Goal: Contribute content: Contribute content

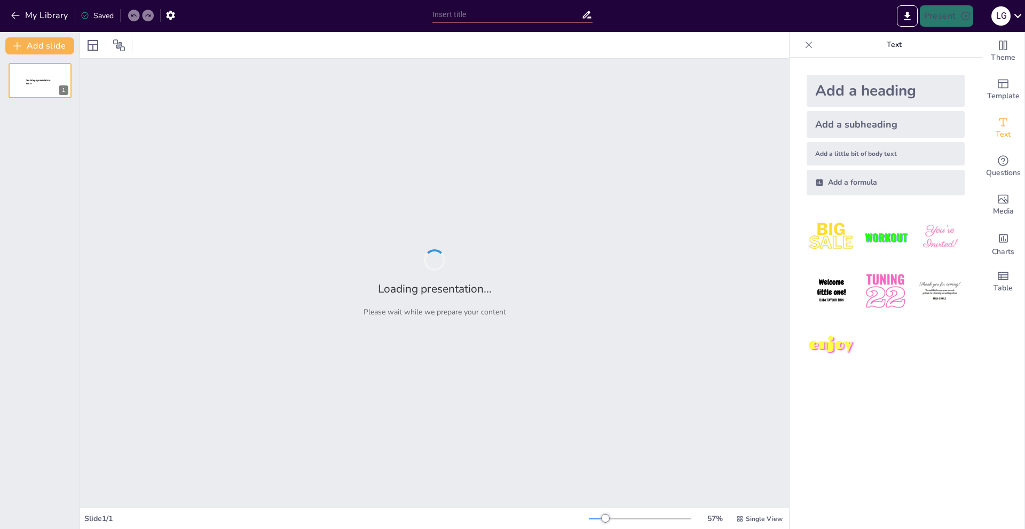
type input "Características de la Marcha Parkinsoniana: Análisis de la Sintomatología"
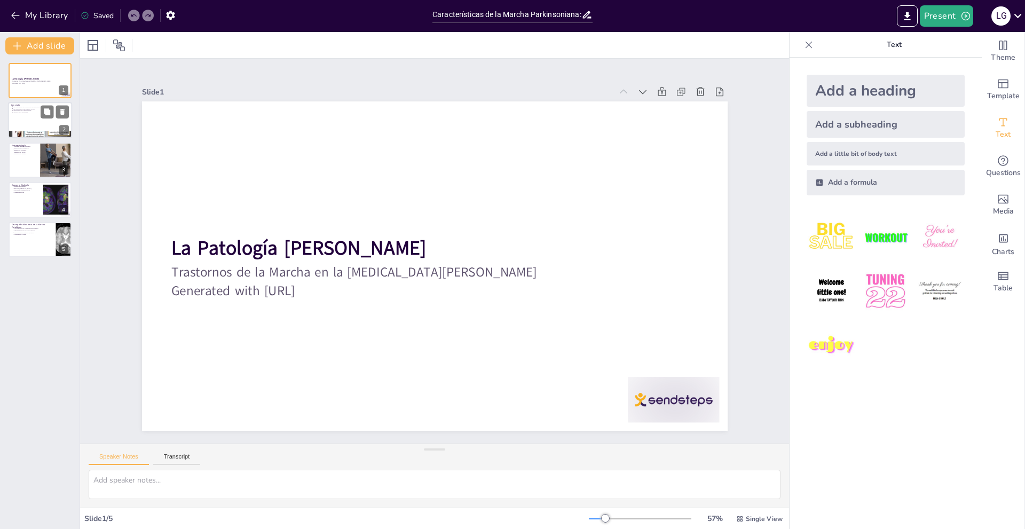
click at [29, 120] on div at bounding box center [40, 121] width 64 height 36
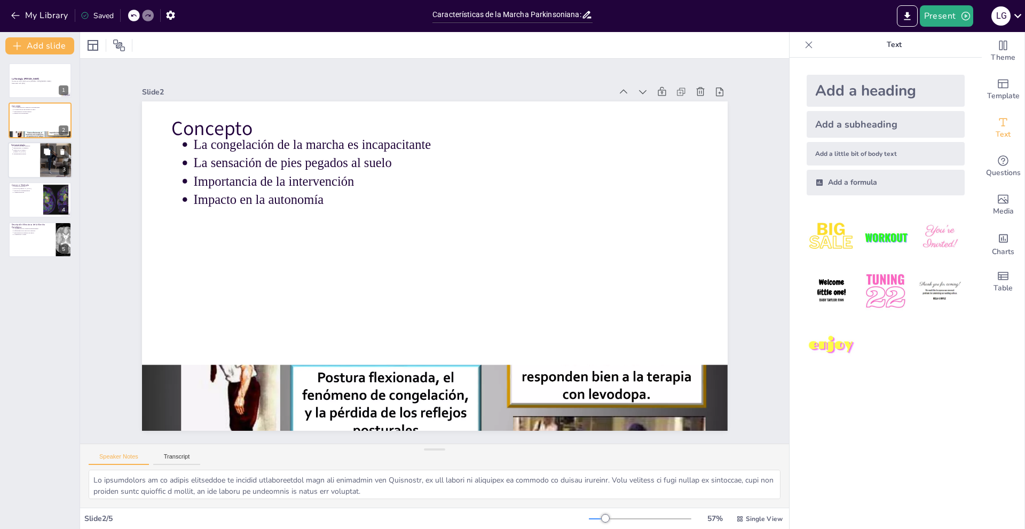
click at [29, 156] on div at bounding box center [40, 160] width 64 height 36
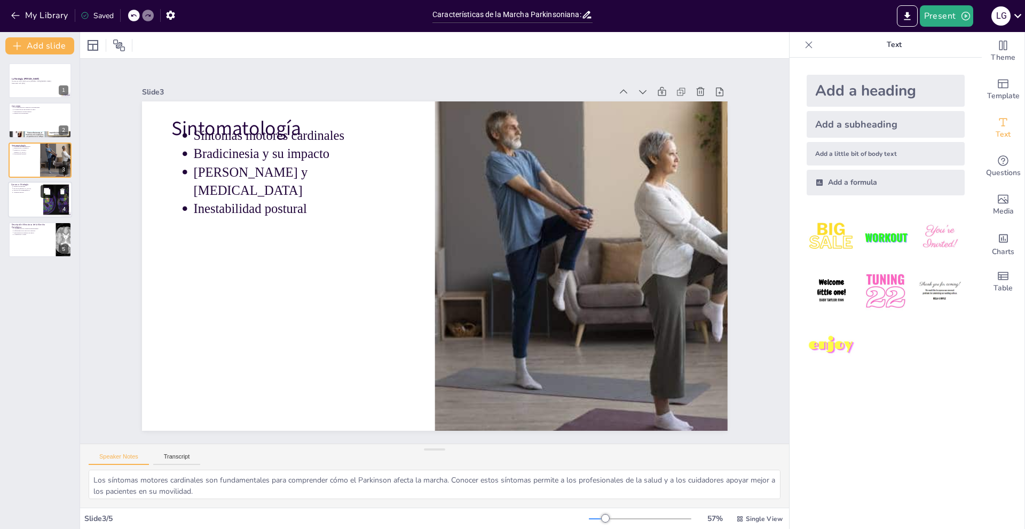
click at [53, 195] on button at bounding box center [47, 191] width 13 height 13
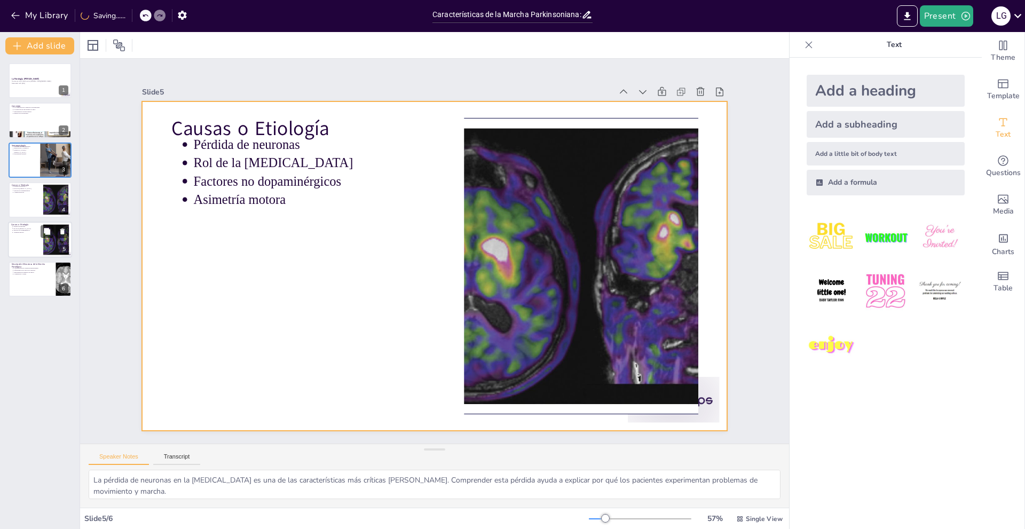
click at [36, 237] on div at bounding box center [40, 240] width 64 height 36
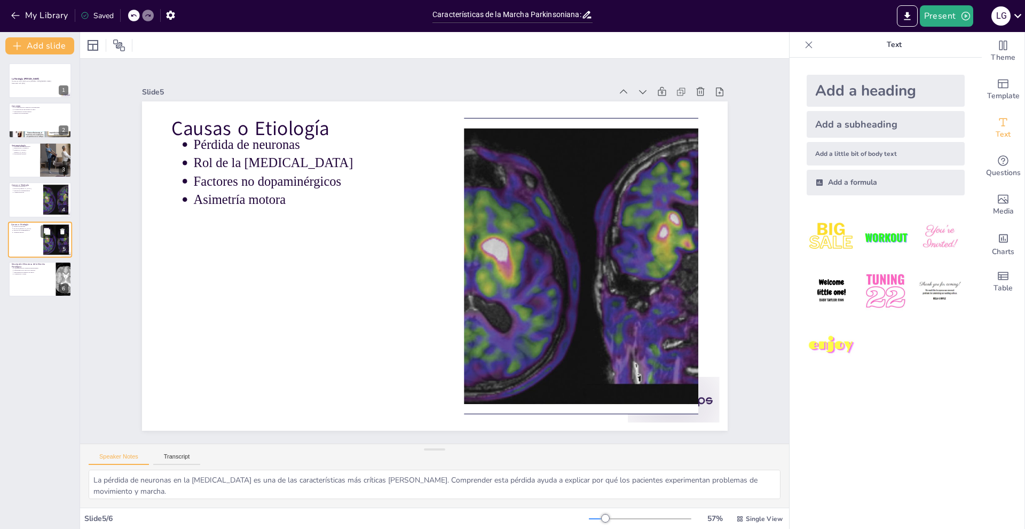
click at [62, 234] on icon at bounding box center [62, 232] width 4 height 6
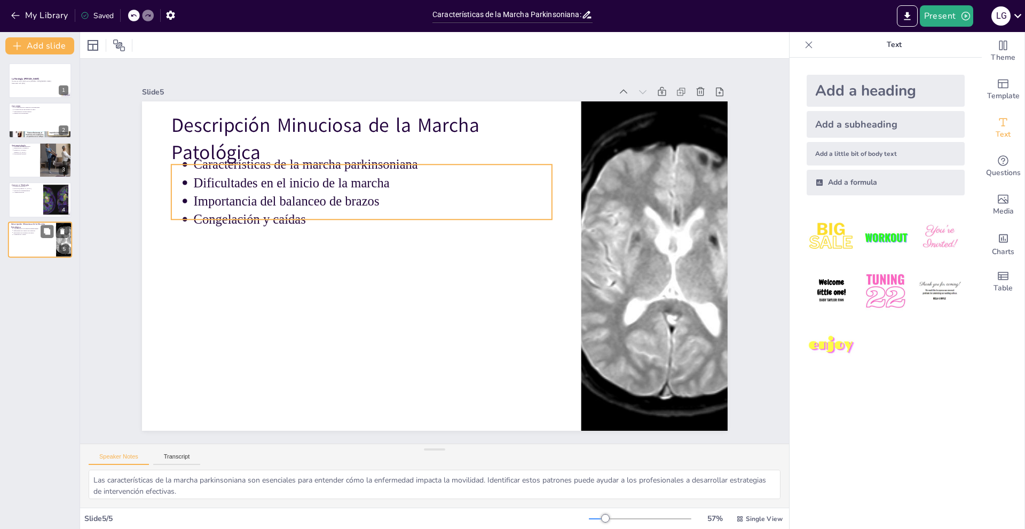
click at [27, 234] on p "Congelación y caídas" at bounding box center [33, 234] width 40 height 2
click at [322, 185] on p "Dificultades en el inicio de la marcha" at bounding box center [380, 177] width 358 height 56
click at [352, 215] on p "Congelación y caídas" at bounding box center [431, 181] width 195 height 319
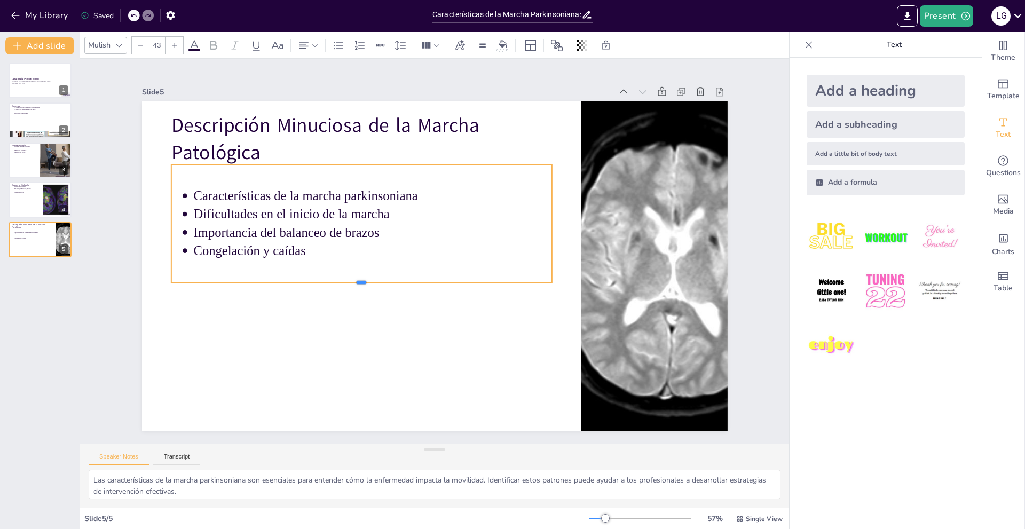
drag, startPoint x: 356, startPoint y: 215, endPoint x: 355, endPoint y: 278, distance: 63.0
click at [355, 278] on div at bounding box center [356, 271] width 374 height 88
click at [42, 198] on button at bounding box center [47, 191] width 13 height 13
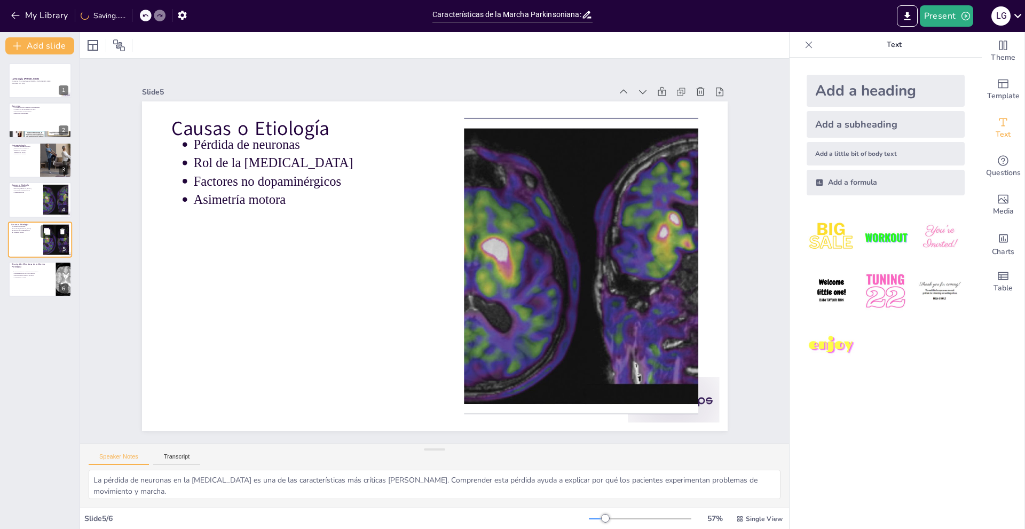
click at [60, 232] on icon at bounding box center [62, 230] width 7 height 7
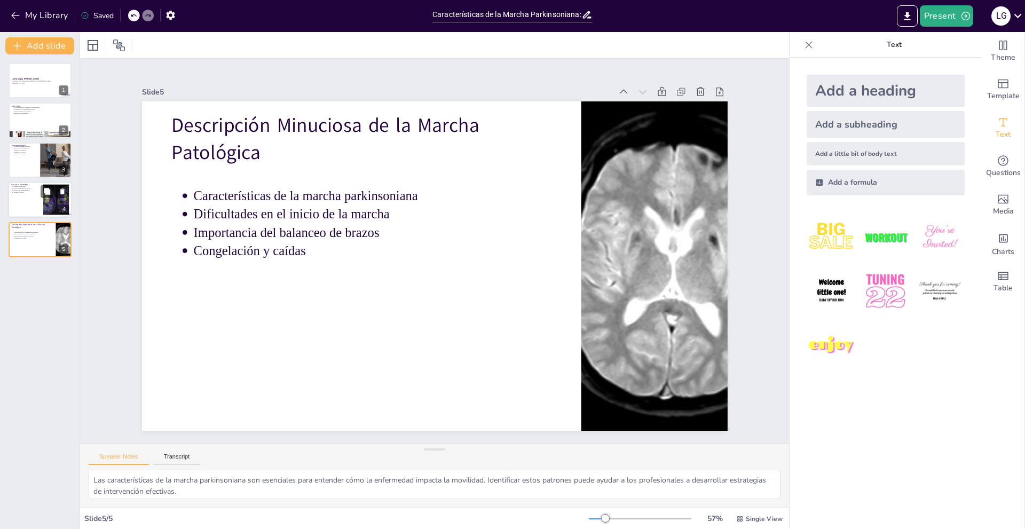
click at [14, 198] on div at bounding box center [40, 200] width 64 height 36
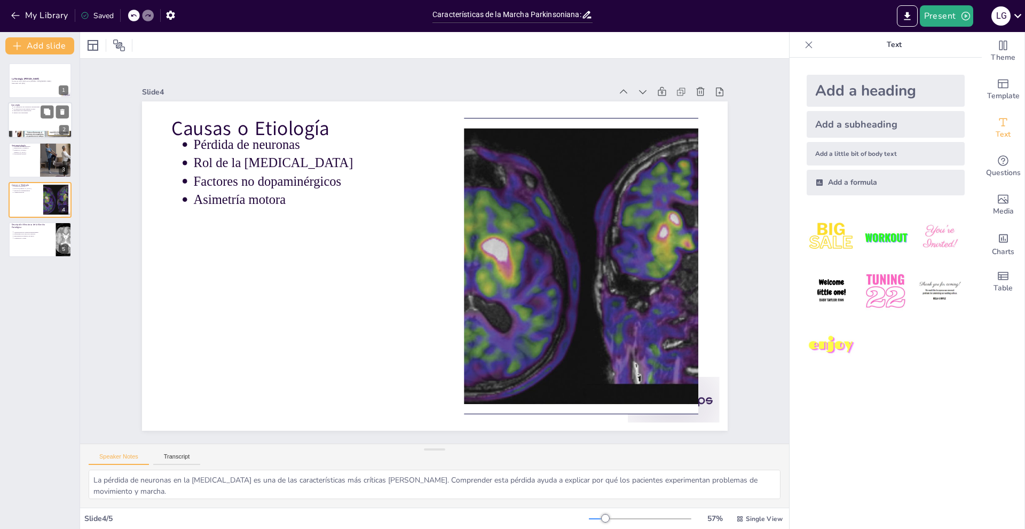
click at [30, 110] on p "Importancia de la intervención" at bounding box center [41, 111] width 56 height 2
type textarea "Lo ipsumdolors am co adipis elitseddoe te incidid utlaboreetdol magn ali enimad…"
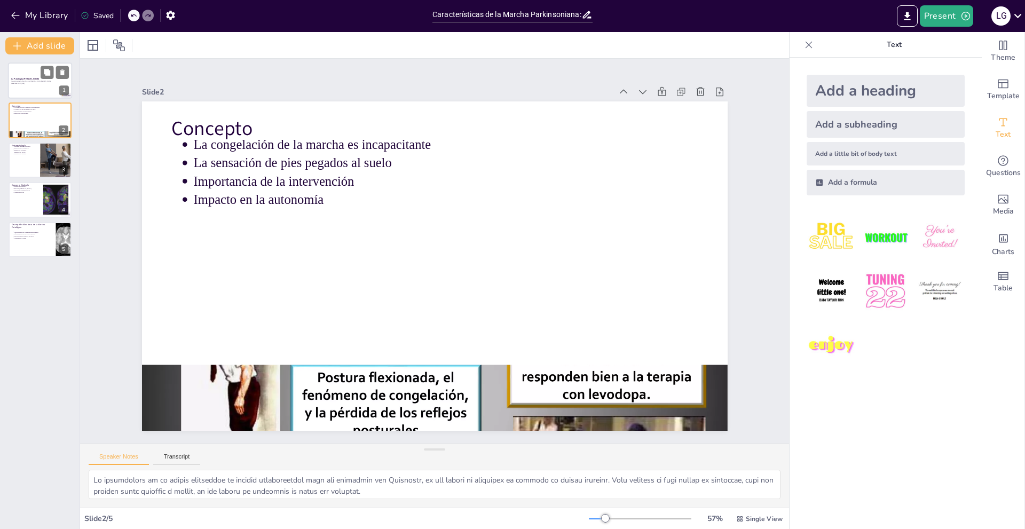
click at [31, 86] on div at bounding box center [40, 80] width 64 height 36
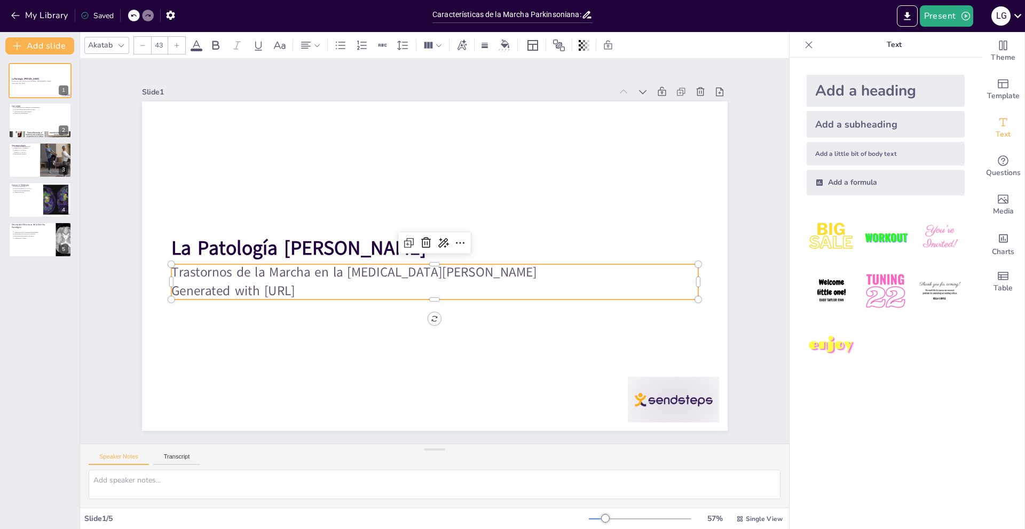
click at [301, 290] on p "Generated with [URL]" at bounding box center [427, 290] width 520 height 128
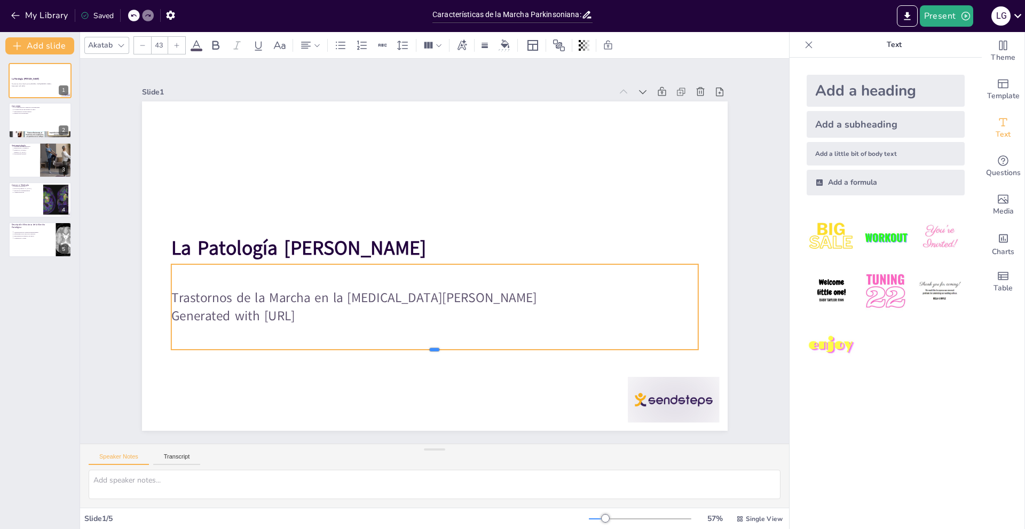
drag, startPoint x: 425, startPoint y: 297, endPoint x: 426, endPoint y: 347, distance: 50.2
click at [426, 347] on div at bounding box center [413, 352] width 517 height 118
click at [332, 316] on p "Generated with [URL]" at bounding box center [483, 294] width 366 height 404
click at [300, 295] on p "Trastornos de la Marcha en la [MEDICAL_DATA][PERSON_NAME]" at bounding box center [406, 289] width 437 height 325
click at [260, 292] on p "Trastornos de la Marcha en la [MEDICAL_DATA][PERSON_NAME]" at bounding box center [420, 296] width 507 height 180
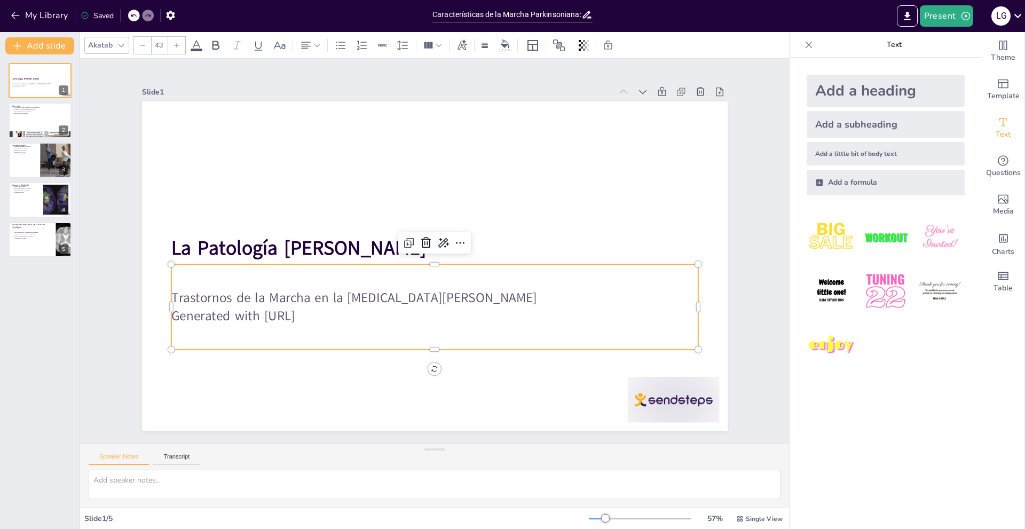
click at [325, 292] on p "Trastornos de la Marcha en la [MEDICAL_DATA][PERSON_NAME]" at bounding box center [389, 242] width 128 height 520
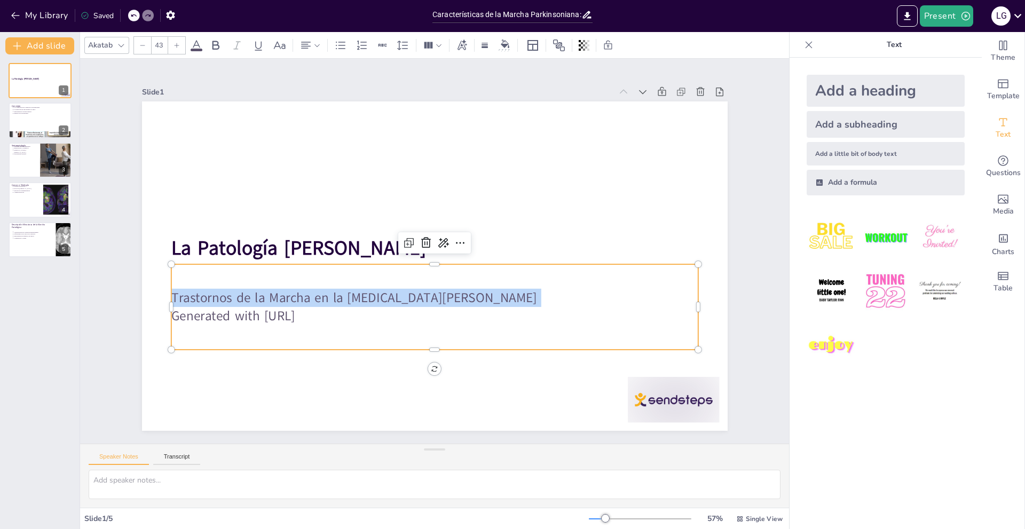
click at [335, 293] on p "Trastornos de la Marcha en la [MEDICAL_DATA][PERSON_NAME]" at bounding box center [474, 228] width 279 height 466
click at [348, 325] on div "Trastornos de la Marcha en la [MEDICAL_DATA][PERSON_NAME] Generated with [URL]" at bounding box center [434, 308] width 527 height 85
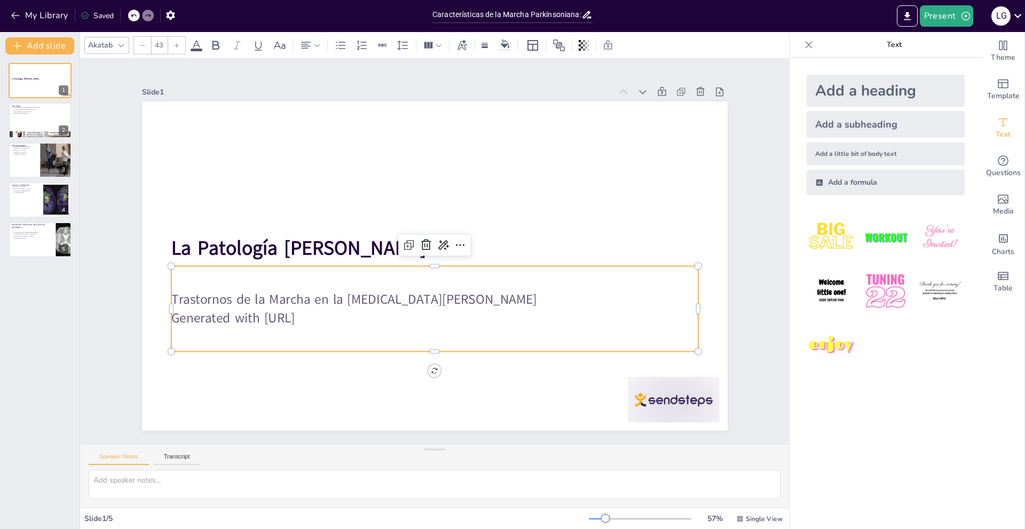
click at [344, 320] on p "Generated with [URL]" at bounding box center [427, 318] width 526 height 74
click at [344, 320] on p "Generated with [URL]" at bounding box center [390, 300] width 404 height 366
click at [344, 320] on p "Generated with [URL]" at bounding box center [369, 265] width 128 height 520
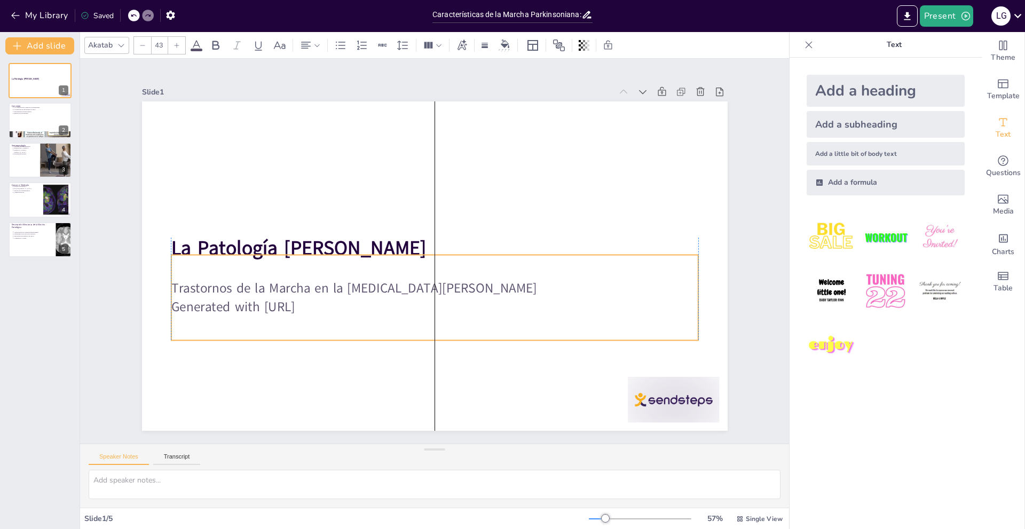
drag, startPoint x: 344, startPoint y: 320, endPoint x: 343, endPoint y: 309, distance: 11.2
click at [343, 309] on p "Generated with [URL]" at bounding box center [401, 296] width 437 height 325
click at [343, 309] on p "Generated with [URL]" at bounding box center [417, 304] width 507 height 180
drag, startPoint x: 331, startPoint y: 305, endPoint x: 342, endPoint y: 309, distance: 12.0
click at [336, 307] on p "Generated with [URL]" at bounding box center [398, 299] width 437 height 325
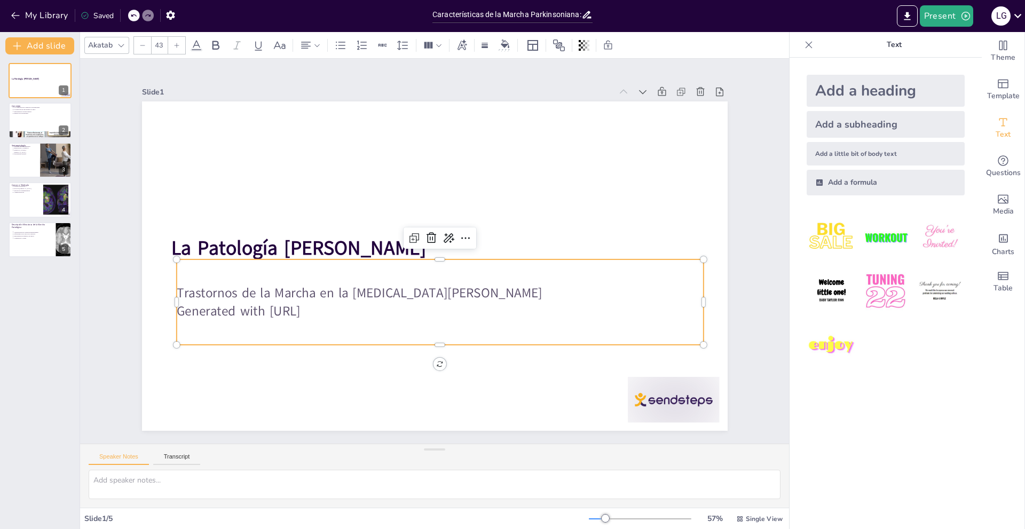
click at [335, 307] on p "Generated with [URL]" at bounding box center [403, 302] width 437 height 325
click at [335, 307] on p "Generated with [URL]" at bounding box center [421, 310] width 507 height 180
click at [335, 307] on p "Generated with [URL]" at bounding box center [434, 311] width 526 height 73
click at [335, 307] on p "Generated with [URL]" at bounding box center [428, 311] width 520 height 128
click at [335, 307] on p "Generated with [URL]" at bounding box center [403, 302] width 437 height 325
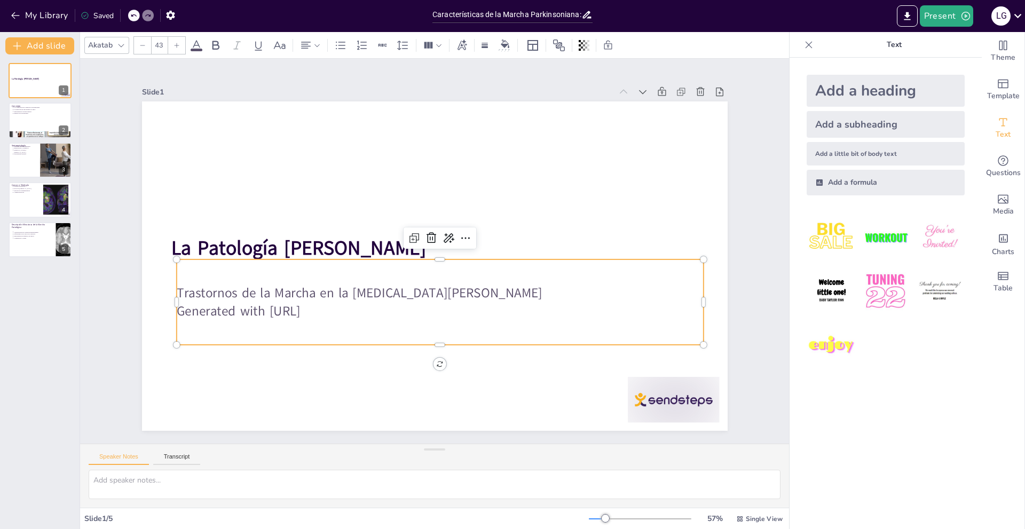
click at [335, 307] on p "Generated with [URL]" at bounding box center [428, 311] width 520 height 128
click at [335, 307] on p "Generated with [URL]" at bounding box center [393, 295] width 366 height 404
click at [306, 295] on p "Trastornos de la Marcha en la [MEDICAL_DATA][PERSON_NAME]" at bounding box center [407, 283] width 366 height 404
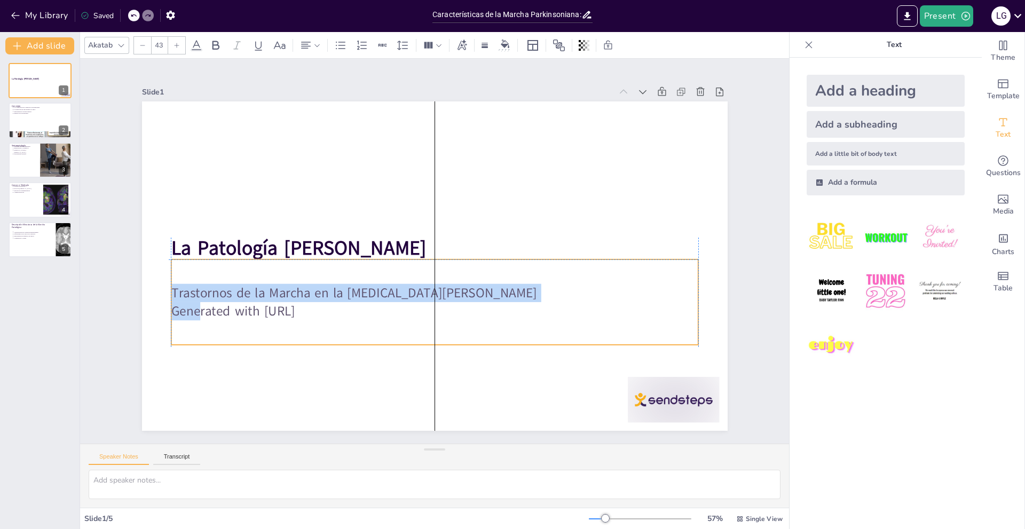
drag, startPoint x: 171, startPoint y: 287, endPoint x: 162, endPoint y: 289, distance: 9.3
click at [162, 289] on div "La Patología [PERSON_NAME] Trastornos de la Marcha en la [MEDICAL_DATA][PERSON_…" at bounding box center [420, 257] width 539 height 669
click at [171, 292] on p "Trastornos de la Marcha en la [MEDICAL_DATA][PERSON_NAME]" at bounding box center [426, 293] width 520 height 128
drag, startPoint x: 167, startPoint y: 288, endPoint x: 157, endPoint y: 288, distance: 9.6
click at [164, 288] on p "Trastornos de la Marcha en la [MEDICAL_DATA][PERSON_NAME]" at bounding box center [408, 285] width 489 height 231
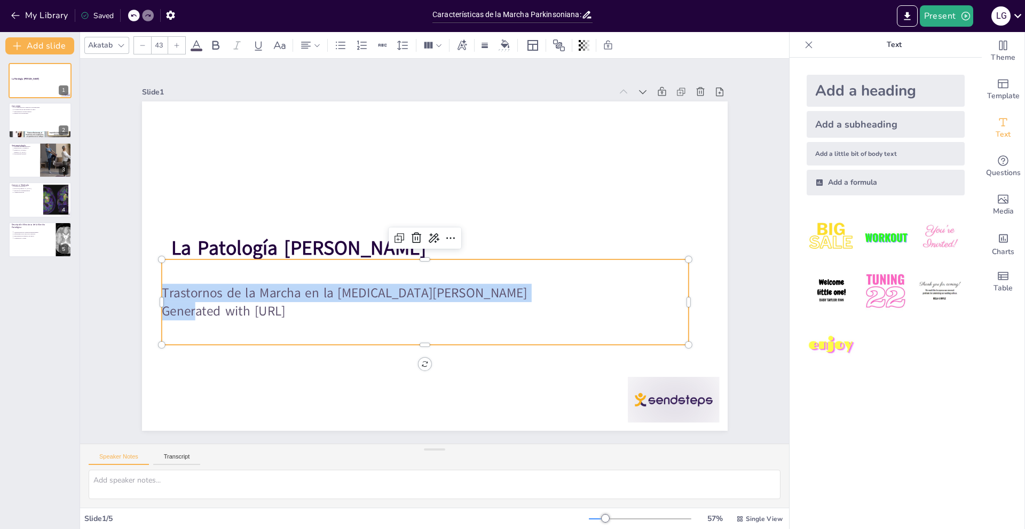
click at [160, 288] on p "Trastornos de la Marcha en la [MEDICAL_DATA][PERSON_NAME]" at bounding box center [417, 290] width 520 height 128
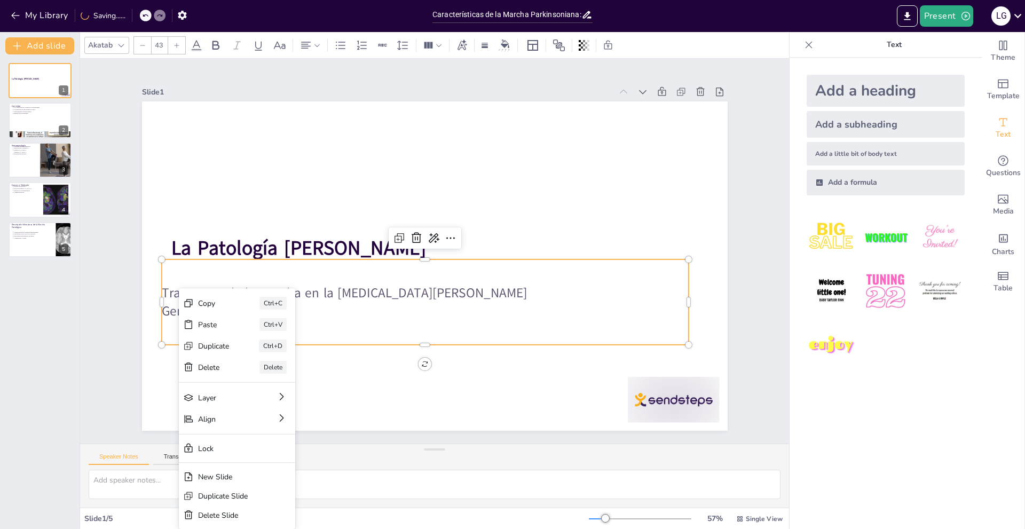
click at [172, 290] on p "Trastornos de la Marcha en la [MEDICAL_DATA][PERSON_NAME]" at bounding box center [417, 290] width 520 height 128
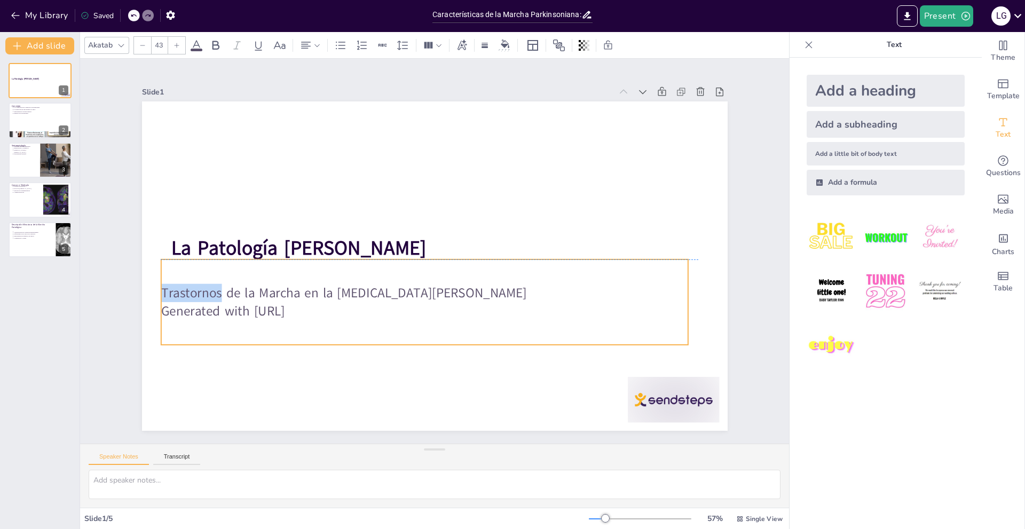
click at [171, 289] on p "Trastornos de la Marcha en la [MEDICAL_DATA][PERSON_NAME]" at bounding box center [416, 290] width 520 height 128
click at [183, 289] on p "Trastornos de la Marcha en la [MEDICAL_DATA][PERSON_NAME]" at bounding box center [401, 279] width 437 height 325
click at [172, 289] on p "Trastornos de la Marcha en la [MEDICAL_DATA][PERSON_NAME]" at bounding box center [405, 282] width 466 height 279
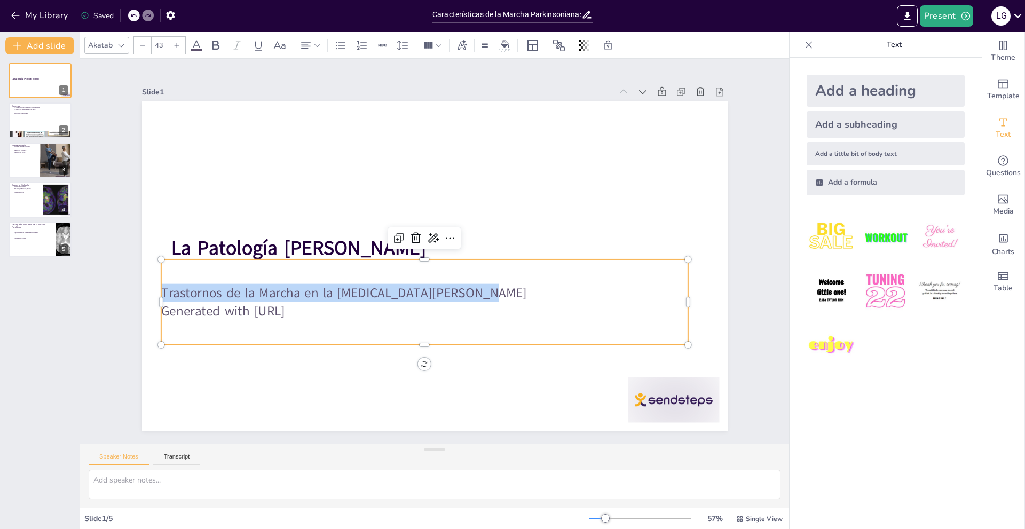
click at [302, 289] on p "Trastornos de la Marcha en la [MEDICAL_DATA][PERSON_NAME]" at bounding box center [392, 254] width 180 height 507
click at [254, 289] on p "Trastornos de la Marcha en la [MEDICAL_DATA][PERSON_NAME]" at bounding box center [394, 263] width 280 height 466
click at [171, 289] on p "Trastornos de la Marcha en la [MEDICAL_DATA][PERSON_NAME]" at bounding box center [408, 285] width 489 height 231
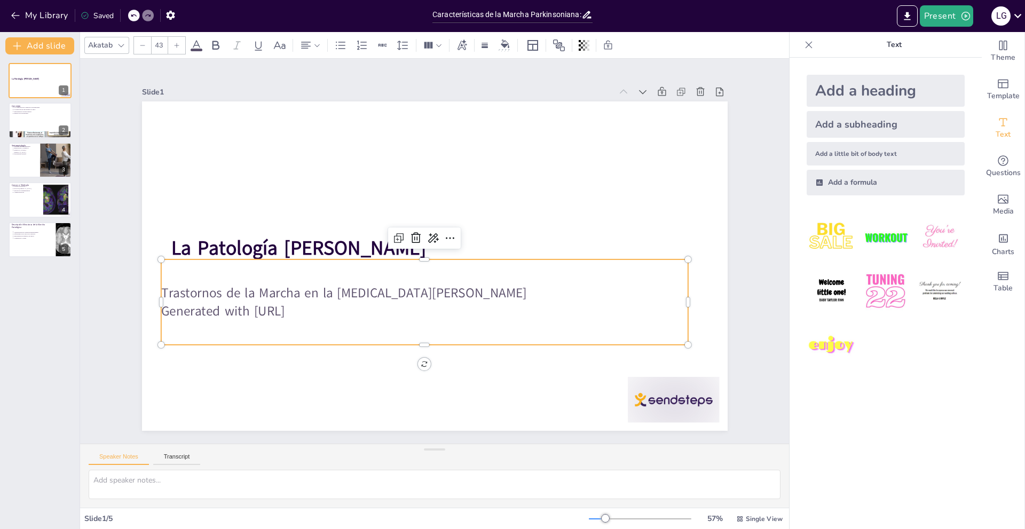
click at [200, 307] on p "Generated with [URL]" at bounding box center [383, 284] width 366 height 404
click at [198, 307] on p "Generated with [URL]" at bounding box center [400, 301] width 489 height 231
click at [198, 307] on p "Generated with [URL]" at bounding box center [413, 307] width 520 height 127
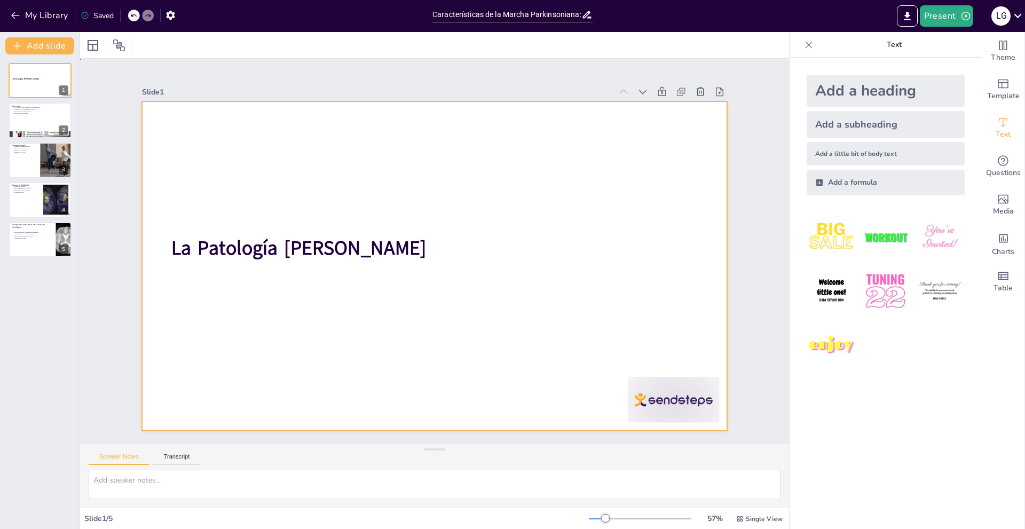
click at [223, 291] on div at bounding box center [429, 265] width 659 height 494
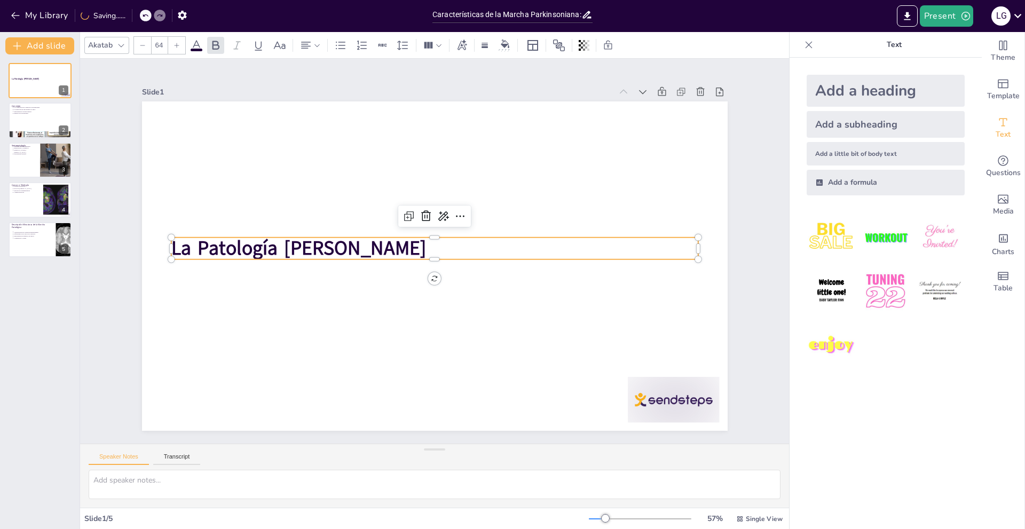
click at [265, 242] on strong "La Patología [PERSON_NAME]" at bounding box center [318, 181] width 234 height 151
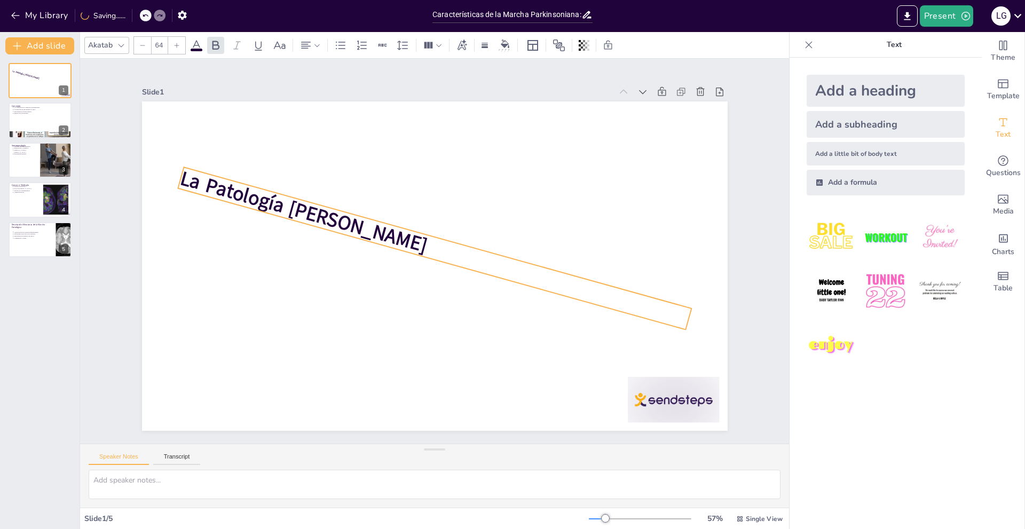
drag, startPoint x: 427, startPoint y: 276, endPoint x: 420, endPoint y: 268, distance: 10.6
click at [420, 268] on div "La Patología [PERSON_NAME] 16 °" at bounding box center [431, 266] width 641 height 444
click at [483, 151] on icon at bounding box center [491, 159] width 16 height 16
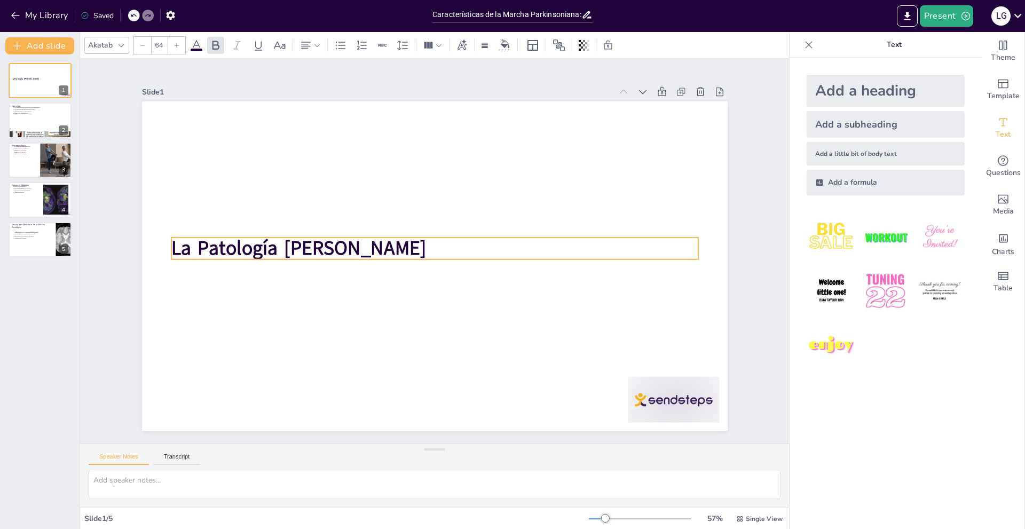
drag, startPoint x: 419, startPoint y: 274, endPoint x: 427, endPoint y: 280, distance: 10.7
click at [427, 280] on div "La Patología [PERSON_NAME] 0 °" at bounding box center [429, 265] width 659 height 494
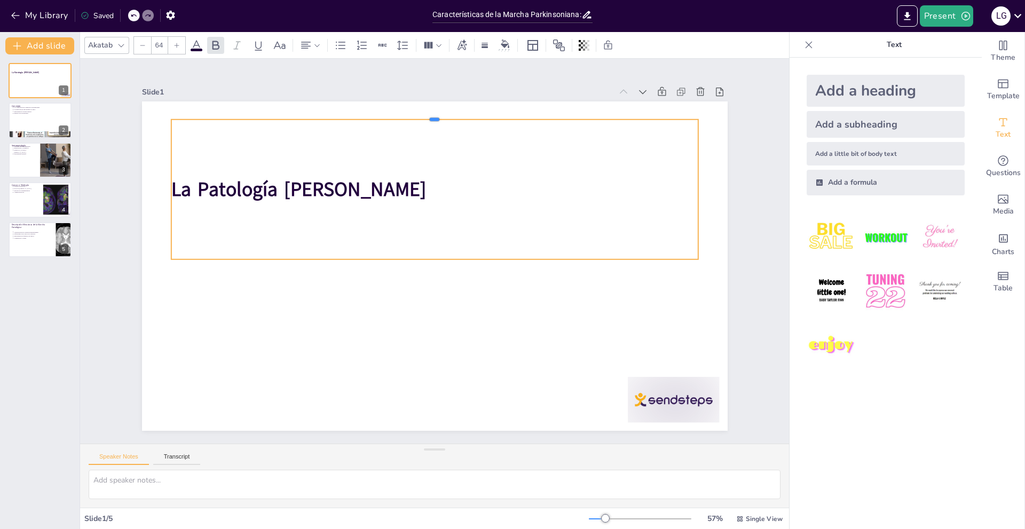
drag, startPoint x: 469, startPoint y: 232, endPoint x: 499, endPoint y: 114, distance: 121.7
click at [509, 114] on div at bounding box center [568, 222] width 118 height 517
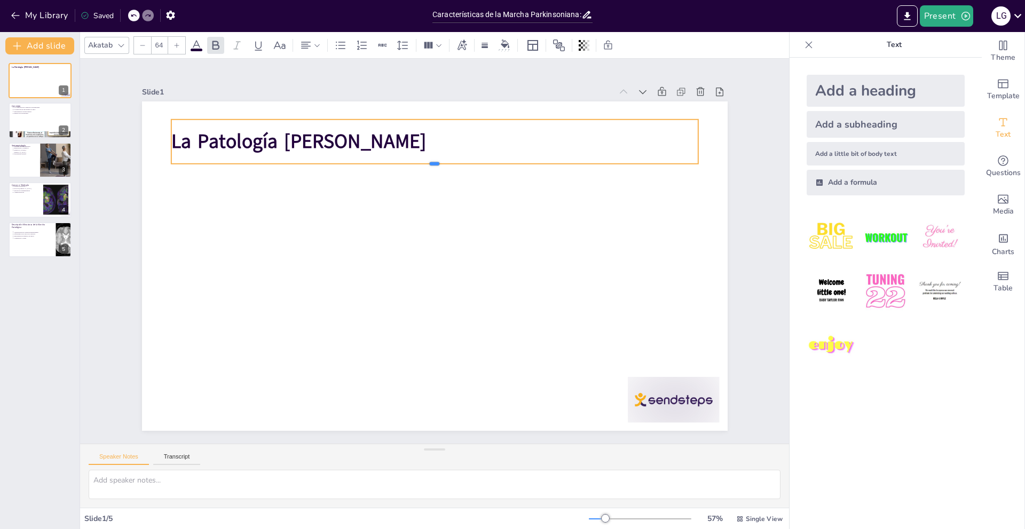
drag, startPoint x: 447, startPoint y: 258, endPoint x: 476, endPoint y: 162, distance: 99.8
click at [476, 162] on div at bounding box center [468, 175] width 485 height 222
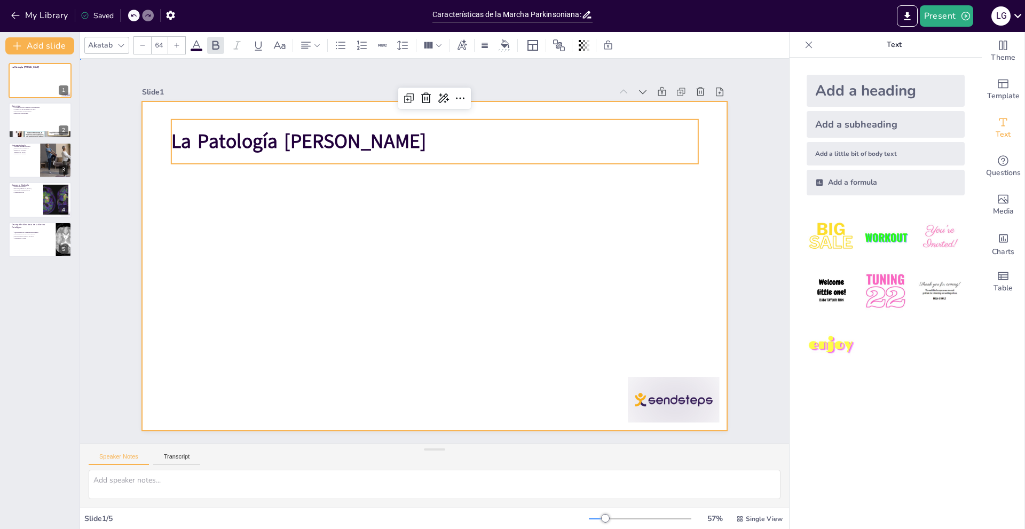
click at [305, 219] on div at bounding box center [427, 264] width 672 height 578
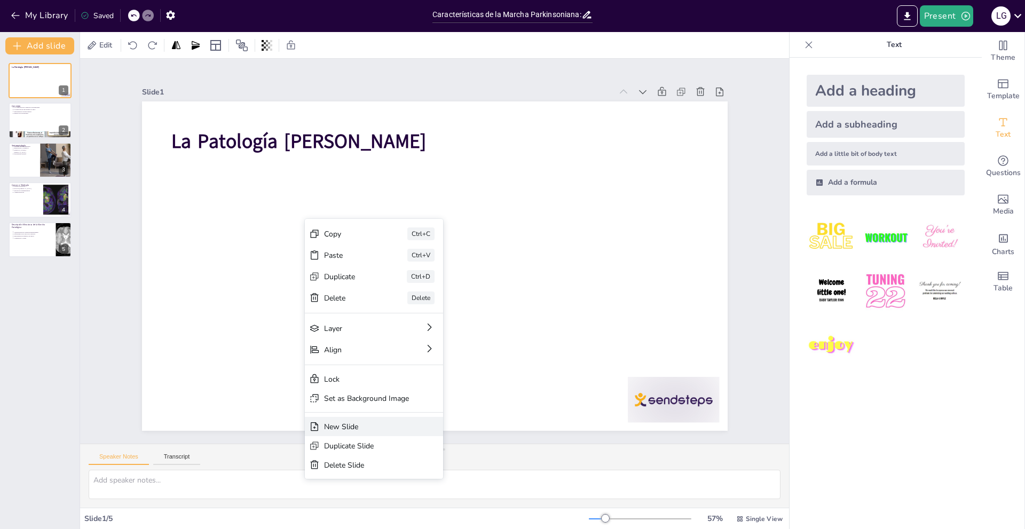
click at [376, 460] on div "New Slide" at bounding box center [374, 478] width 84 height 36
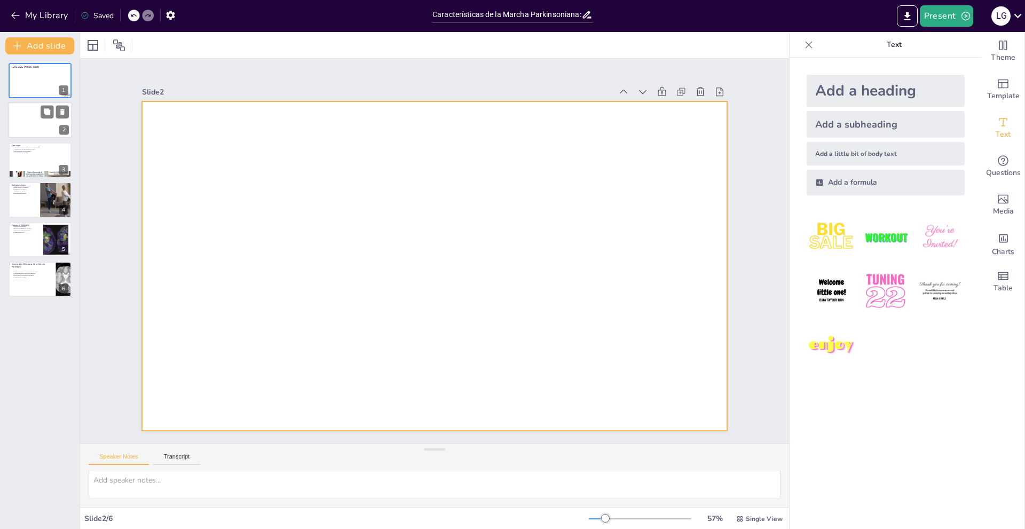
click at [29, 127] on div at bounding box center [40, 121] width 64 height 36
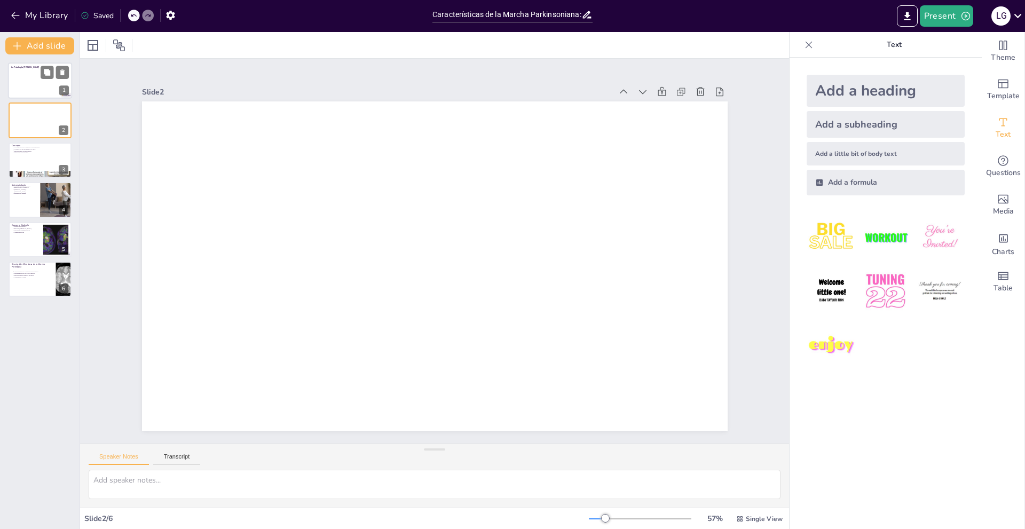
click at [30, 72] on div at bounding box center [40, 80] width 64 height 36
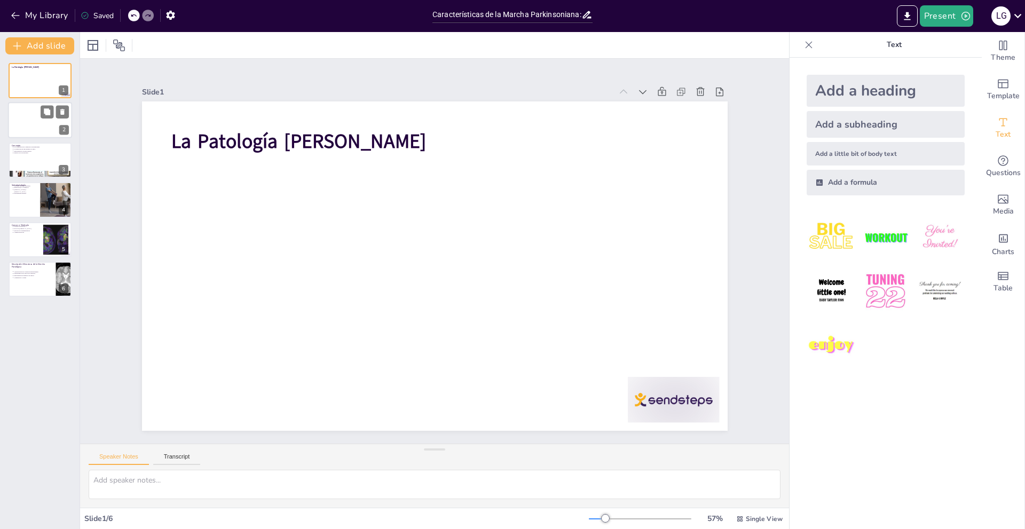
click at [44, 121] on div at bounding box center [40, 121] width 64 height 36
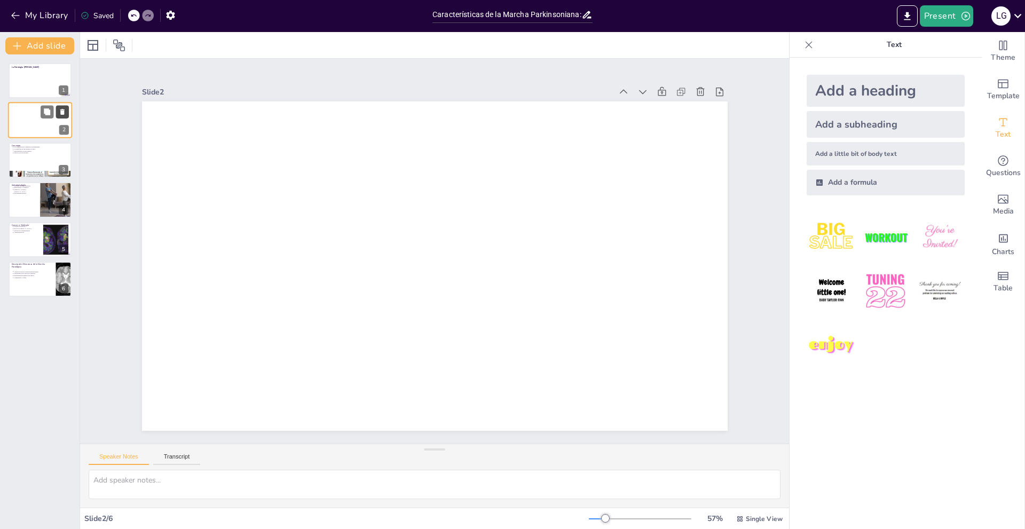
click at [60, 112] on icon at bounding box center [62, 111] width 7 height 7
type textarea "Lo ipsumdolors am co adipis elitseddoe te incidid utlaboreetdol magn ali enimad…"
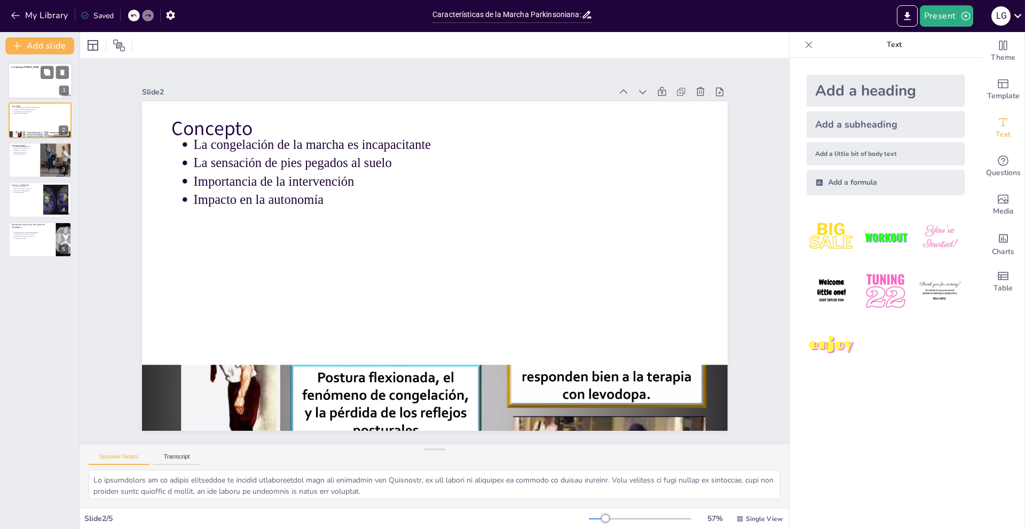
click at [29, 80] on div at bounding box center [40, 80] width 64 height 36
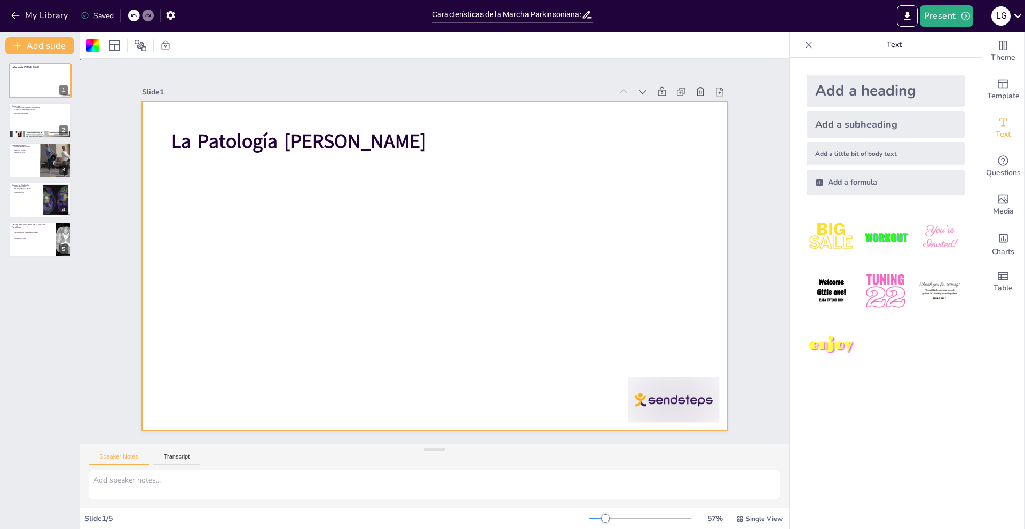
click at [195, 307] on div at bounding box center [425, 263] width 667 height 611
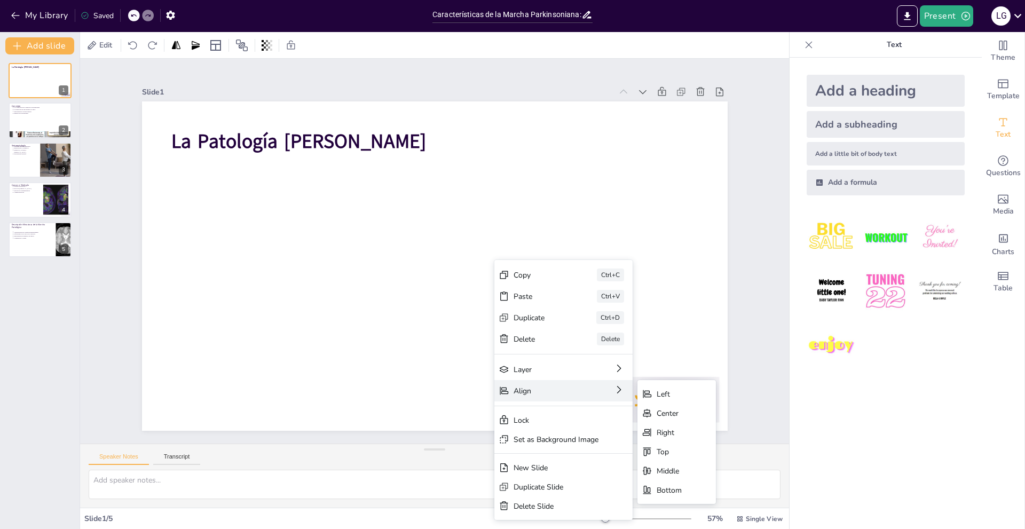
click at [553, 492] on div "Align" at bounding box center [531, 511] width 68 height 38
click at [702, 498] on div "Left" at bounding box center [707, 515] width 81 height 35
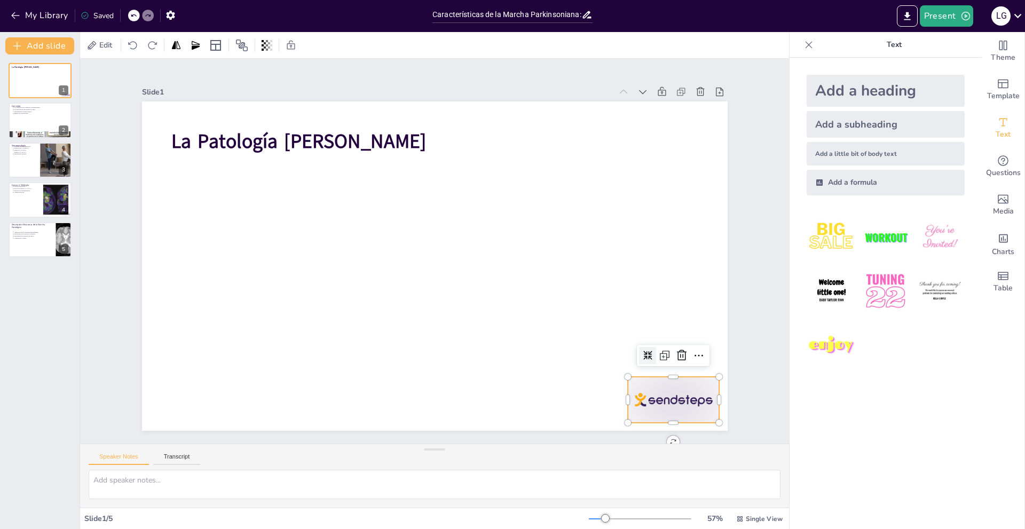
click at [281, 88] on div at bounding box center [232, 56] width 99 height 64
drag, startPoint x: 626, startPoint y: 372, endPoint x: 569, endPoint y: 345, distance: 63.1
click at [569, 345] on div "La Patología [PERSON_NAME]" at bounding box center [420, 247] width 444 height 641
click at [554, 475] on div at bounding box center [542, 487] width 24 height 24
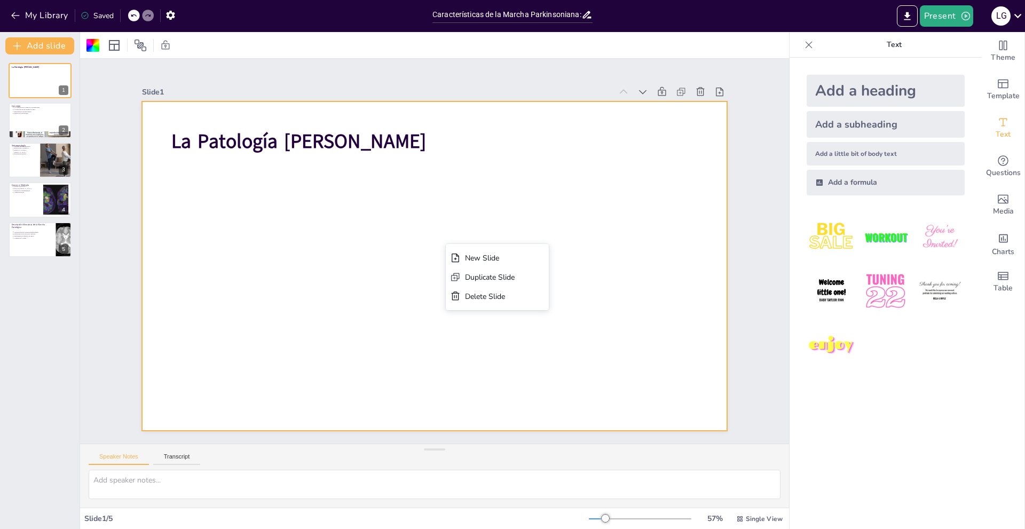
click at [446, 244] on div at bounding box center [423, 261] width 636 height 656
click at [256, 222] on div at bounding box center [425, 263] width 667 height 611
click at [329, 196] on div at bounding box center [421, 259] width 578 height 672
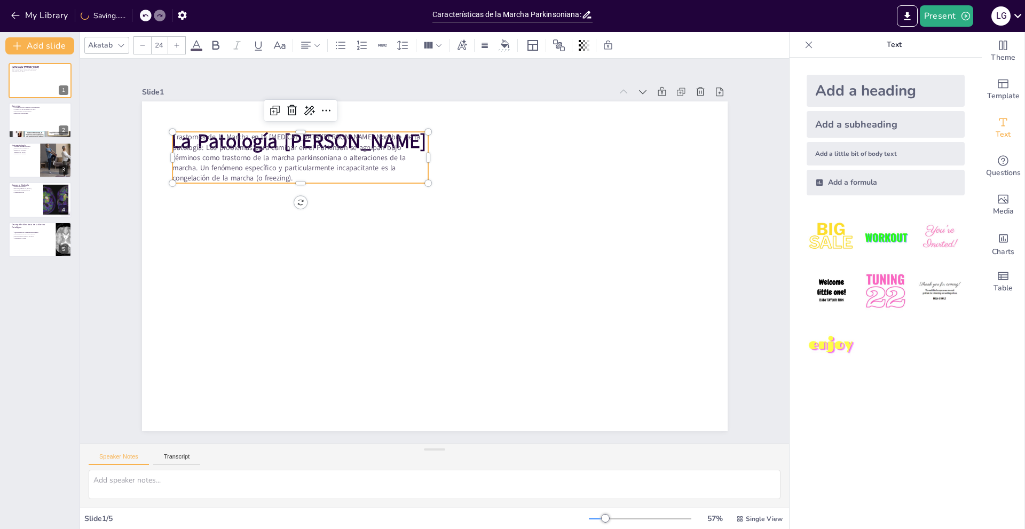
click at [340, 178] on p "Trastornos de la Marcha en la [MEDICAL_DATA][PERSON_NAME] Nombre de la patologí…" at bounding box center [350, 111] width 255 height 151
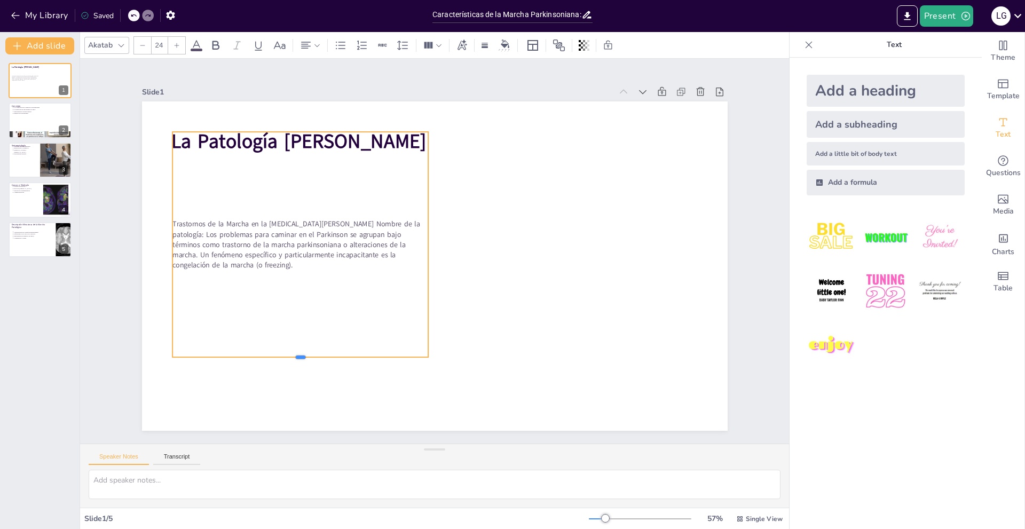
drag, startPoint x: 336, startPoint y: 181, endPoint x: 381, endPoint y: 349, distance: 173.6
click at [352, 323] on div at bounding box center [263, 225] width 178 height 196
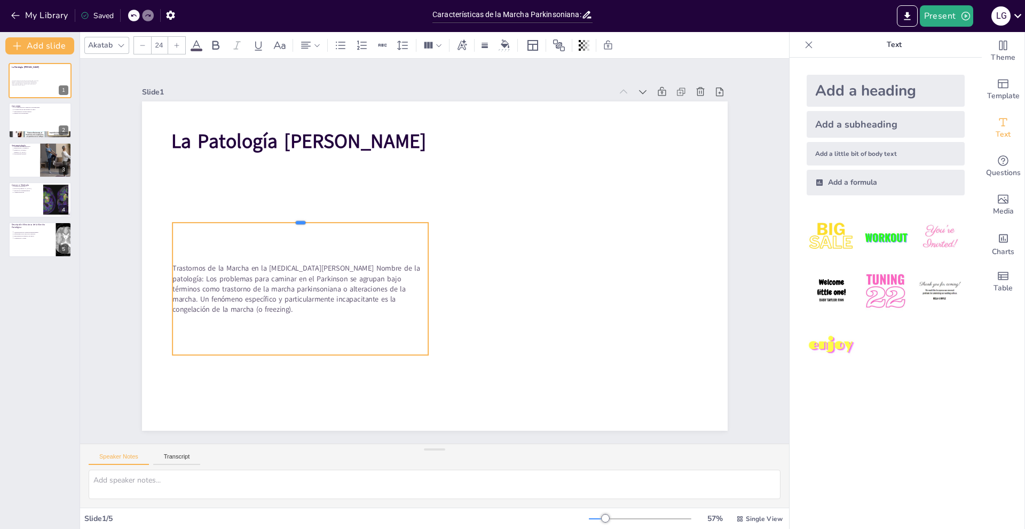
drag, startPoint x: 412, startPoint y: 128, endPoint x: 416, endPoint y: 220, distance: 92.5
click at [416, 220] on div at bounding box center [345, 146] width 213 height 158
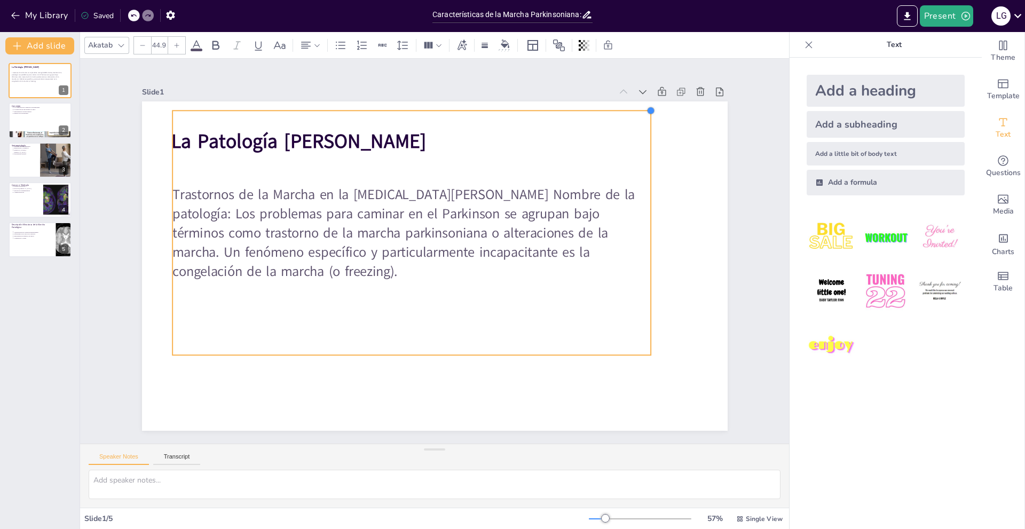
drag, startPoint x: 420, startPoint y: 220, endPoint x: 642, endPoint y: 198, distance: 223.7
click at [642, 198] on div "La Patología [PERSON_NAME] Trastornos de la Marcha en la [MEDICAL_DATA][PERSON_…" at bounding box center [420, 247] width 444 height 641
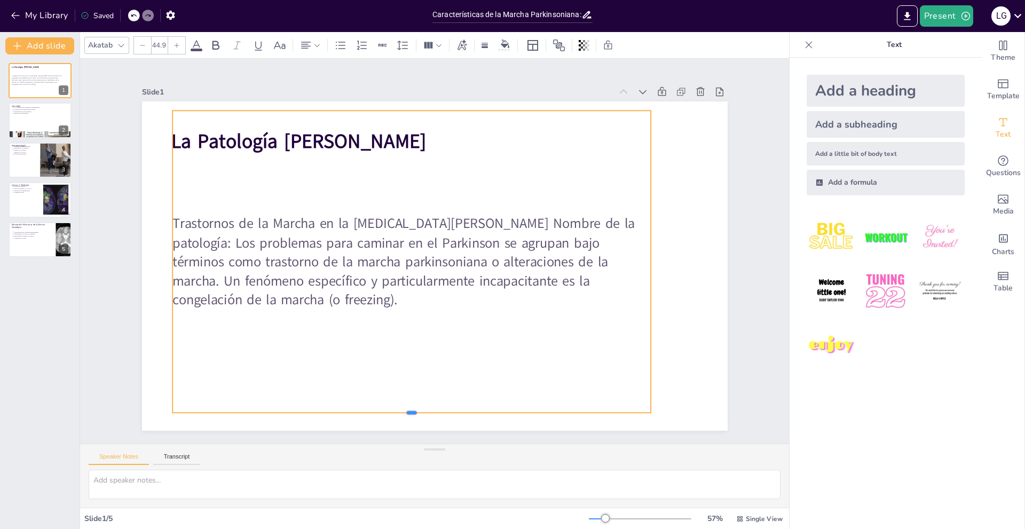
drag, startPoint x: 411, startPoint y: 351, endPoint x: 416, endPoint y: 406, distance: 55.3
click at [416, 408] on div at bounding box center [378, 409] width 470 height 108
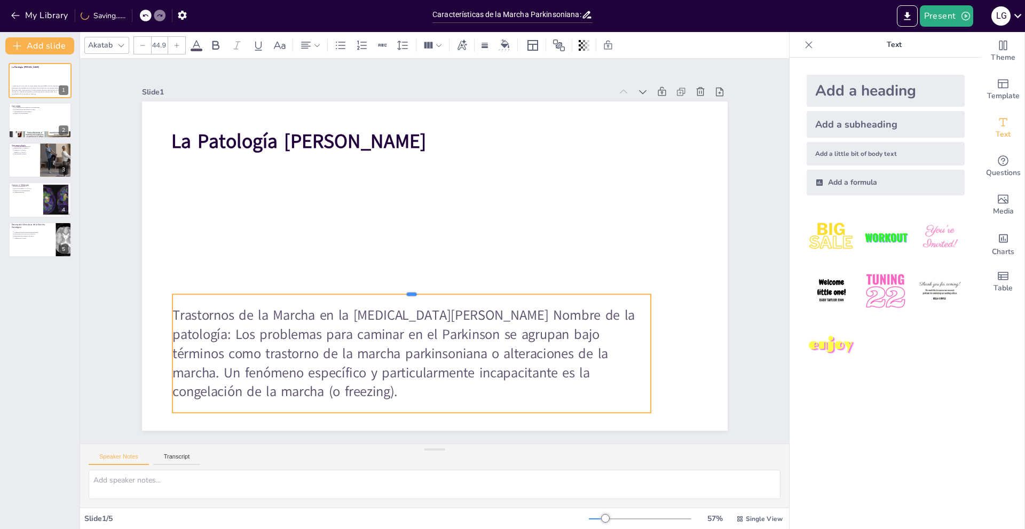
drag, startPoint x: 508, startPoint y: 105, endPoint x: 498, endPoint y: 288, distance: 184.0
click at [500, 289] on div at bounding box center [395, 273] width 419 height 247
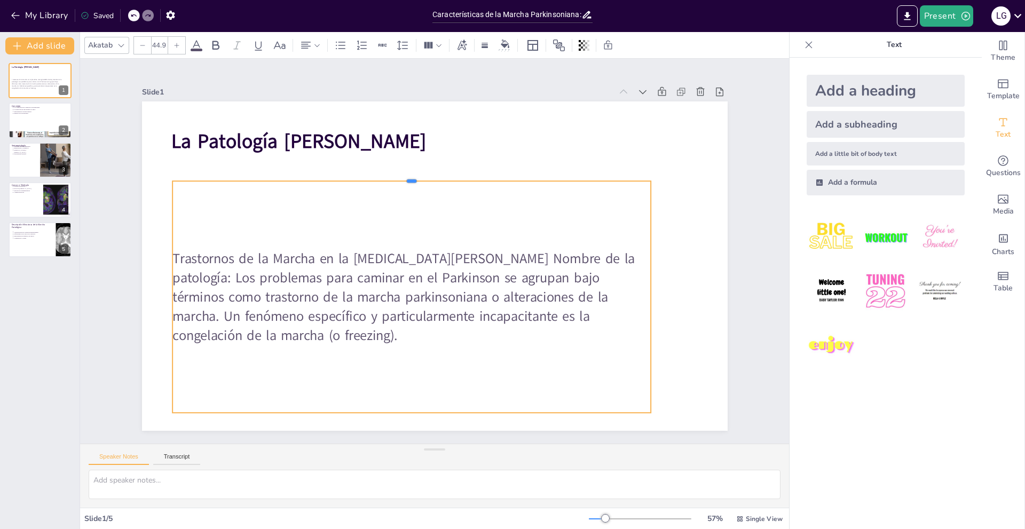
drag, startPoint x: 483, startPoint y: 290, endPoint x: 481, endPoint y: 176, distance: 113.8
click at [481, 176] on div at bounding box center [506, 220] width 59 height 477
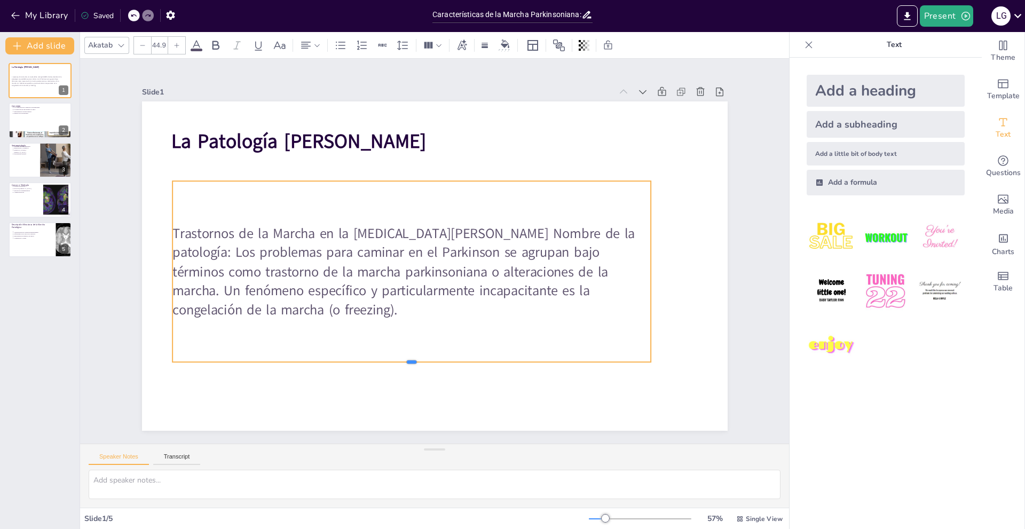
drag, startPoint x: 437, startPoint y: 409, endPoint x: 469, endPoint y: 358, distance: 60.0
click at [469, 358] on div at bounding box center [366, 347] width 441 height 202
type input "44.1"
drag, startPoint x: 642, startPoint y: 356, endPoint x: 570, endPoint y: 352, distance: 72.2
click at [571, 352] on div "La Patología [PERSON_NAME] Trastornos de la Marcha en la [MEDICAL_DATA][PERSON_…" at bounding box center [421, 257] width 539 height 669
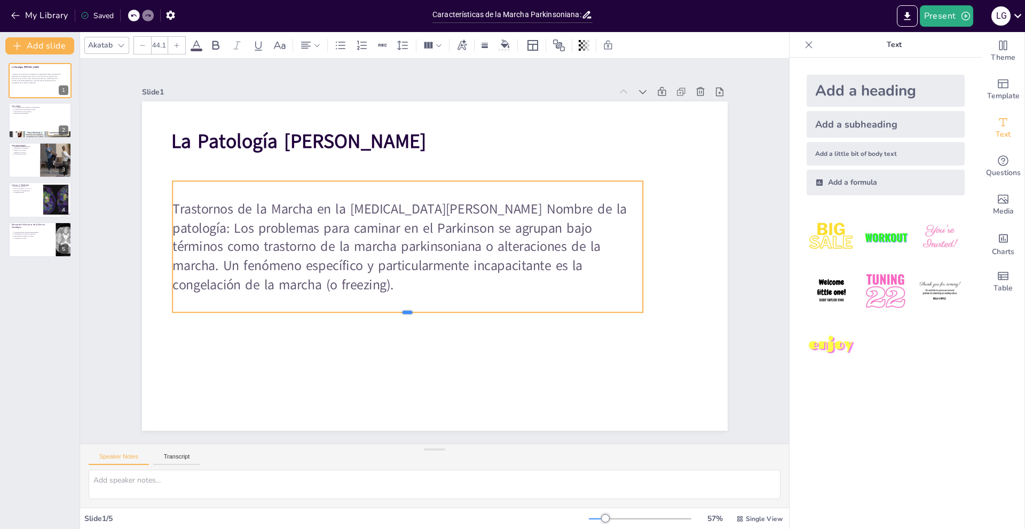
drag, startPoint x: 456, startPoint y: 357, endPoint x: 455, endPoint y: 310, distance: 46.5
click at [455, 310] on div at bounding box center [401, 314] width 469 height 58
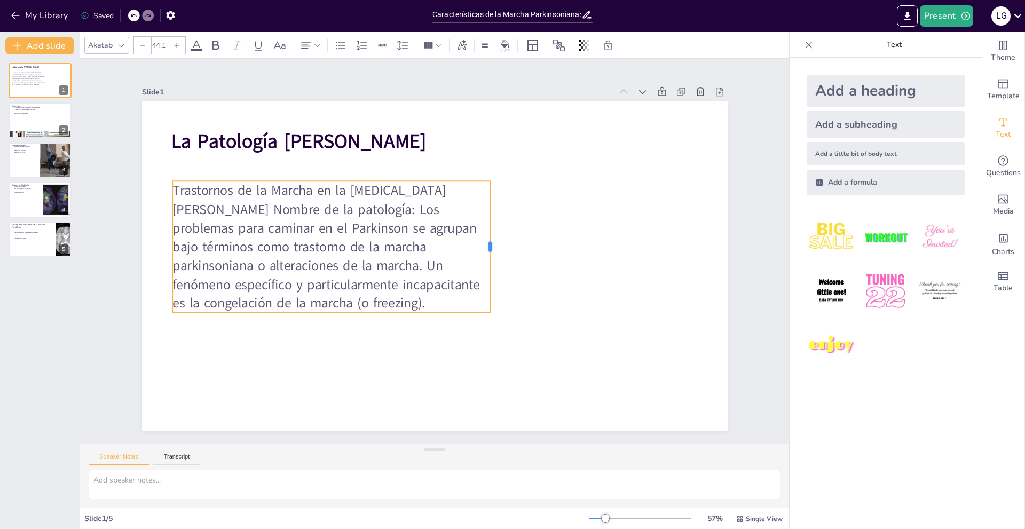
drag, startPoint x: 635, startPoint y: 230, endPoint x: 482, endPoint y: 241, distance: 153.7
click at [482, 264] on div at bounding box center [468, 300] width 118 height 73
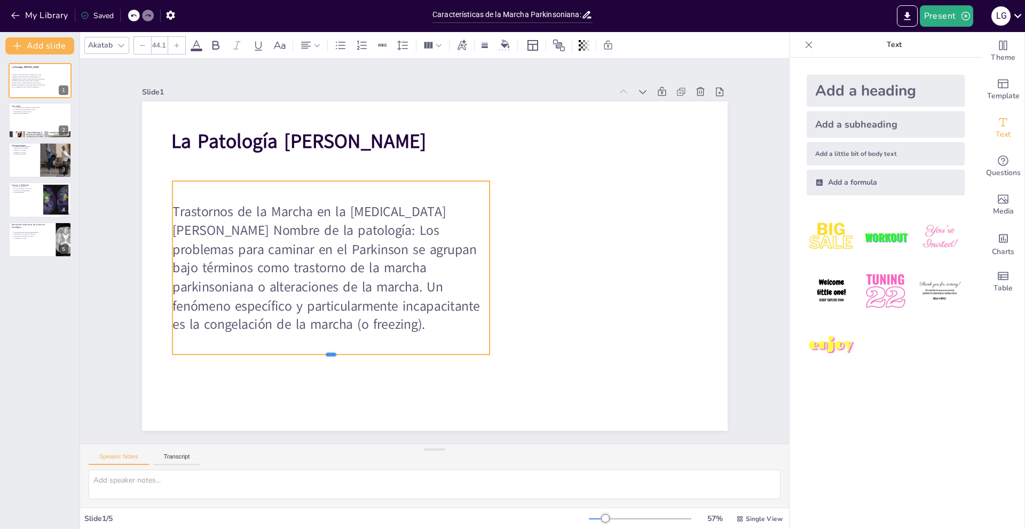
drag, startPoint x: 322, startPoint y: 310, endPoint x: 324, endPoint y: 352, distance: 42.2
click at [324, 347] on div at bounding box center [293, 200] width 137 height 293
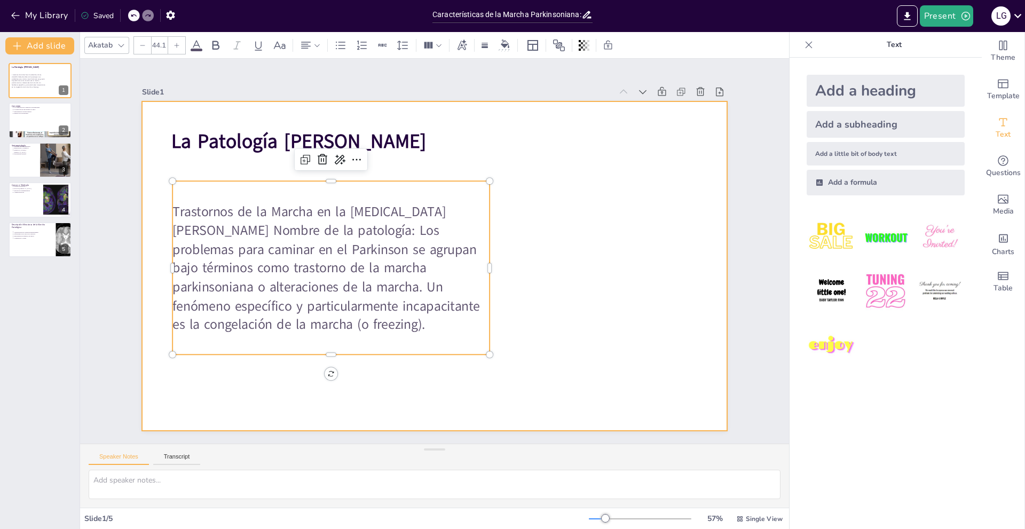
click at [579, 233] on div at bounding box center [432, 266] width 617 height 389
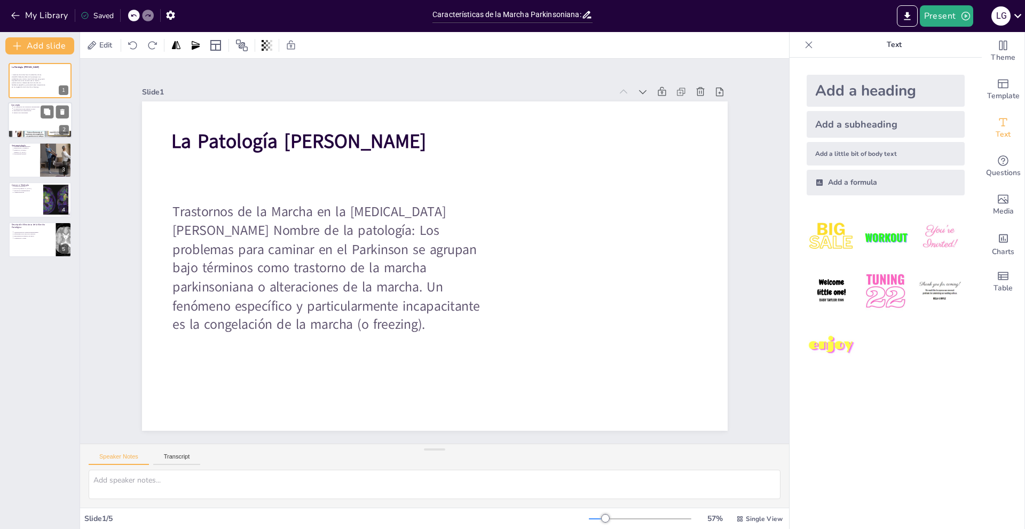
drag, startPoint x: 2, startPoint y: 116, endPoint x: 9, endPoint y: 116, distance: 6.4
click at [4, 116] on div "La Patología [PERSON_NAME] Trastornos de la Marcha en la [MEDICAL_DATA][PERSON_…" at bounding box center [40, 160] width 80 height 194
click at [29, 117] on div at bounding box center [40, 121] width 64 height 36
type textarea "Lo ipsumdolors am co adipis elitseddoe te incidid utlaboreetdol magn ali enimad…"
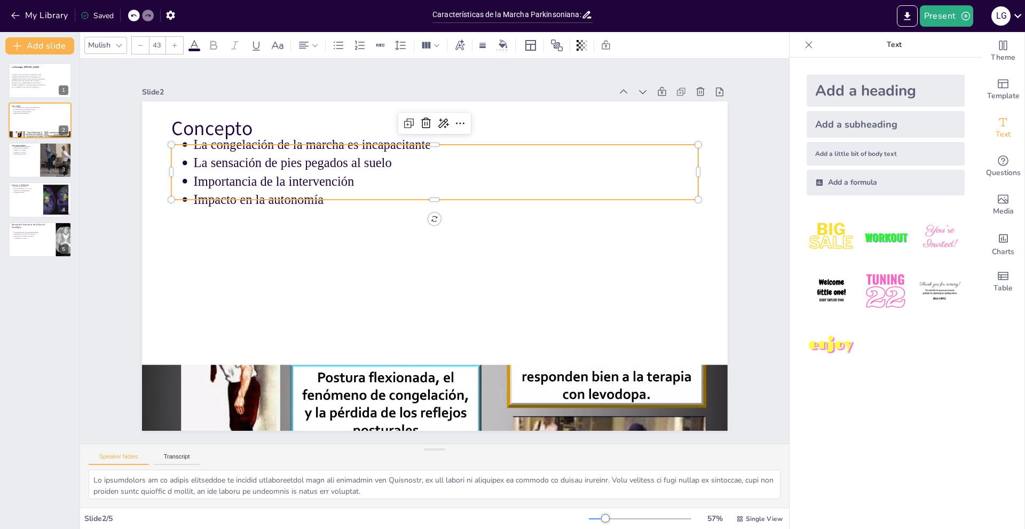
click at [365, 195] on div "Concepto La congelación de la marcha es incapacitante La sensación de pies pega…" at bounding box center [425, 262] width 656 height 636
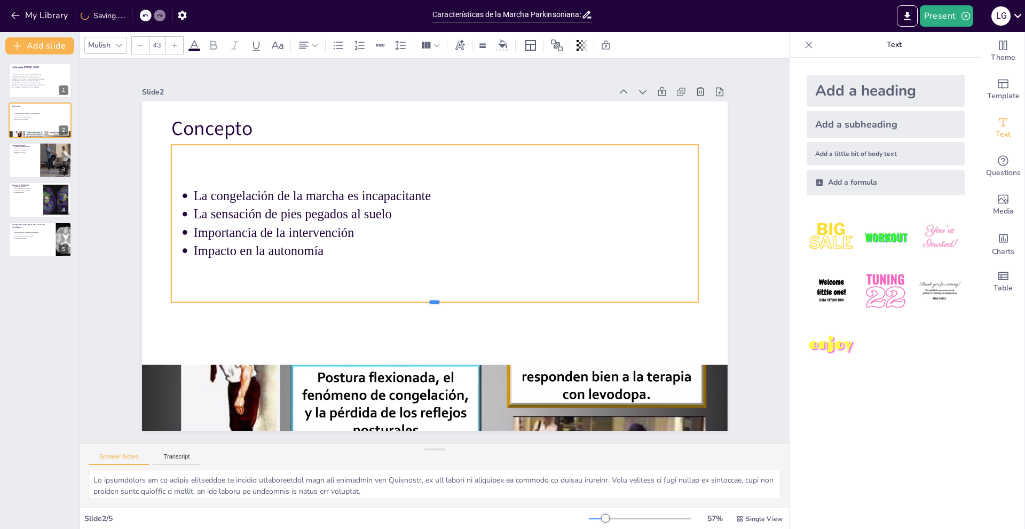
drag, startPoint x: 433, startPoint y: 199, endPoint x: 439, endPoint y: 302, distance: 103.3
click at [439, 302] on div at bounding box center [412, 302] width 485 height 222
click at [233, 197] on p "La congelación de la marcha es incapacitante" at bounding box center [467, 206] width 469 height 222
click at [249, 195] on p "La congelación de la marcha es incapacitante" at bounding box center [472, 209] width 446 height 268
click at [193, 195] on p "La congelación de la marcha es incapacitante" at bounding box center [445, 196] width 505 height 18
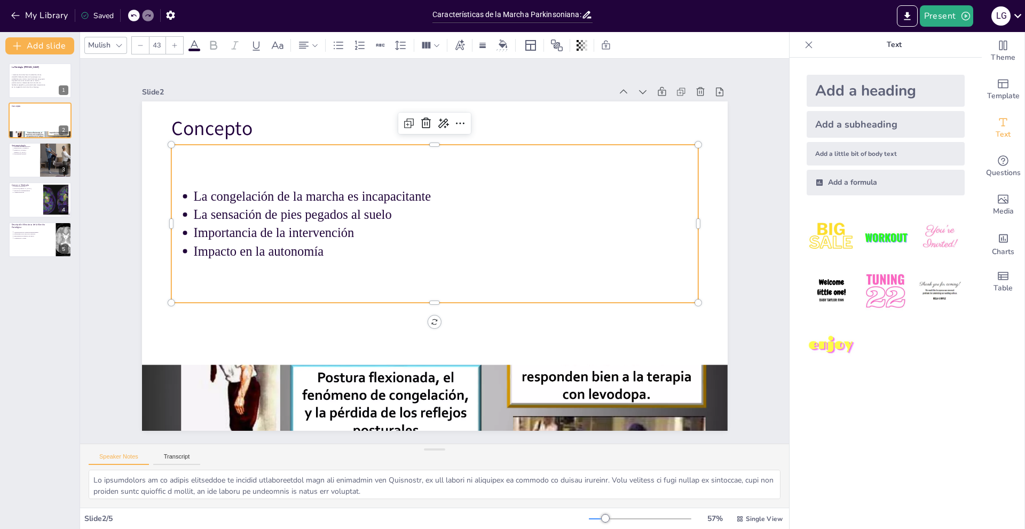
click at [207, 191] on p "La congelación de la marcha es incapacitante" at bounding box center [452, 197] width 504 height 71
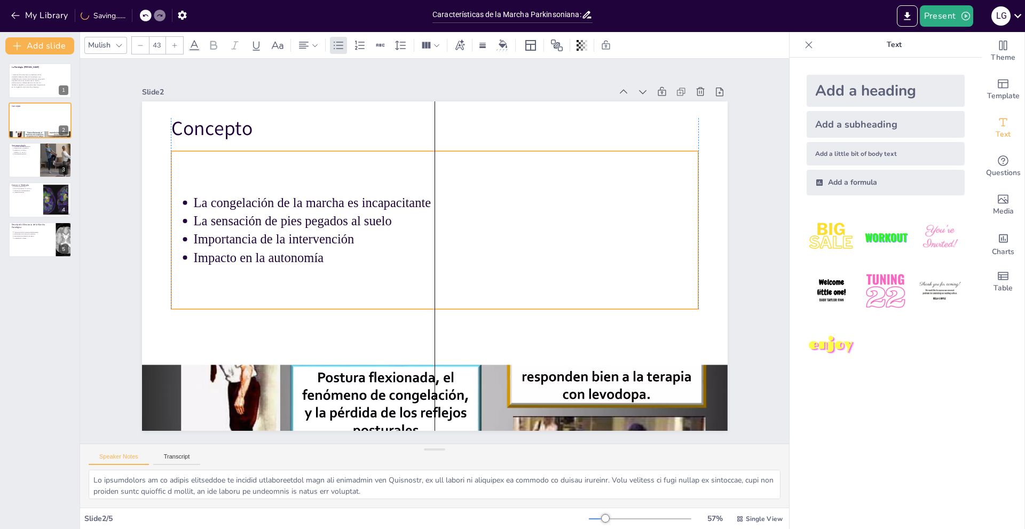
drag, startPoint x: 186, startPoint y: 195, endPoint x: 184, endPoint y: 201, distance: 6.8
click at [267, 201] on ul "La congelación de la marcha es incapacitante La sensación de pies pegados al su…" at bounding box center [452, 263] width 370 height 469
click at [276, 238] on p "Importancia de la intervención" at bounding box center [451, 252] width 351 height 388
click at [263, 238] on p "Importancia de la intervención" at bounding box center [449, 243] width 486 height 174
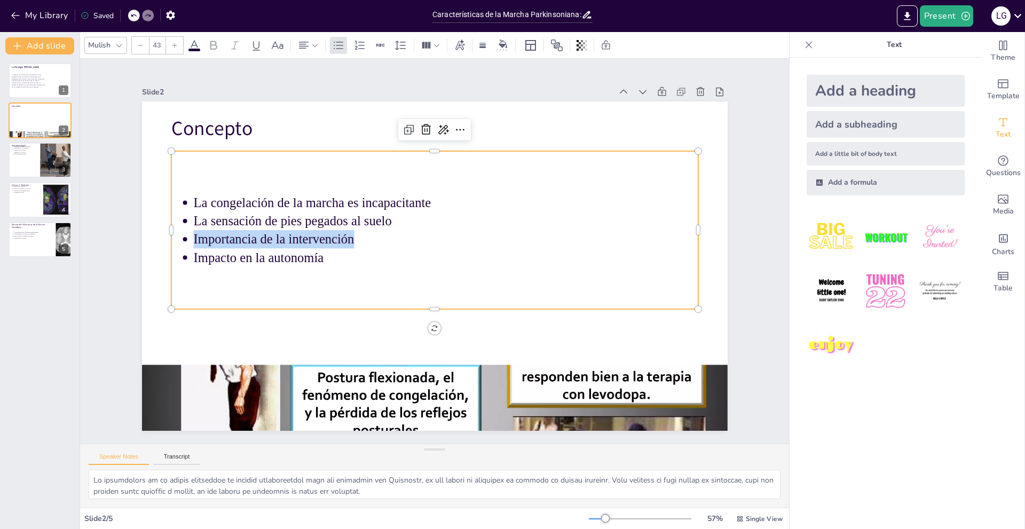
click at [263, 238] on p "Importancia de la intervención" at bounding box center [450, 247] width 419 height 311
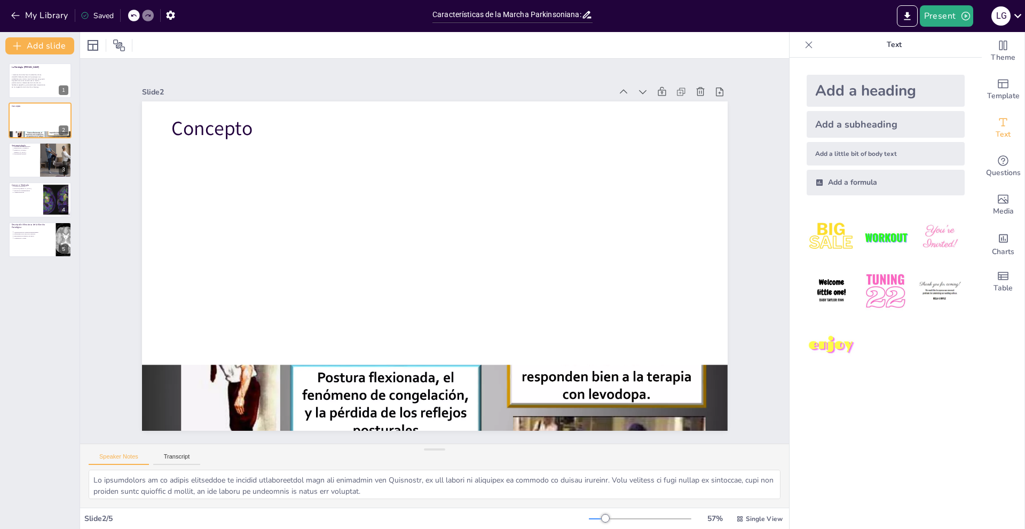
click at [136, 19] on div at bounding box center [134, 16] width 12 height 12
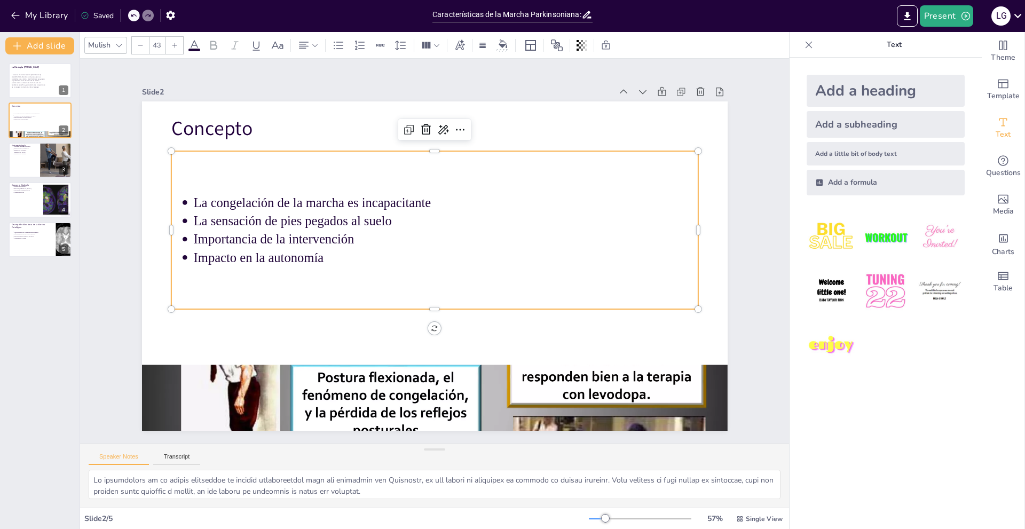
click at [295, 228] on p "Importancia de la intervención" at bounding box center [451, 253] width 312 height 419
click at [518, 159] on icon at bounding box center [527, 168] width 18 height 18
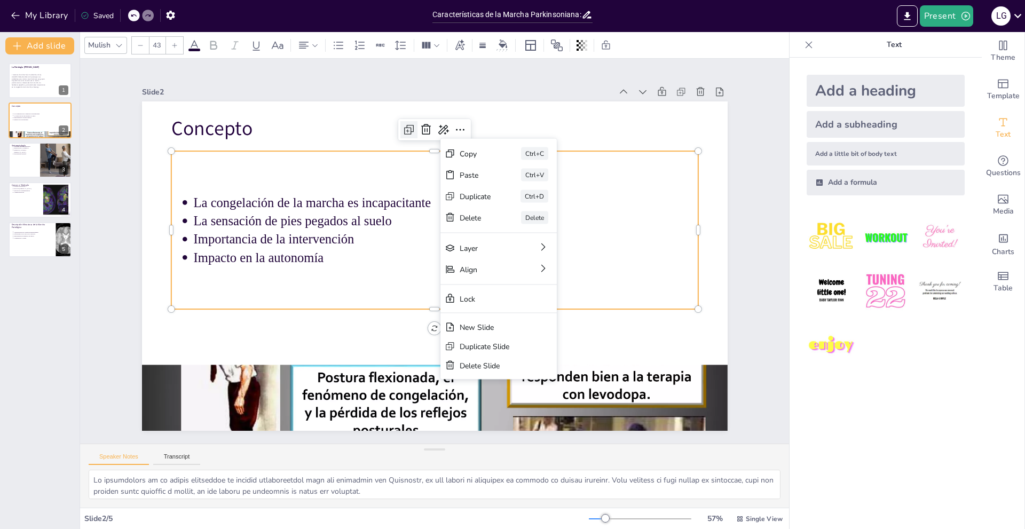
click at [454, 366] on icon at bounding box center [460, 372] width 13 height 13
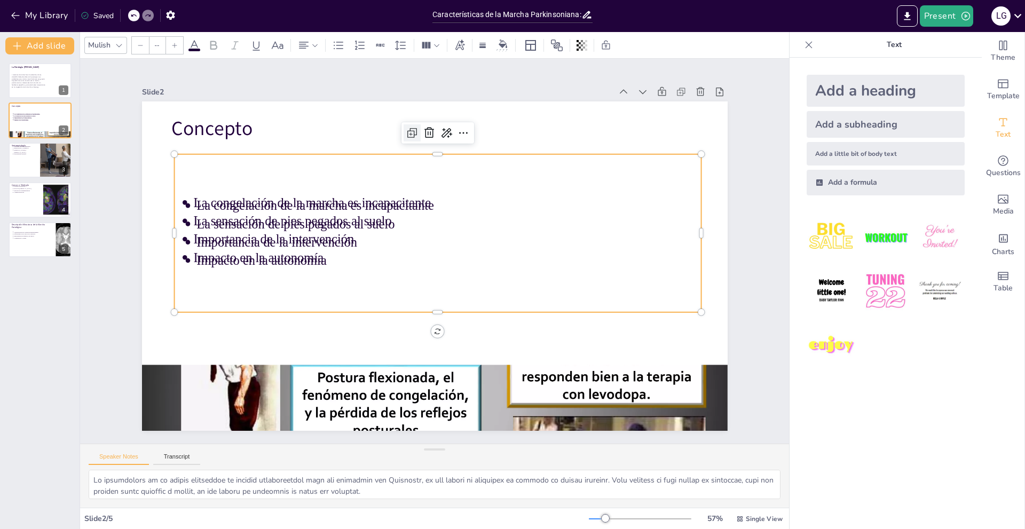
type input "43"
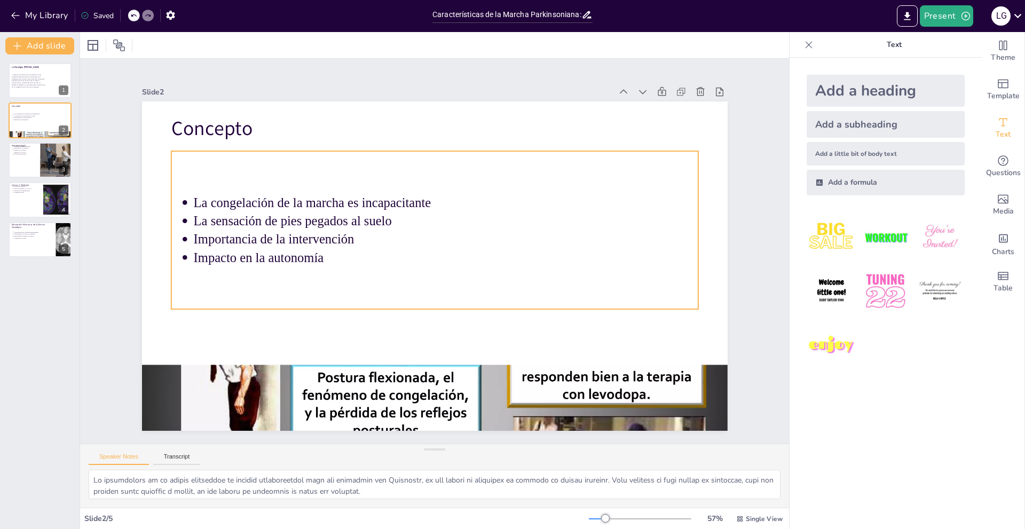
click at [310, 201] on p "La congelación de la marcha es incapacitante" at bounding box center [451, 204] width 504 height 71
click at [468, 129] on icon at bounding box center [476, 136] width 17 height 17
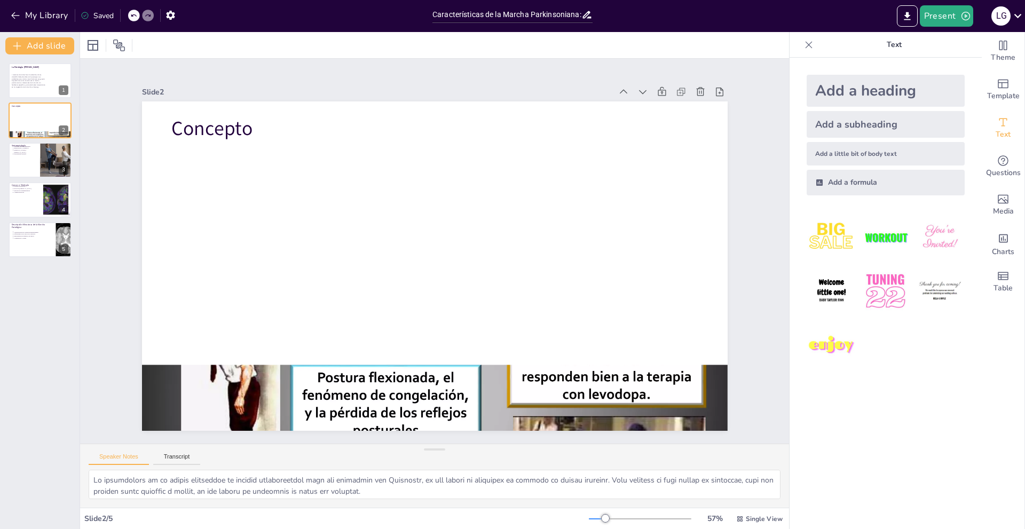
click at [136, 18] on icon at bounding box center [133, 15] width 6 height 6
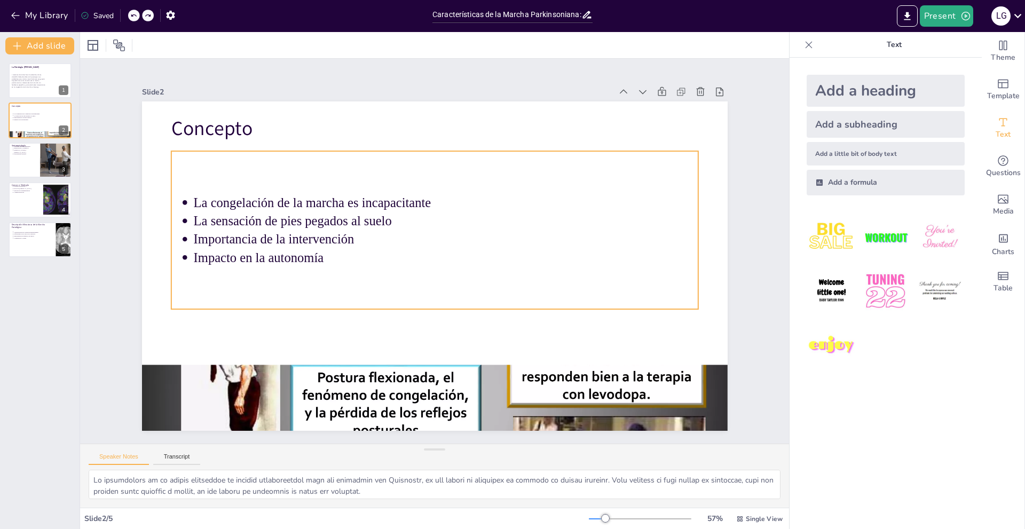
click at [237, 210] on p "La sensación de pies pegados al suelo" at bounding box center [459, 231] width 446 height 268
click at [246, 200] on p "La congelación de la marcha es incapacitante" at bounding box center [469, 215] width 446 height 269
click at [230, 200] on p "La congelación de la marcha es incapacitante" at bounding box center [464, 211] width 469 height 222
click at [217, 200] on p "La congelación de la marcha es incapacitante" at bounding box center [451, 204] width 504 height 71
click at [217, 200] on p "La congelación de la marcha es incapacitante" at bounding box center [445, 202] width 505 height 18
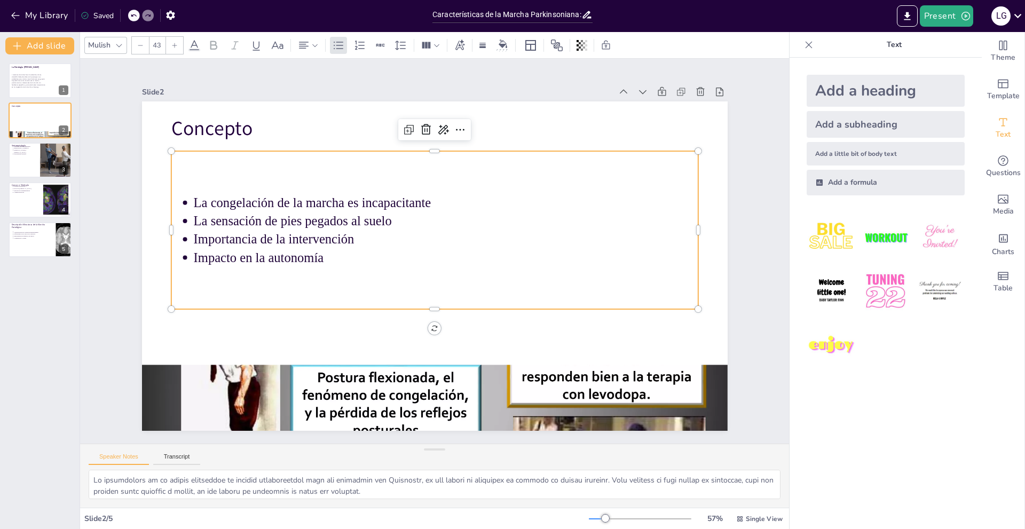
click at [246, 200] on p "La congelación de la marcha es incapacitante" at bounding box center [469, 215] width 446 height 268
click at [217, 200] on p "La congelación de la marcha es incapacitante" at bounding box center [391, 275] width 352 height 387
click at [246, 200] on p "La congelación de la marcha es incapacitante" at bounding box center [469, 215] width 446 height 269
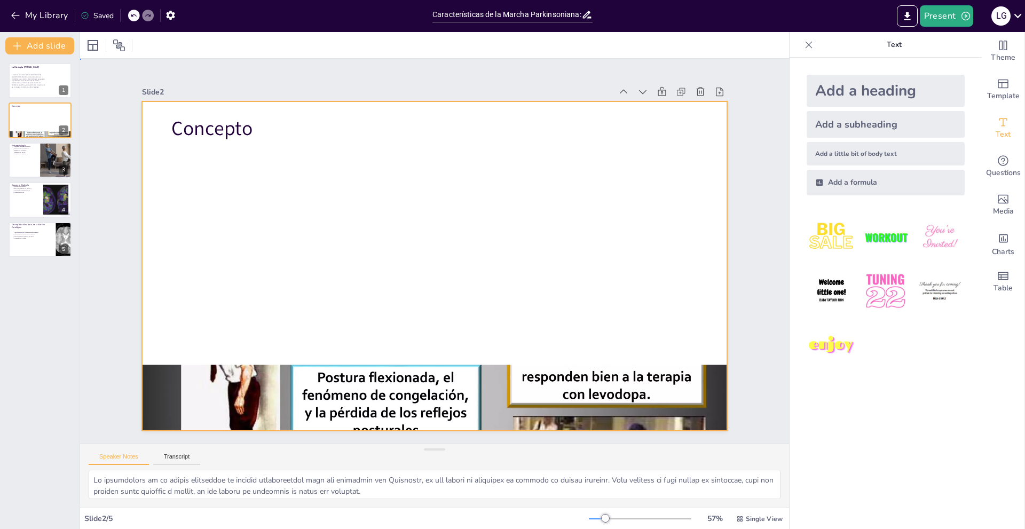
click at [399, 184] on div at bounding box center [422, 259] width 611 height 667
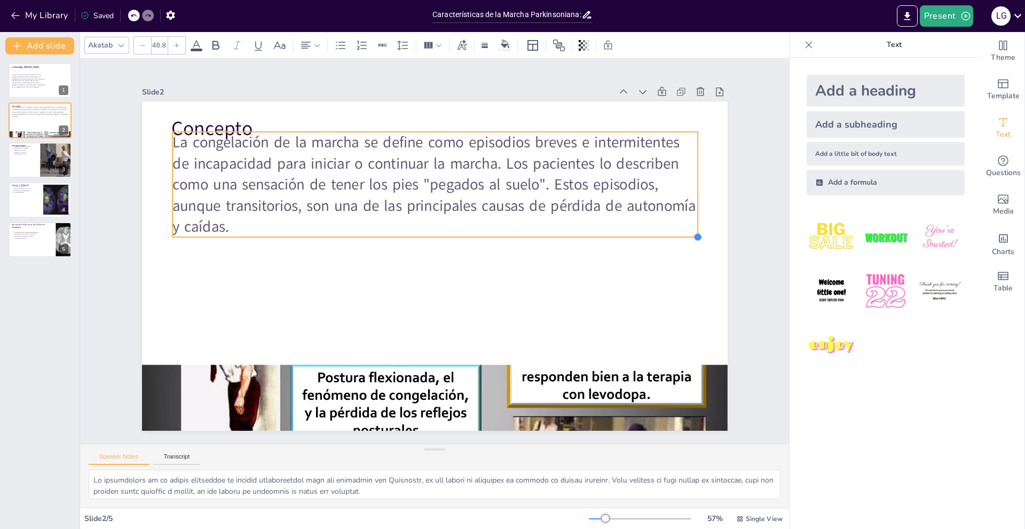
type input "48.5"
drag, startPoint x: 422, startPoint y: 179, endPoint x: 475, endPoint y: 231, distance: 74.8
click at [475, 231] on div "Concepto La congelación de la marcha se define como episodios breves e intermit…" at bounding box center [421, 257] width 539 height 669
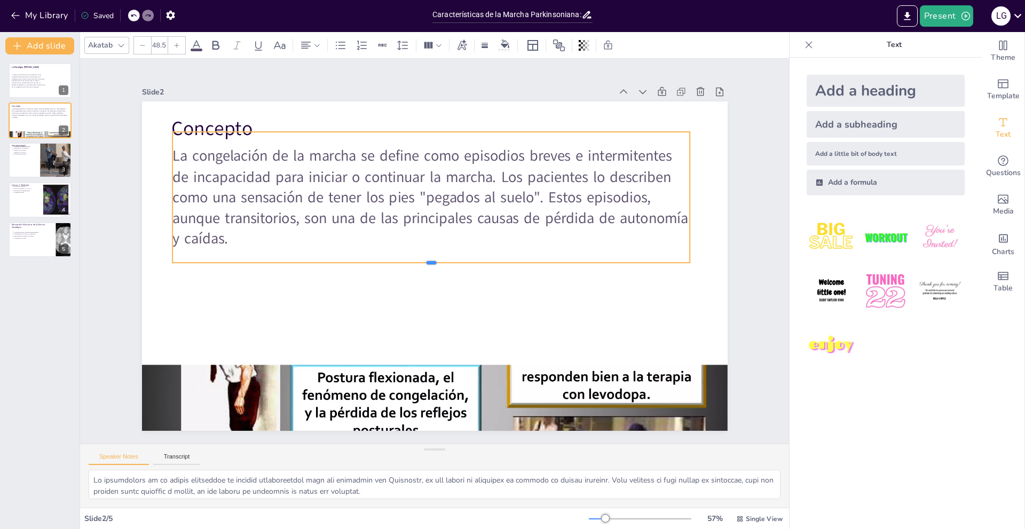
drag, startPoint x: 423, startPoint y: 232, endPoint x: 426, endPoint y: 260, distance: 27.3
click at [426, 260] on div at bounding box center [451, 249] width 168 height 495
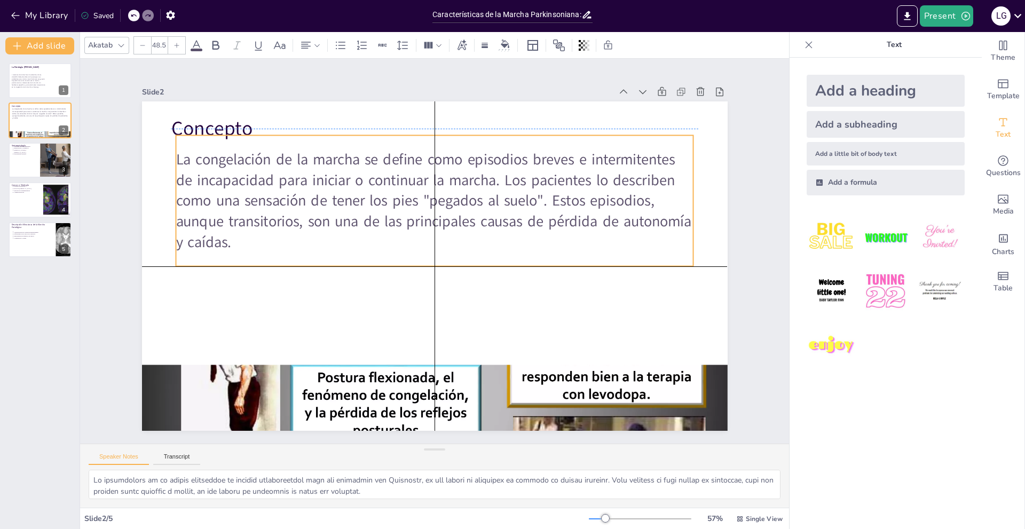
click at [423, 129] on div "Concepto La congelación de la marcha se define como episodios breves e intermit…" at bounding box center [480, 108] width 557 height 181
click at [408, 130] on div at bounding box center [471, 137] width 495 height 168
click at [408, 133] on div "La congelación de la marcha se define como episodios breves e intermitentes de …" at bounding box center [460, 207] width 514 height 372
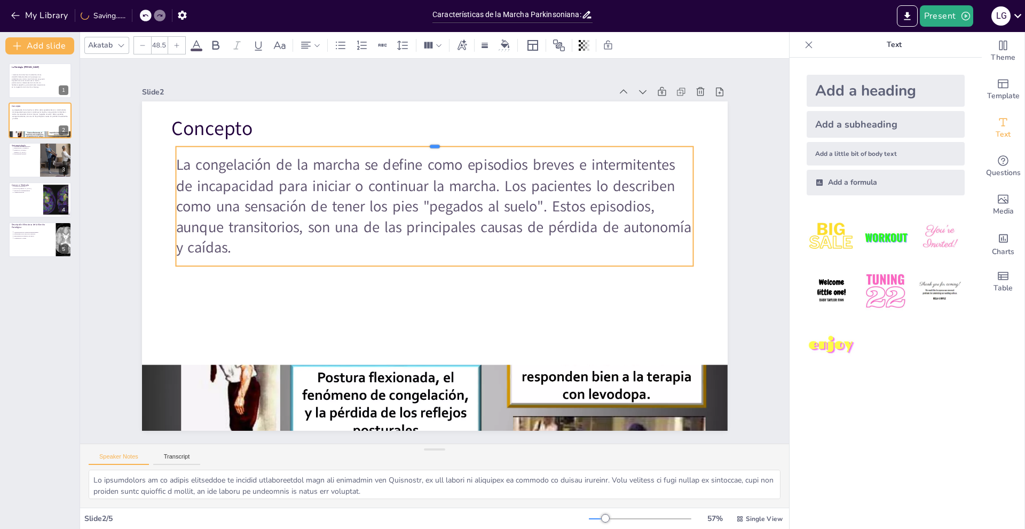
drag, startPoint x: 401, startPoint y: 131, endPoint x: 396, endPoint y: 142, distance: 12.4
click at [396, 142] on div at bounding box center [457, 145] width 508 height 116
drag, startPoint x: 396, startPoint y: 142, endPoint x: 406, endPoint y: 145, distance: 11.0
click at [422, 145] on div at bounding box center [531, 294] width 218 height 476
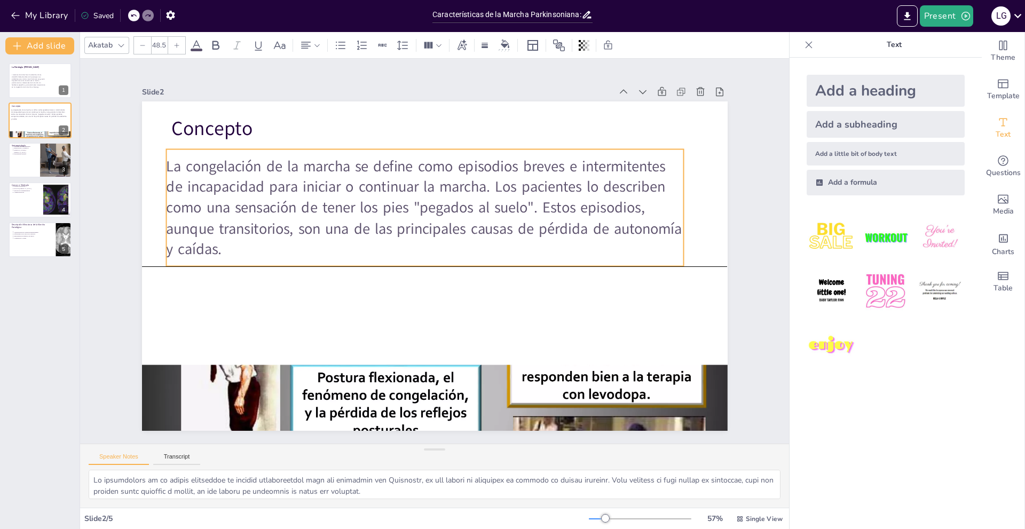
drag, startPoint x: 392, startPoint y: 160, endPoint x: 383, endPoint y: 163, distance: 10.1
click at [383, 163] on span "La congelación de la marcha se define como episodios breves e intermitentes de …" at bounding box center [450, 204] width 440 height 406
click at [42, 171] on div at bounding box center [56, 160] width 32 height 37
type textarea "Los síntomas motores cardinales son fundamentales para comprender cómo el Parki…"
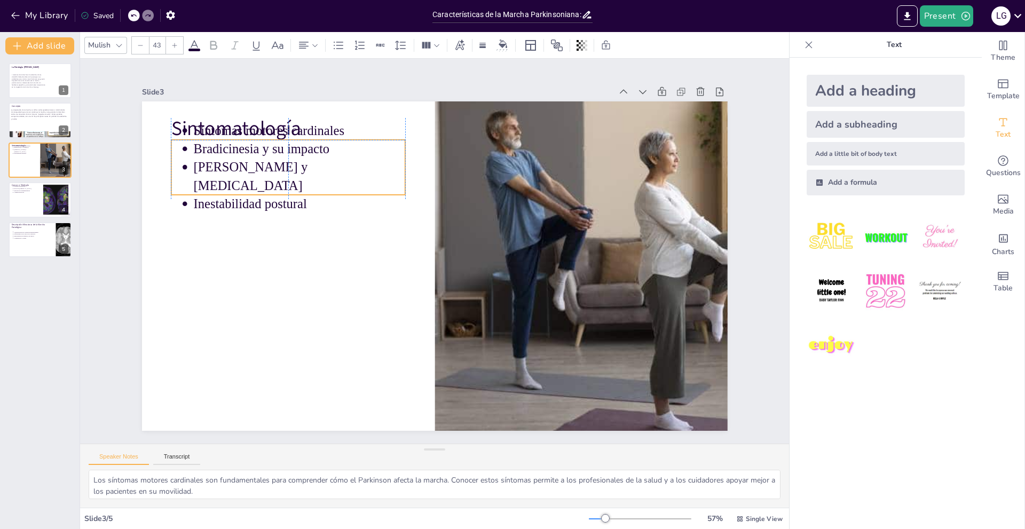
click at [477, 191] on p "Inestabilidad postural" at bounding box center [577, 239] width 201 height 103
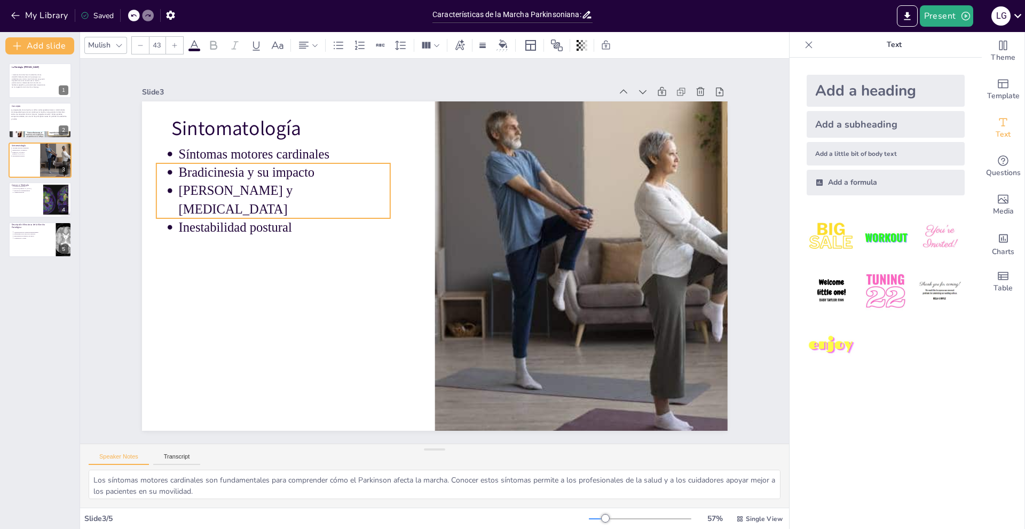
drag, startPoint x: 332, startPoint y: 172, endPoint x: 316, endPoint y: 195, distance: 28.1
click at [316, 195] on p "[PERSON_NAME] y [MEDICAL_DATA]" at bounding box center [330, 132] width 202 height 138
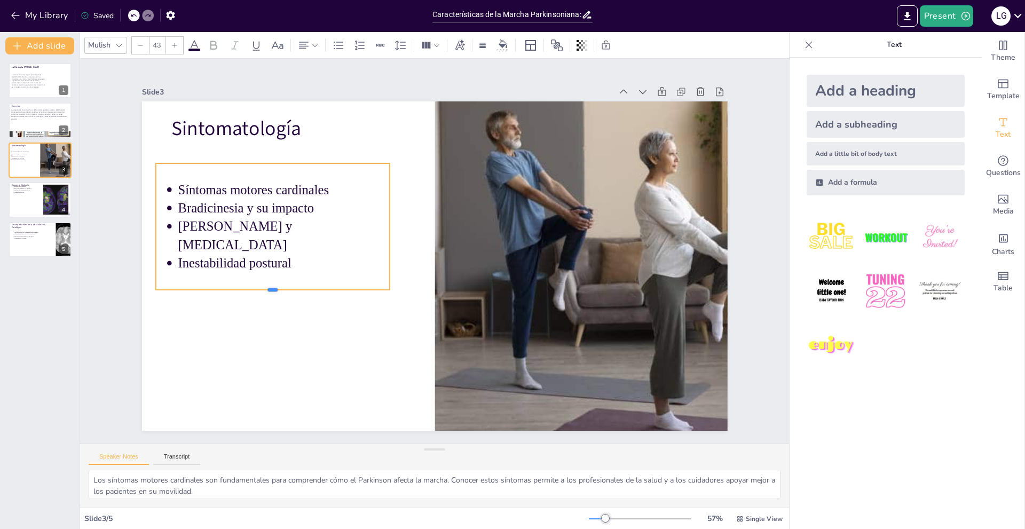
drag, startPoint x: 265, startPoint y: 214, endPoint x: 277, endPoint y: 290, distance: 77.3
click at [273, 290] on div at bounding box center [269, 277] width 234 height 33
click at [245, 185] on p "Síntomas motores cardinales" at bounding box center [333, 125] width 193 height 122
click at [277, 184] on p "Síntomas motores cardinales" at bounding box center [362, 106] width 170 height 155
click at [300, 184] on p "Síntomas motores cardinales" at bounding box center [377, 99] width 155 height 170
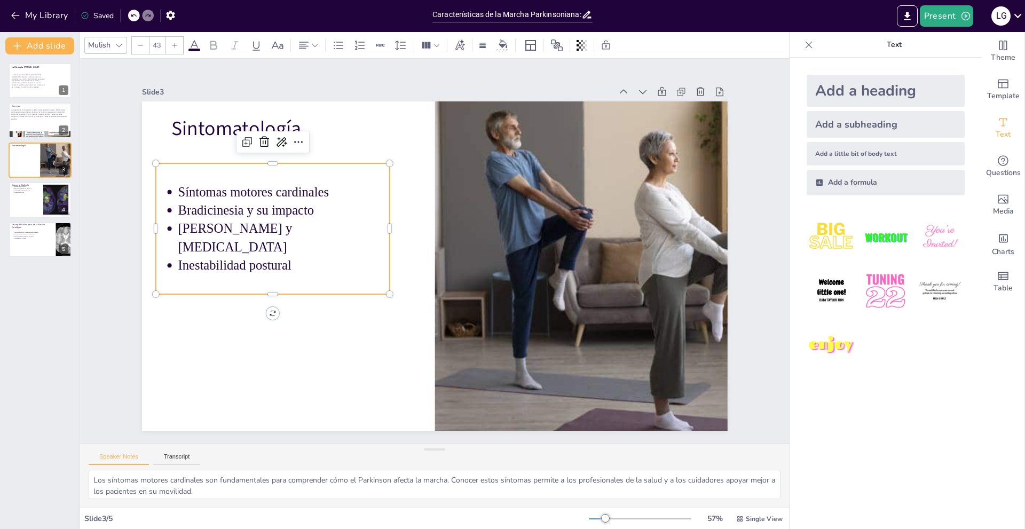
click at [417, 370] on span "Síntomas motores cardinales" at bounding box center [454, 442] width 75 height 144
click at [498, 153] on span "Síntomas motores cardinales" at bounding box center [513, 77] width 30 height 152
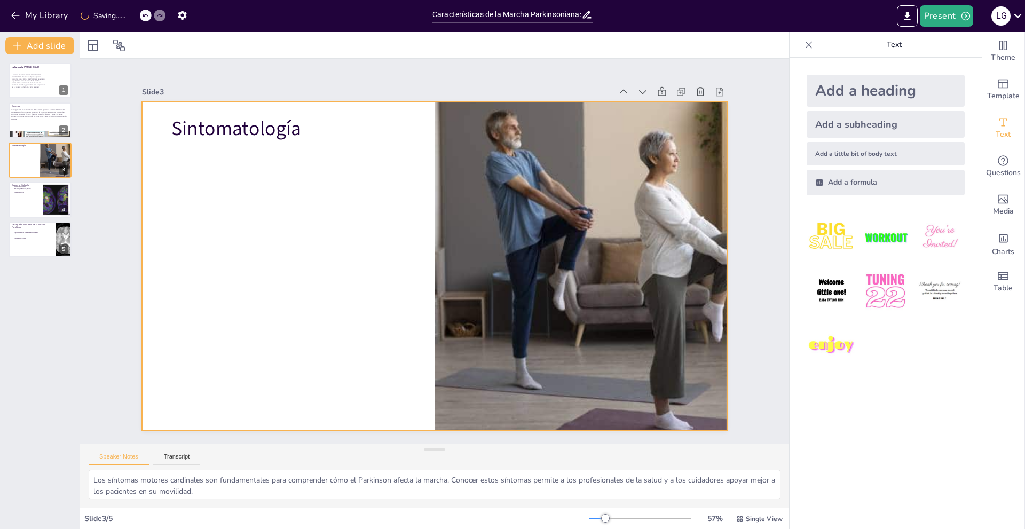
click at [180, 200] on div at bounding box center [428, 264] width 669 height 539
click at [246, 171] on div at bounding box center [423, 261] width 637 height 656
click at [216, 171] on div at bounding box center [422, 259] width 611 height 667
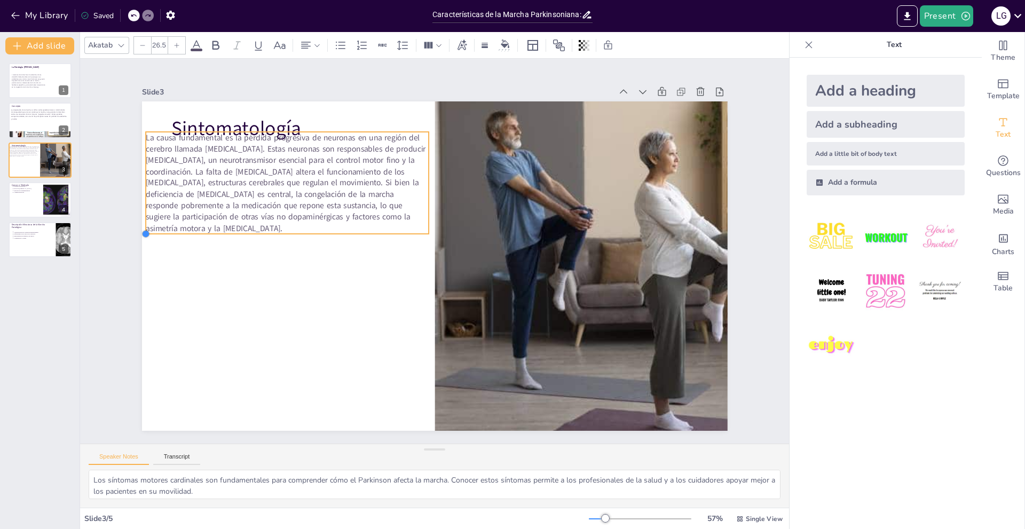
drag, startPoint x: 164, startPoint y: 220, endPoint x: 163, endPoint y: 230, distance: 9.6
click at [163, 230] on div "Sintomatología La causa fundamental es la pérdida progresiva de neuronas en una…" at bounding box center [428, 264] width 669 height 539
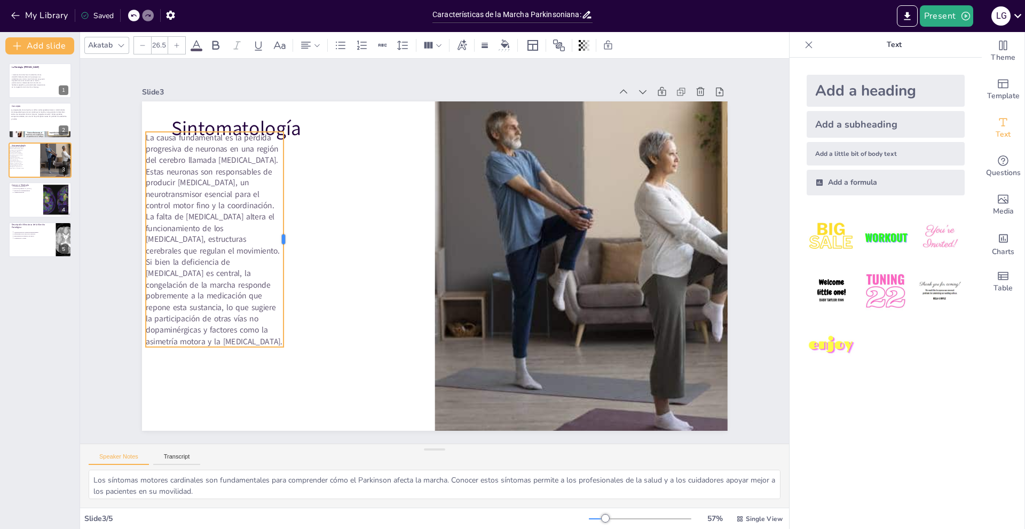
drag, startPoint x: 422, startPoint y: 179, endPoint x: 277, endPoint y: 208, distance: 148.0
click at [277, 208] on div at bounding box center [333, 144] width 150 height 166
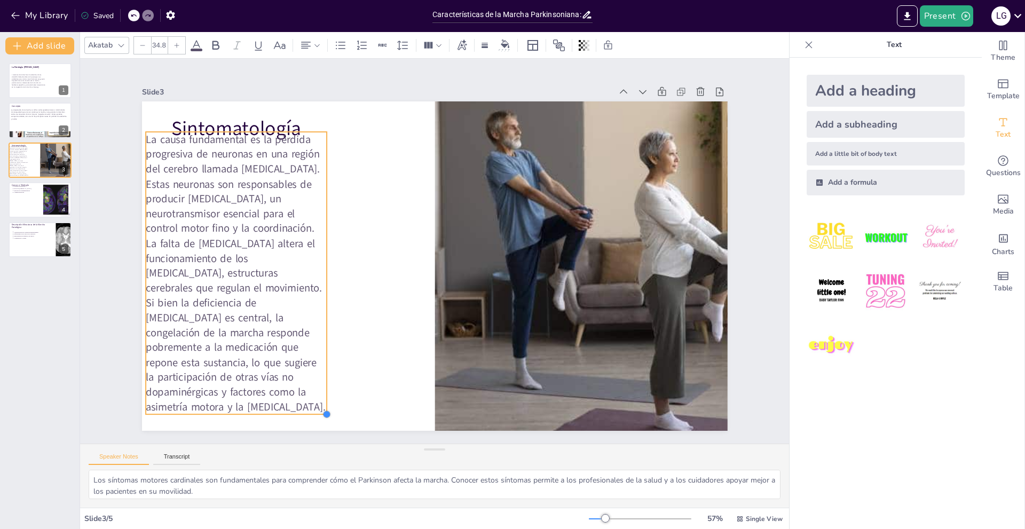
drag, startPoint x: 277, startPoint y: 345, endPoint x: 320, endPoint y: 347, distance: 43.3
click at [320, 347] on div "Sintomatología La causa fundamental es la pérdida progresiva de neuronas en una…" at bounding box center [420, 245] width 539 height 669
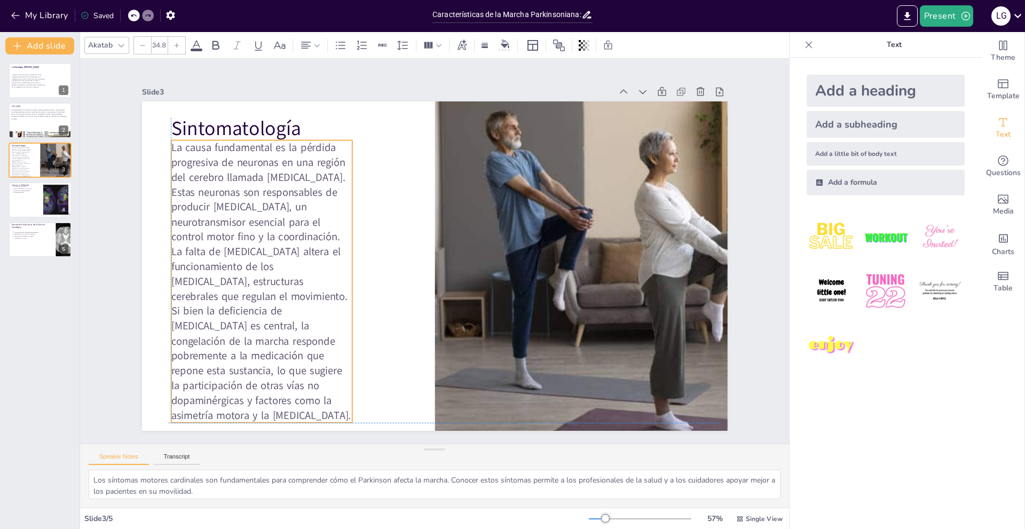
drag, startPoint x: 288, startPoint y: 276, endPoint x: 311, endPoint y: 281, distance: 23.6
click at [345, 237] on span "La causa fundamental es la pérdida progresiva de neuronas en una región del cer…" at bounding box center [512, 87] width 334 height 299
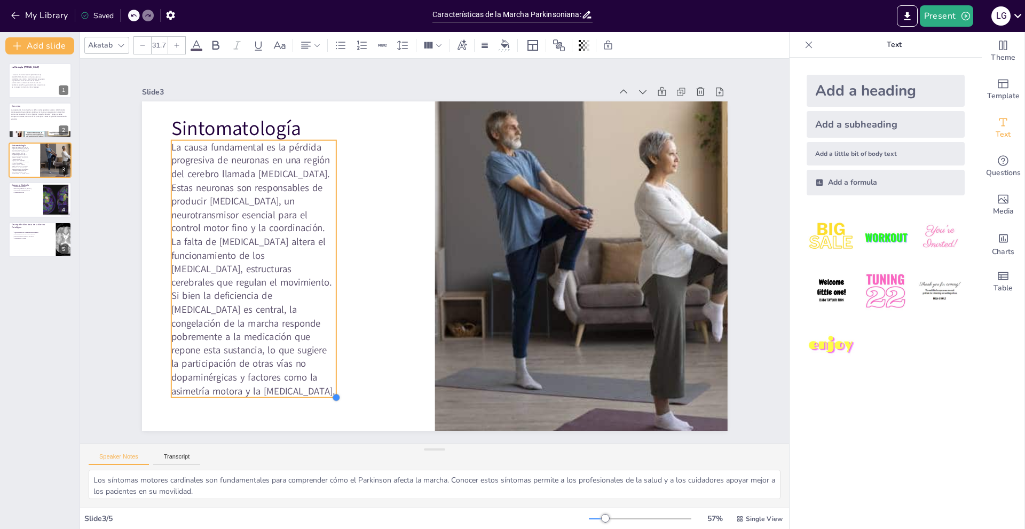
drag, startPoint x: 343, startPoint y: 417, endPoint x: 327, endPoint y: 379, distance: 40.7
click at [327, 379] on div "Sintomatología La causa fundamental es la pérdida progresiva de neuronas en una…" at bounding box center [433, 266] width 617 height 389
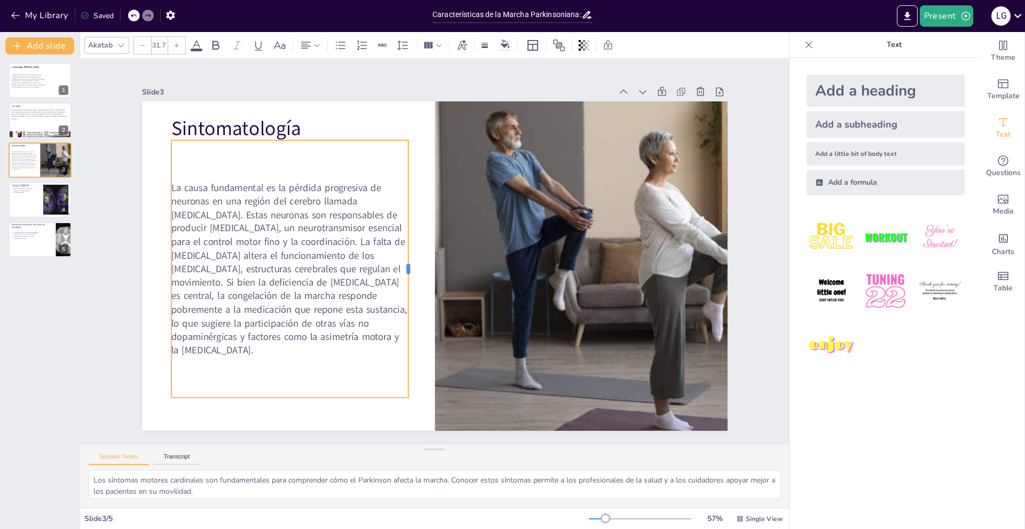
drag, startPoint x: 330, startPoint y: 266, endPoint x: 402, endPoint y: 287, distance: 74.9
click at [402, 287] on div at bounding box center [407, 255] width 136 height 227
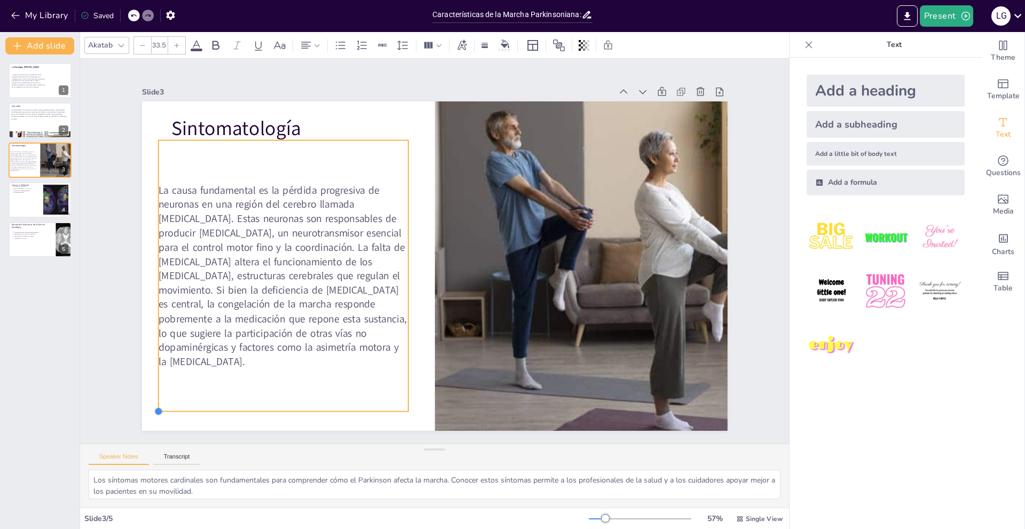
drag, startPoint x: 163, startPoint y: 391, endPoint x: 158, endPoint y: 408, distance: 17.6
type input "33.7"
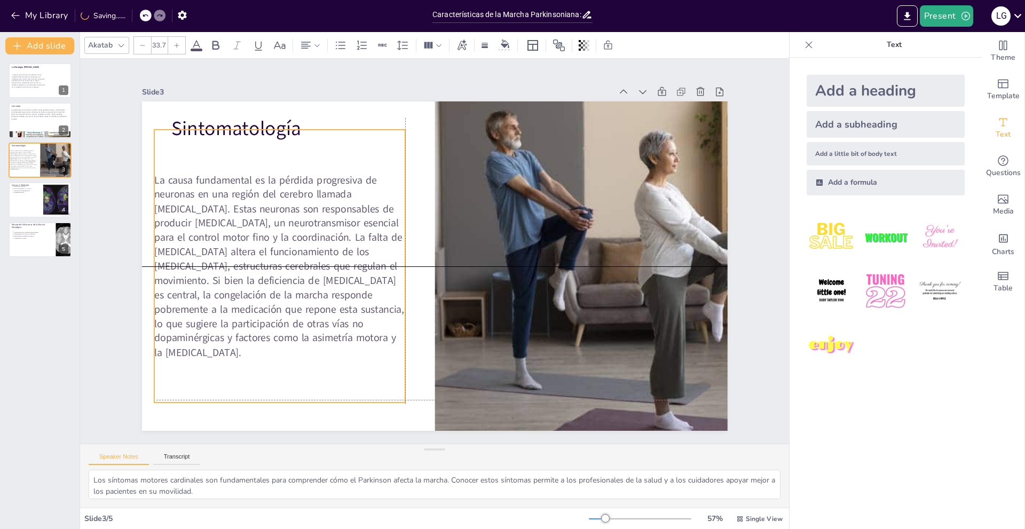
click at [277, 166] on div "Sintomatología La causa fundamental es la pérdida progresiva de neuronas en una…" at bounding box center [465, 105] width 573 height 122
click at [272, 398] on div "La causa fundamental es la pérdida progresiva de neuronas en una región del cer…" at bounding box center [279, 249] width 278 height 297
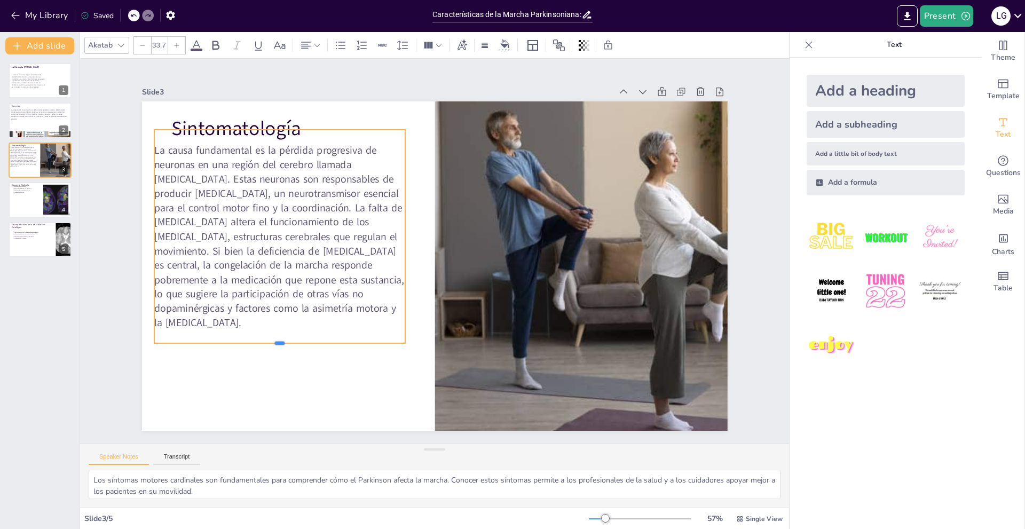
drag, startPoint x: 272, startPoint y: 402, endPoint x: 262, endPoint y: 342, distance: 60.1
click at [262, 331] on div at bounding box center [253, 276] width 233 height 110
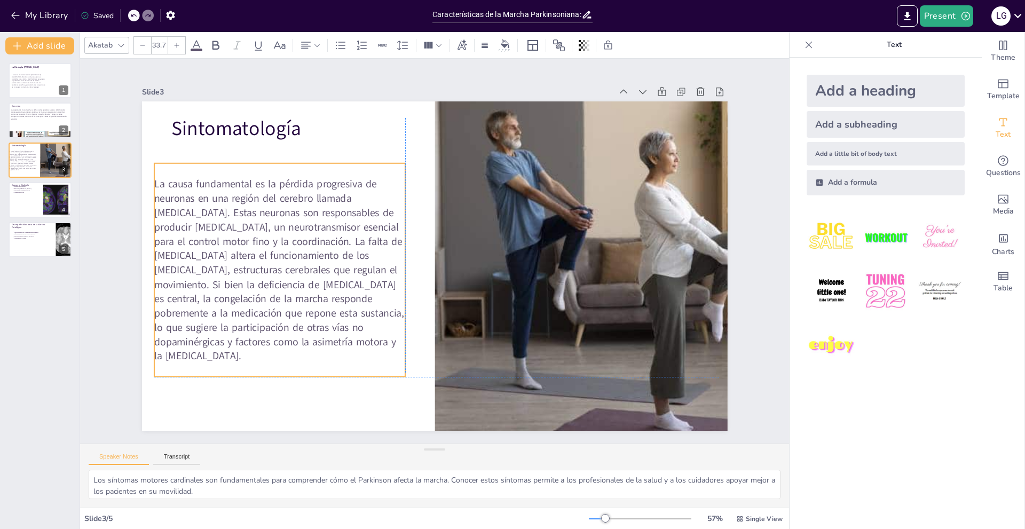
drag, startPoint x: 268, startPoint y: 329, endPoint x: 268, endPoint y: 359, distance: 29.4
click at [268, 262] on div "La causa fundamental es la pérdida progresiva de neuronas en una región del cer…" at bounding box center [369, 109] width 281 height 305
click at [26, 210] on div at bounding box center [40, 200] width 64 height 36
type textarea "La pérdida de neuronas en la [MEDICAL_DATA] es una de las características más c…"
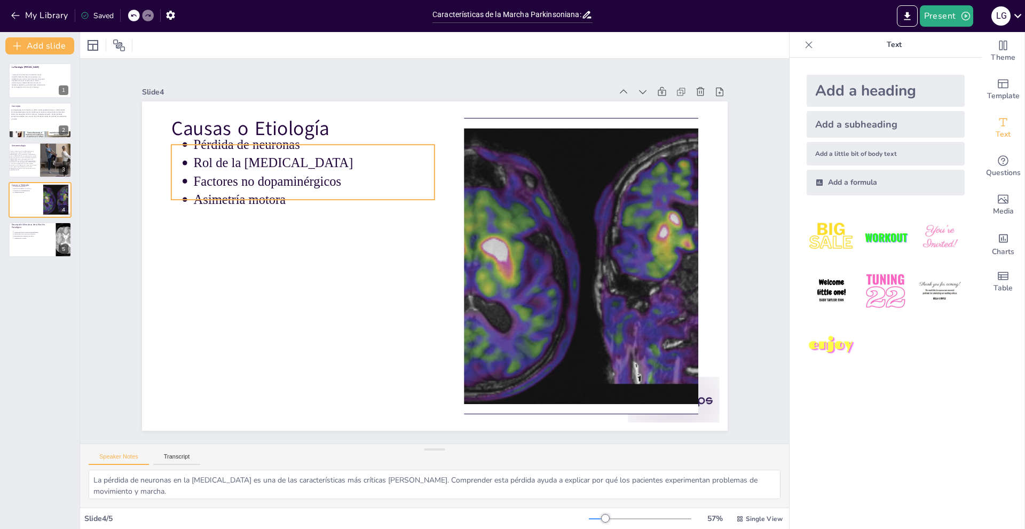
click at [379, 269] on p "Asimetría motora" at bounding box center [436, 383] width 115 height 228
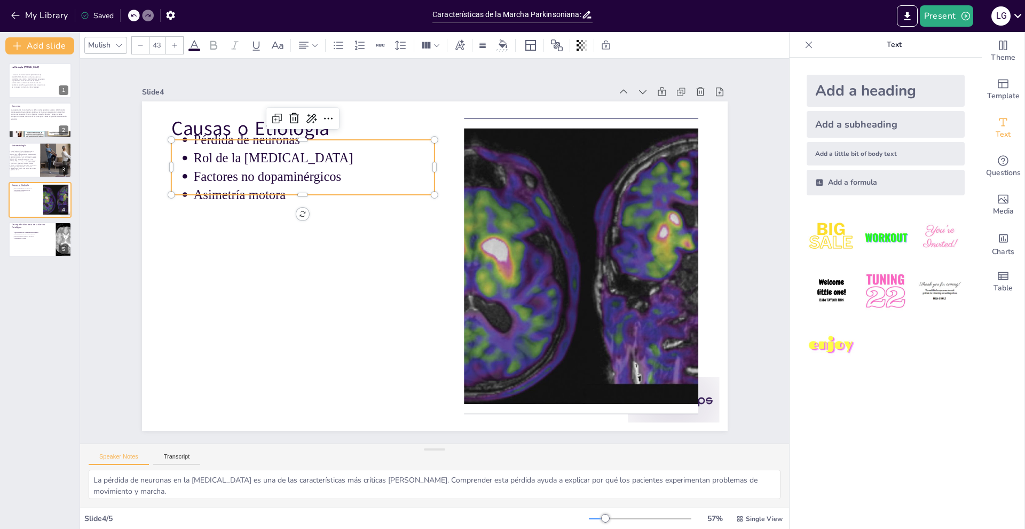
click at [322, 175] on p "Factores no dopaminérgicos" at bounding box center [409, 112] width 175 height 192
click at [449, 171] on p "Factores no dopaminérgicos" at bounding box center [483, 118] width 68 height 240
click at [278, 171] on p "Factores no dopaminérgicos" at bounding box center [381, 120] width 206 height 157
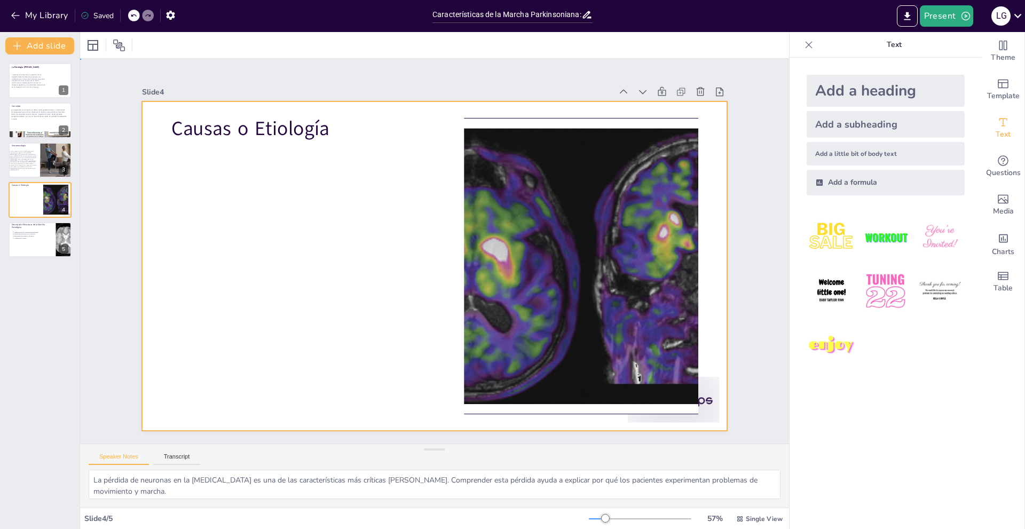
click at [263, 173] on div at bounding box center [427, 264] width 672 height 578
click at [263, 173] on div at bounding box center [432, 266] width 617 height 389
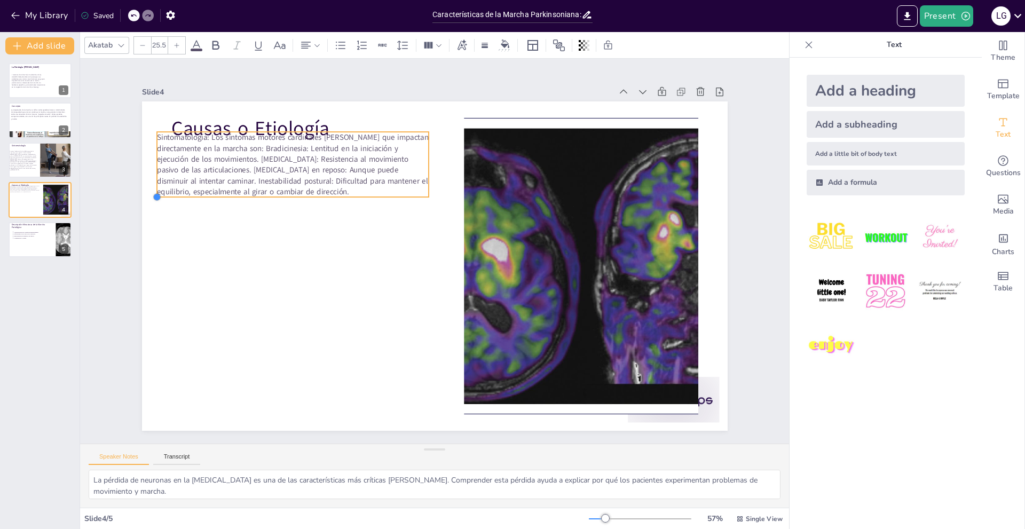
drag, startPoint x: 163, startPoint y: 191, endPoint x: 178, endPoint y: 194, distance: 15.4
click at [178, 194] on div "Causas o Etiología Sintomatología: Los síntomas motores cardinales [PERSON_NAME…" at bounding box center [427, 264] width 672 height 578
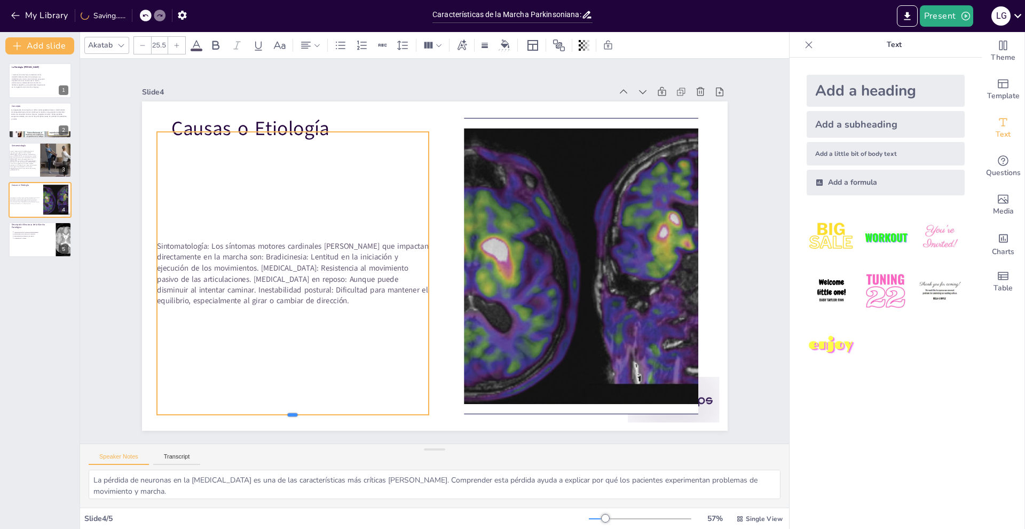
drag, startPoint x: 286, startPoint y: 193, endPoint x: 269, endPoint y: 411, distance: 218.5
click at [269, 387] on div at bounding box center [220, 304] width 225 height 167
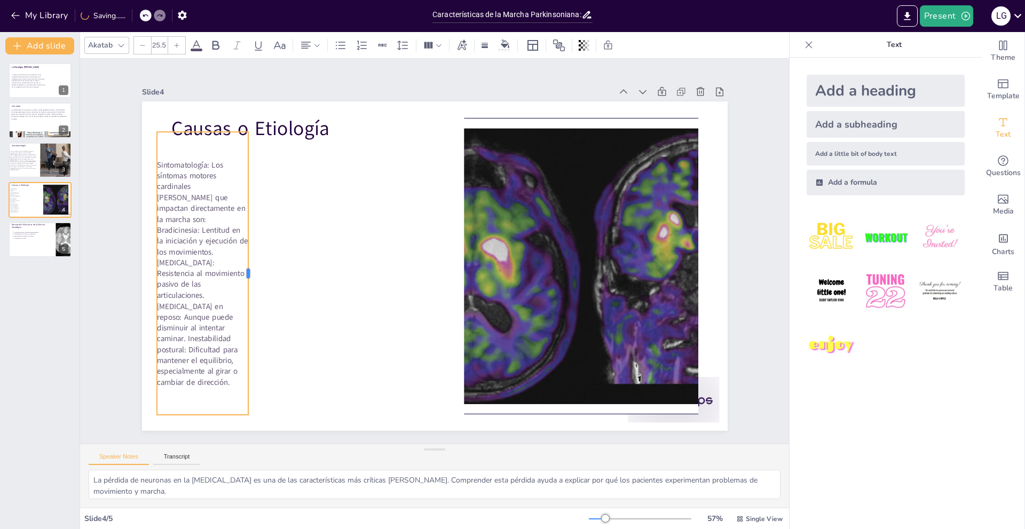
drag, startPoint x: 421, startPoint y: 271, endPoint x: 241, endPoint y: 269, distance: 180.5
click at [241, 269] on div at bounding box center [255, 216] width 96 height 272
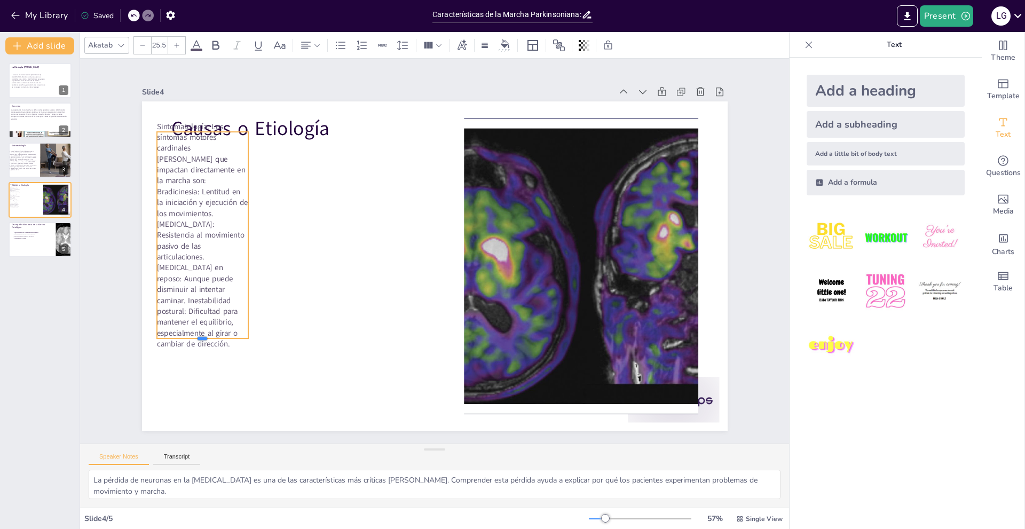
drag, startPoint x: 193, startPoint y: 411, endPoint x: 202, endPoint y: 264, distance: 147.1
click at [225, 264] on div "Causas o Etiología Sintomatología: Los síntomas motores cardinales [PERSON_NAME…" at bounding box center [419, 252] width 389 height 617
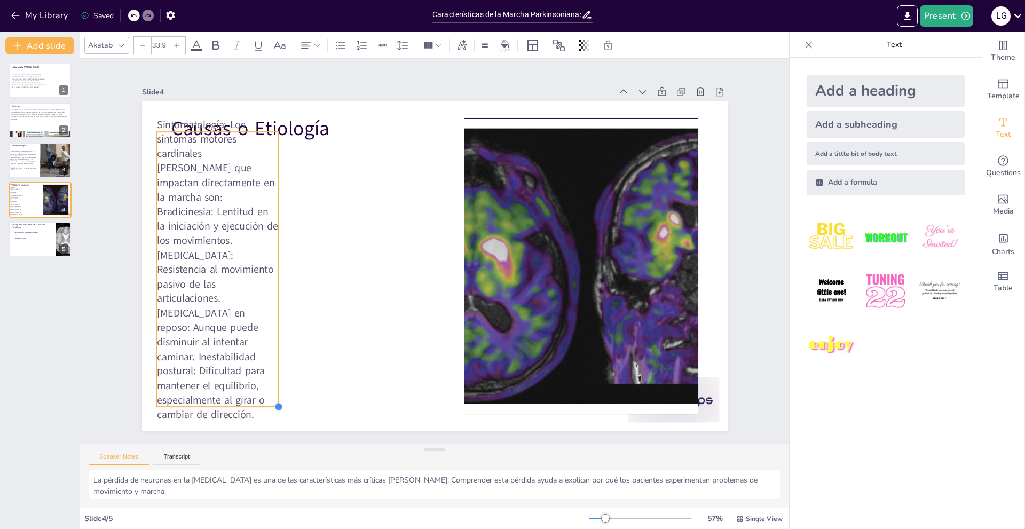
drag, startPoint x: 241, startPoint y: 332, endPoint x: 271, endPoint y: 349, distance: 34.9
click at [271, 349] on div "Causas o Etiología Sintomatología: Los síntomas motores cardinales [PERSON_NAME…" at bounding box center [420, 247] width 444 height 641
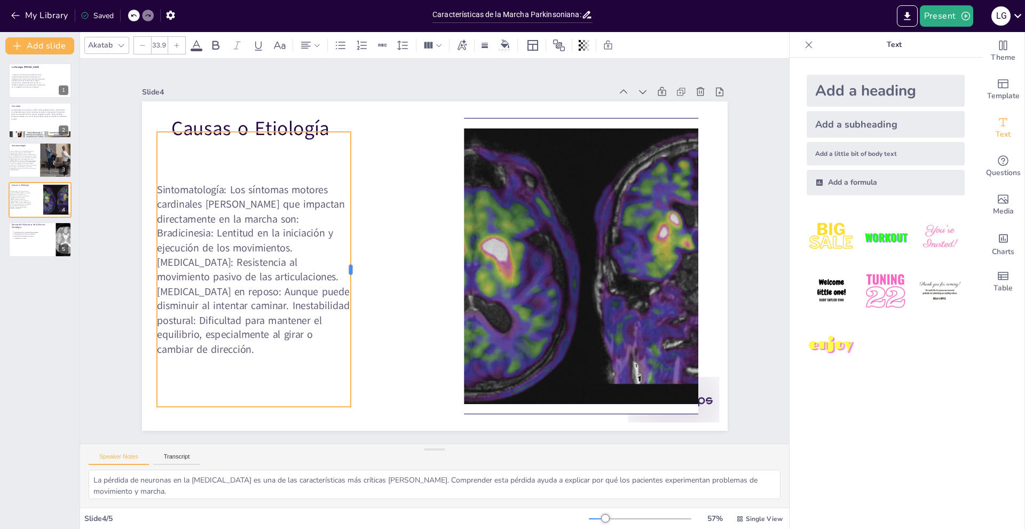
drag, startPoint x: 271, startPoint y: 270, endPoint x: 347, endPoint y: 293, distance: 79.1
click at [347, 293] on div at bounding box center [359, 218] width 169 height 227
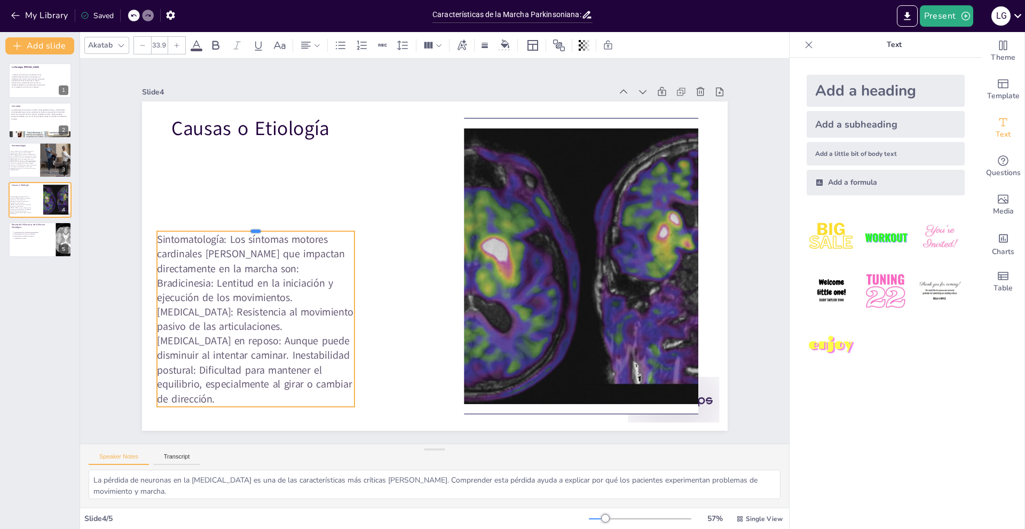
drag, startPoint x: 248, startPoint y: 127, endPoint x: 247, endPoint y: 226, distance: 99.3
click at [247, 207] on div at bounding box center [272, 172] width 191 height 69
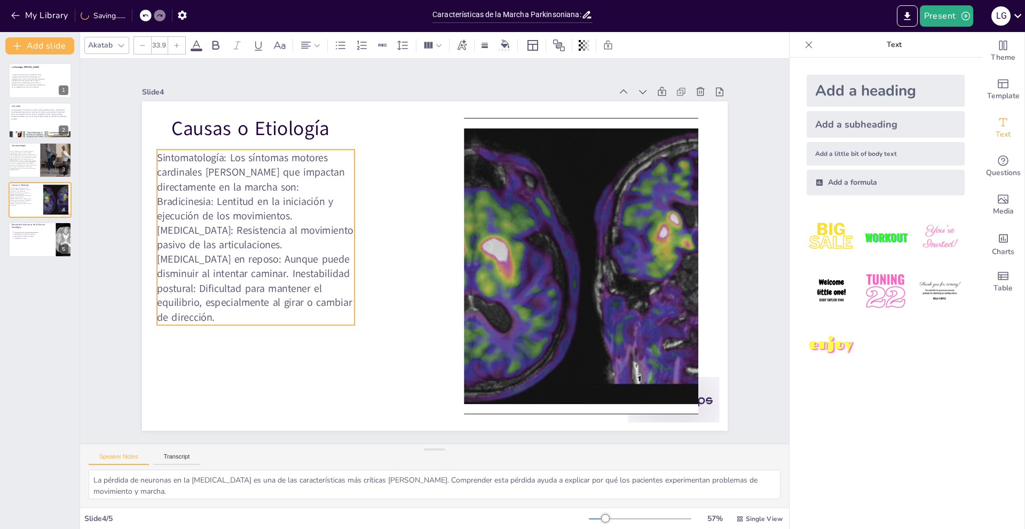
drag, startPoint x: 250, startPoint y: 281, endPoint x: 284, endPoint y: 222, distance: 67.7
click at [250, 200] on span "Sintomatología: Los síntomas motores cardinales [PERSON_NAME] que impactan dire…" at bounding box center [290, 127] width 246 height 243
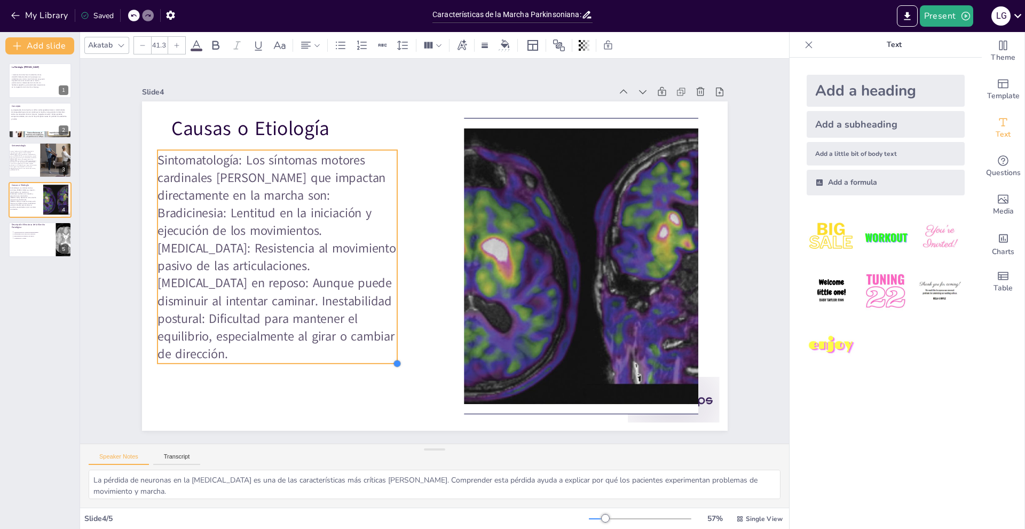
type input "41.4"
drag, startPoint x: 350, startPoint y: 322, endPoint x: 386, endPoint y: 360, distance: 52.9
click at [381, 154] on div at bounding box center [375, 148] width 12 height 12
click at [411, 290] on span "Sintomatología: Los síntomas motores cardinales [PERSON_NAME] que impactan dire…" at bounding box center [564, 144] width 307 height 294
click at [52, 242] on div at bounding box center [40, 240] width 64 height 36
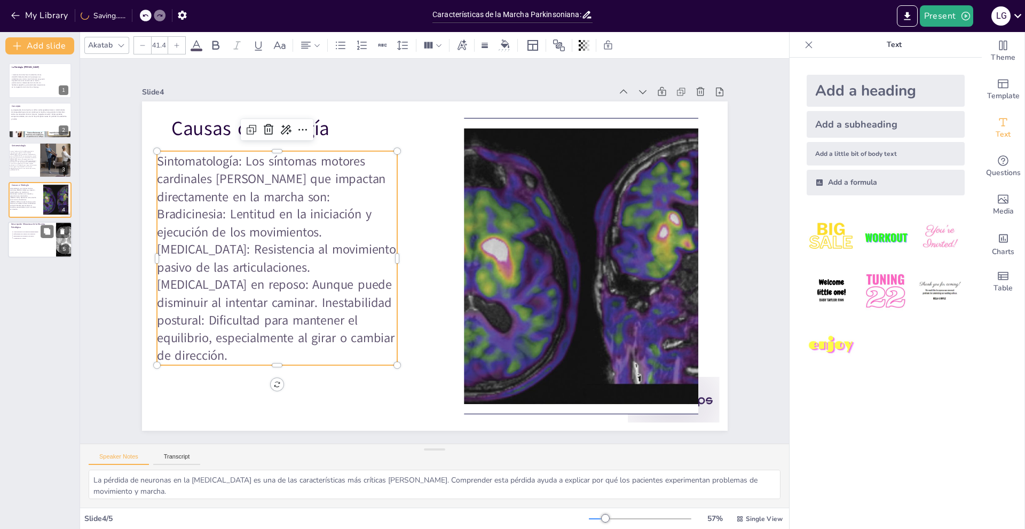
type textarea "Las características de la marcha parkinsoniana son esenciales para entender cóm…"
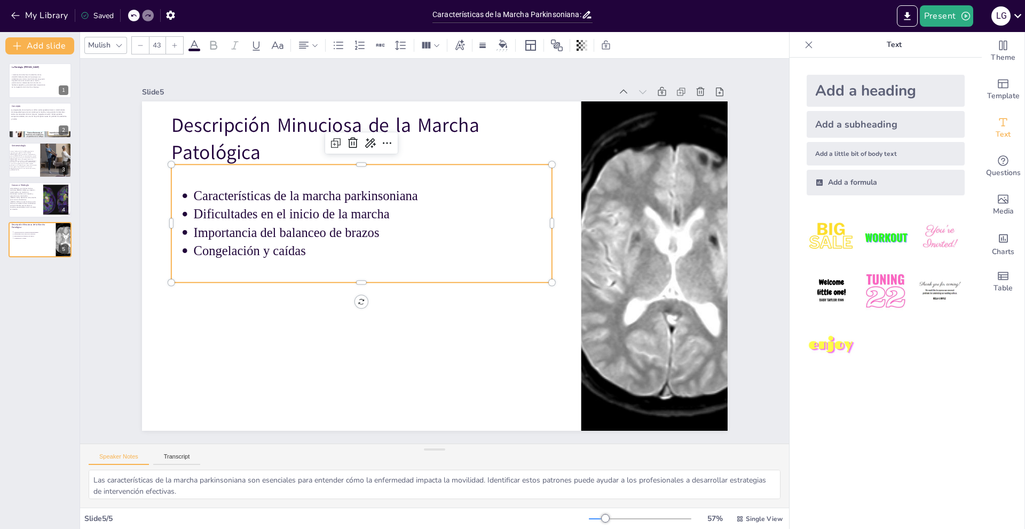
click at [317, 202] on p "Dificultades en el inicio de la marcha" at bounding box center [456, 320] width 279 height 254
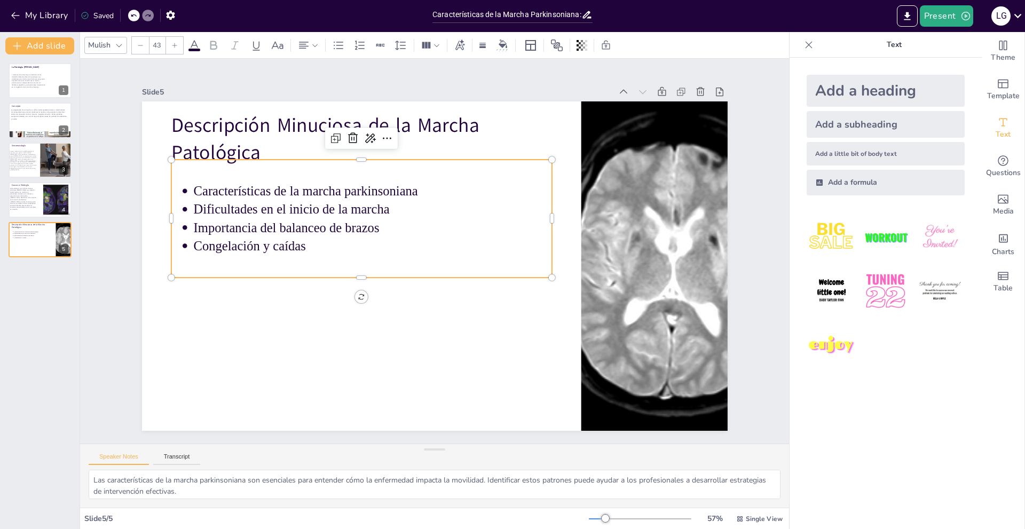
click at [455, 202] on p "Dificultades en el inicio de la marcha" at bounding box center [483, 194] width 56 height 358
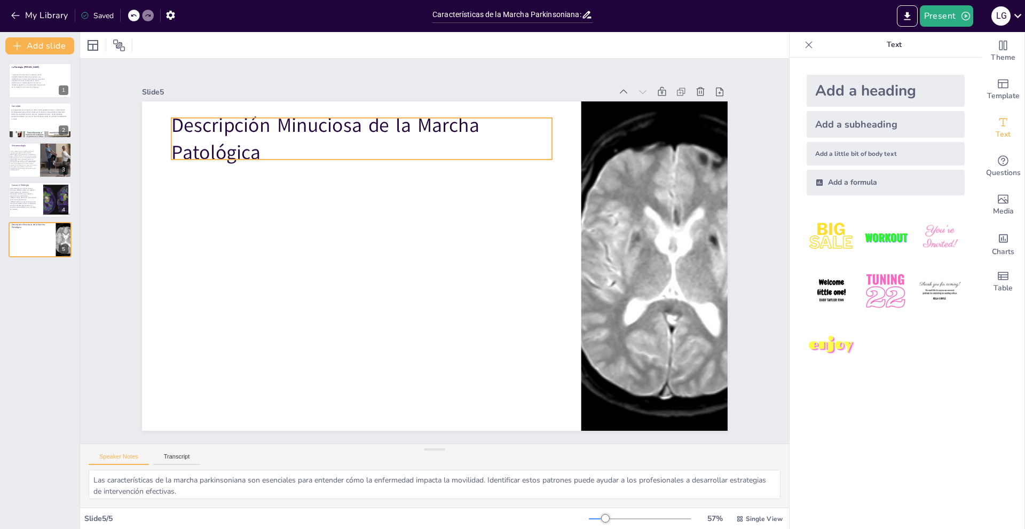
click at [269, 195] on div at bounding box center [427, 264] width 672 height 578
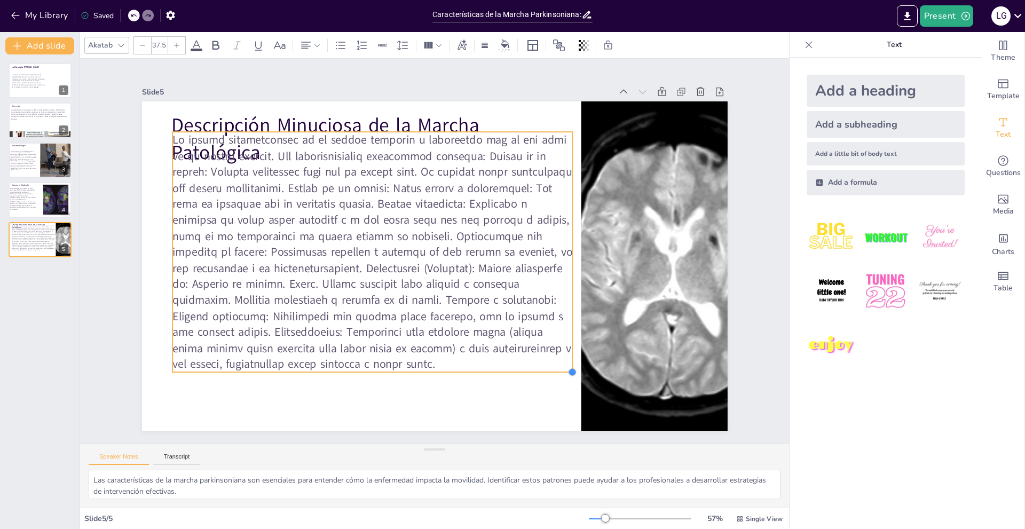
drag, startPoint x: 423, startPoint y: 279, endPoint x: 498, endPoint y: 363, distance: 112.7
click at [498, 365] on div "Descripción Minuciosa de la Marcha Patológica" at bounding box center [425, 240] width 656 height 637
click at [134, 15] on icon at bounding box center [133, 15] width 5 height 3
click at [133, 14] on div "My Library Saving......" at bounding box center [96, 14] width 192 height 19
click at [148, 15] on icon at bounding box center [148, 15] width 6 height 6
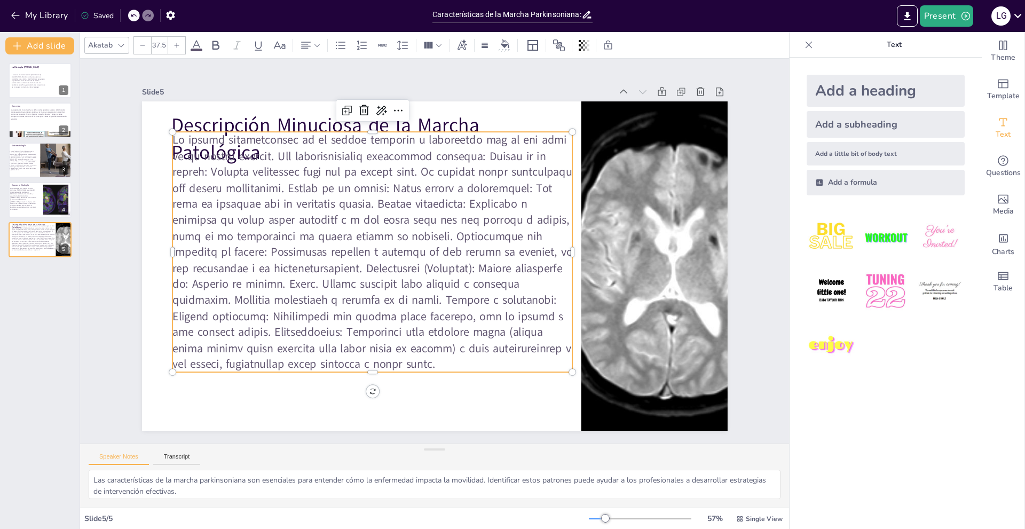
click at [148, 15] on icon at bounding box center [148, 15] width 6 height 6
click at [131, 18] on icon at bounding box center [133, 15] width 6 height 6
type input "24"
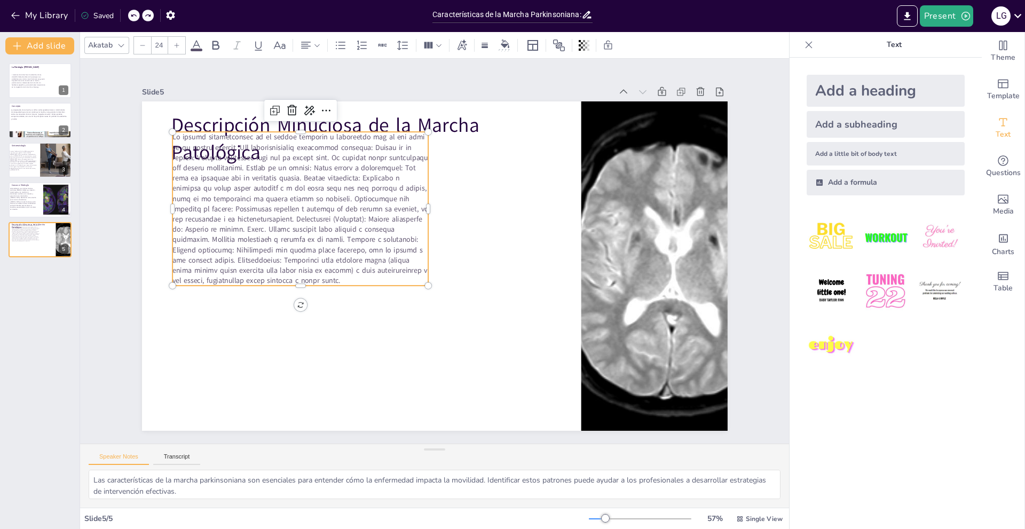
click at [134, 18] on icon at bounding box center [133, 15] width 6 height 6
click at [142, 16] on div at bounding box center [141, 16] width 26 height 12
click at [138, 17] on div at bounding box center [134, 16] width 12 height 12
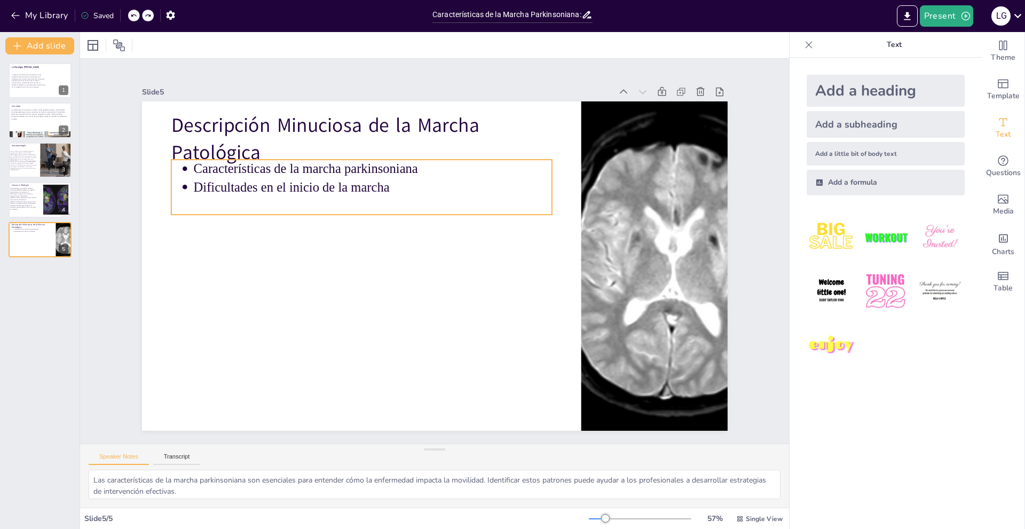
click at [231, 213] on div at bounding box center [425, 263] width 667 height 611
click at [395, 198] on p at bounding box center [507, 227] width 225 height 301
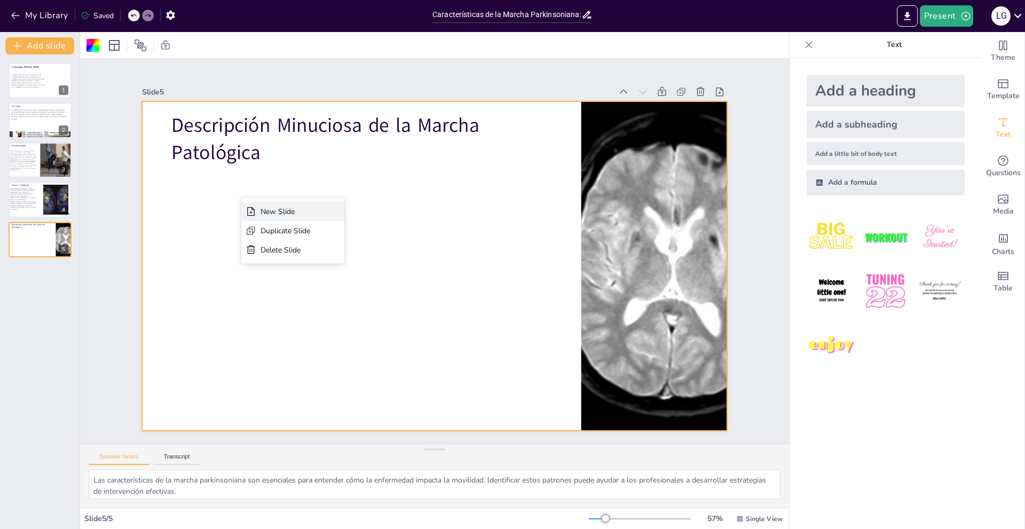
click at [332, 217] on div "New Slide" at bounding box center [377, 224] width 90 height 83
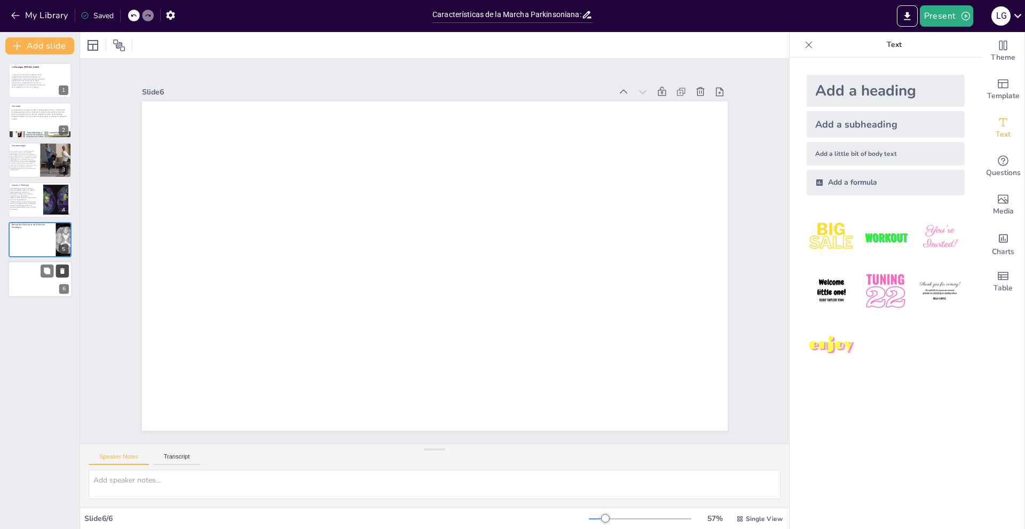
click at [60, 271] on icon at bounding box center [62, 270] width 7 height 7
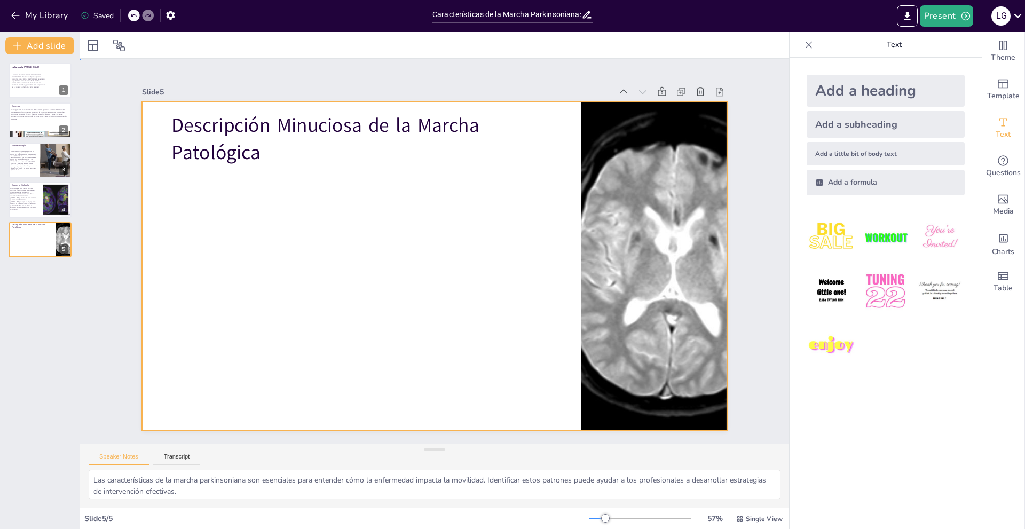
click at [253, 182] on div at bounding box center [422, 259] width 611 height 667
click at [254, 182] on div at bounding box center [419, 249] width 389 height 617
click at [254, 183] on div at bounding box center [427, 238] width 672 height 578
click at [222, 280] on div "Slide 1 La Patología [PERSON_NAME] Trastornos de la Marcha en la [MEDICAL_DATA]…" at bounding box center [434, 251] width 425 height 680
click at [192, 274] on div "Slide 1 La Patología [PERSON_NAME] Trastornos de la Marcha en la [MEDICAL_DATA]…" at bounding box center [435, 251] width 486 height 706
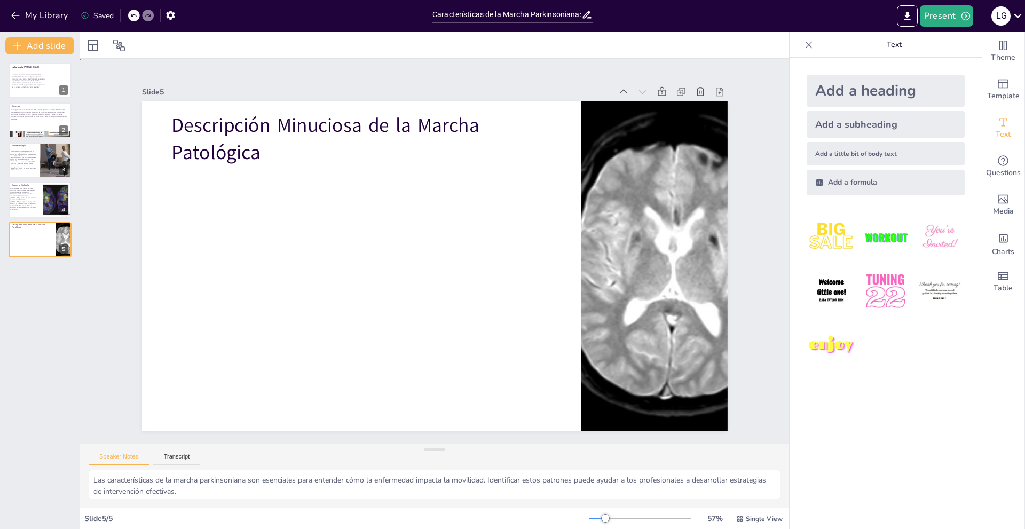
click at [110, 277] on div "Slide 1 La Patología [PERSON_NAME] Trastornos de la Marcha en la [MEDICAL_DATA]…" at bounding box center [434, 251] width 725 height 541
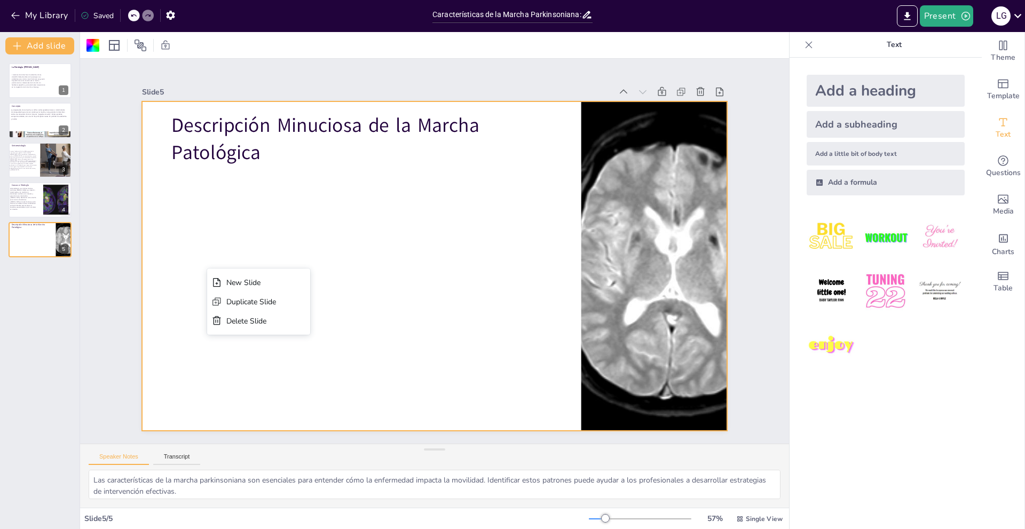
click at [319, 254] on div at bounding box center [421, 257] width 539 height 669
click at [42, 118] on button at bounding box center [47, 112] width 13 height 13
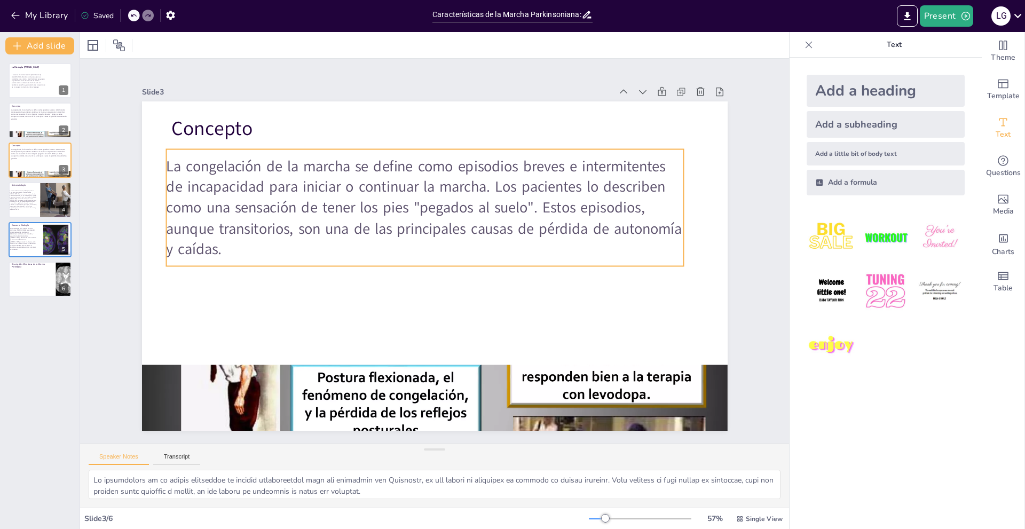
click at [427, 200] on span "La congelación de la marcha se define como episodios breves e intermitentes de …" at bounding box center [478, 240] width 103 height 515
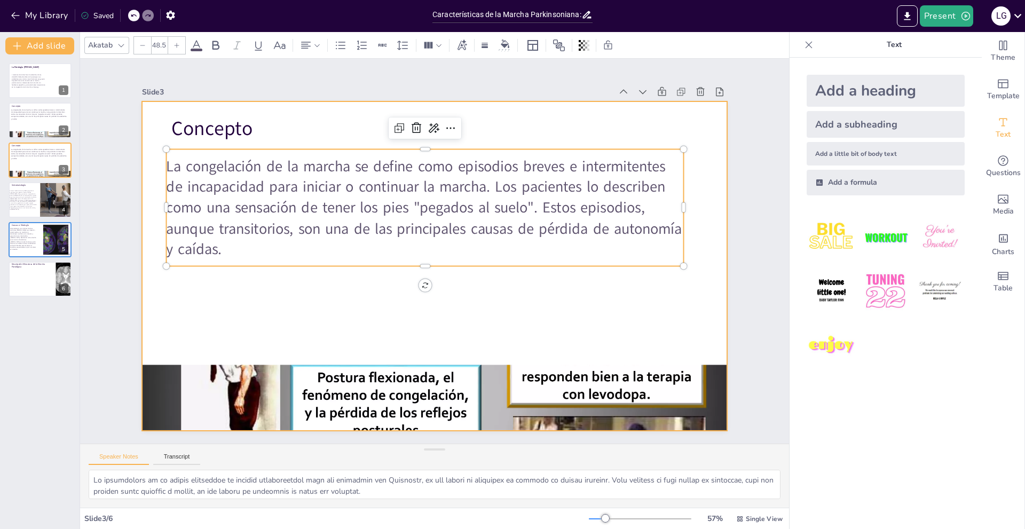
click at [168, 278] on div at bounding box center [425, 263] width 667 height 611
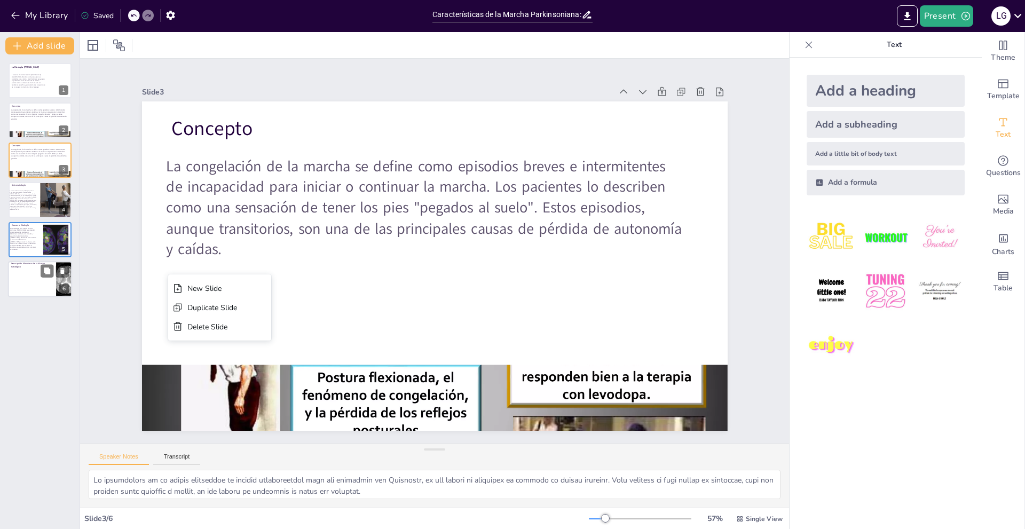
click at [43, 278] on div at bounding box center [40, 279] width 64 height 36
type textarea "Las características de la marcha parkinsoniana son esenciales para entender cóm…"
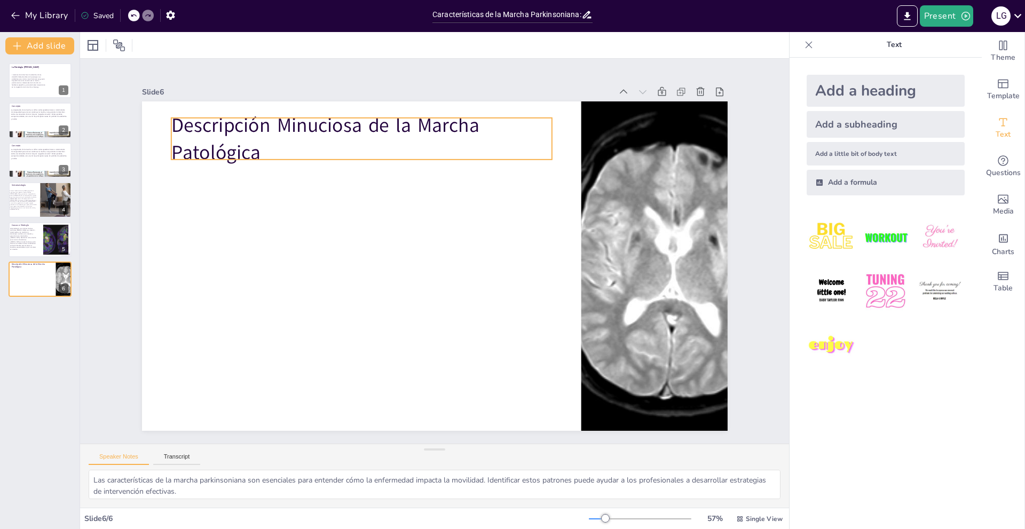
click at [420, 145] on p "Descripción Minuciosa de la Marcha Patológica" at bounding box center [567, 271] width 295 height 319
click at [265, 166] on p "Descripción Minuciosa de la Marcha Patológica" at bounding box center [350, 355] width 170 height 379
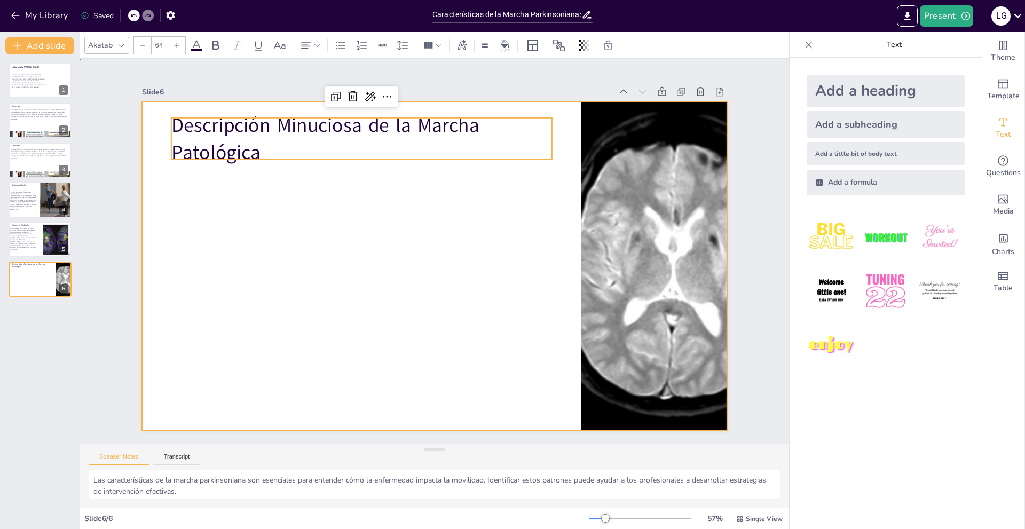
click at [342, 176] on div at bounding box center [420, 251] width 330 height 586
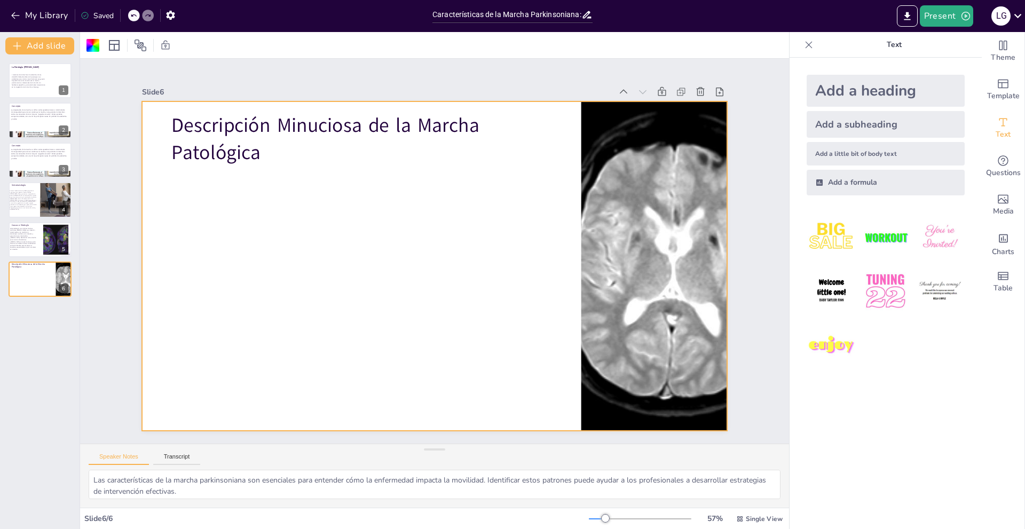
click at [293, 188] on div at bounding box center [445, 262] width 656 height 636
click at [280, 191] on div at bounding box center [449, 246] width 494 height 659
click at [280, 191] on div at bounding box center [421, 244] width 578 height 672
click at [280, 191] on div at bounding box center [440, 237] width 669 height 539
click at [280, 191] on div at bounding box center [449, 247] width 444 height 641
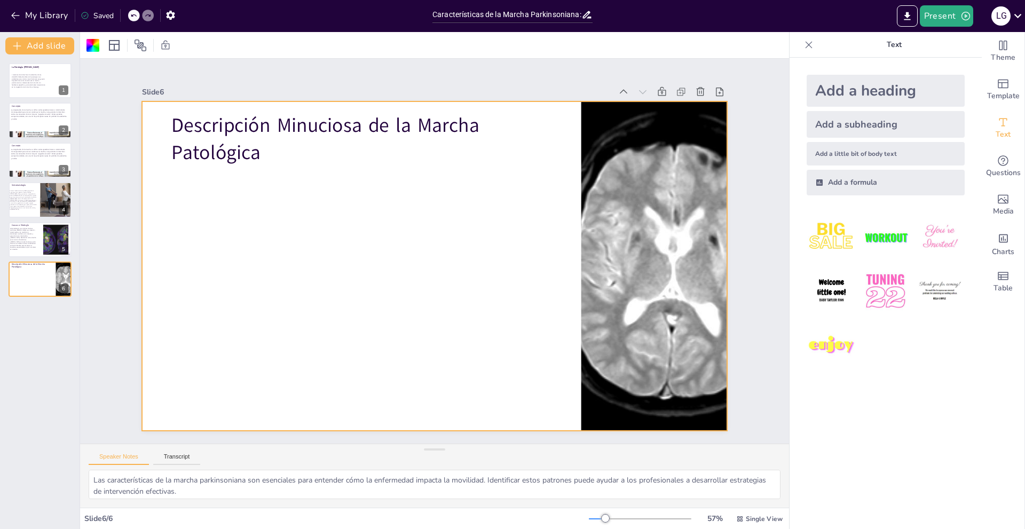
click at [280, 191] on div at bounding box center [420, 247] width 444 height 641
click at [280, 191] on div at bounding box center [445, 262] width 656 height 637
click at [280, 191] on div at bounding box center [429, 237] width 659 height 494
click at [234, 193] on div at bounding box center [445, 240] width 656 height 636
click at [234, 193] on div at bounding box center [425, 240] width 656 height 637
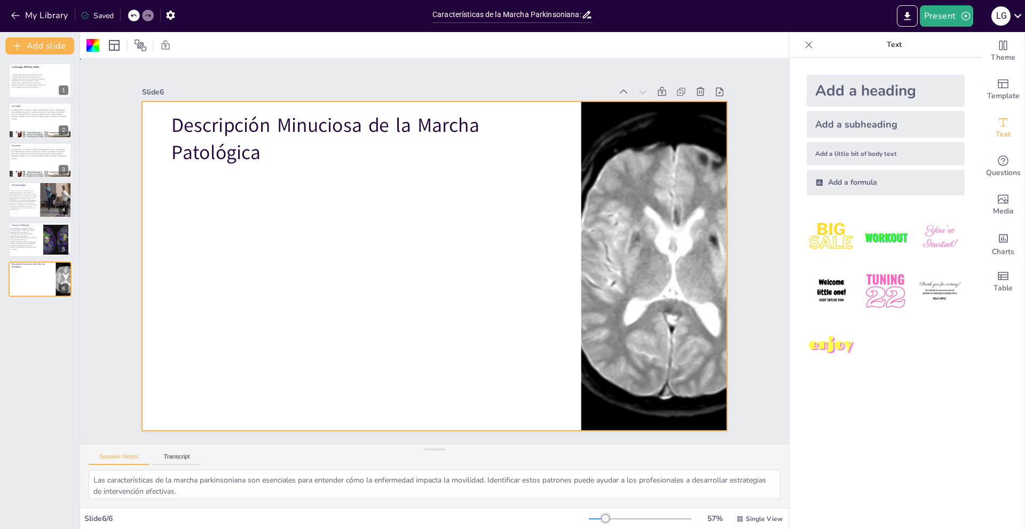
click at [234, 193] on div at bounding box center [435, 236] width 586 height 329
click at [234, 193] on div at bounding box center [420, 246] width 494 height 659
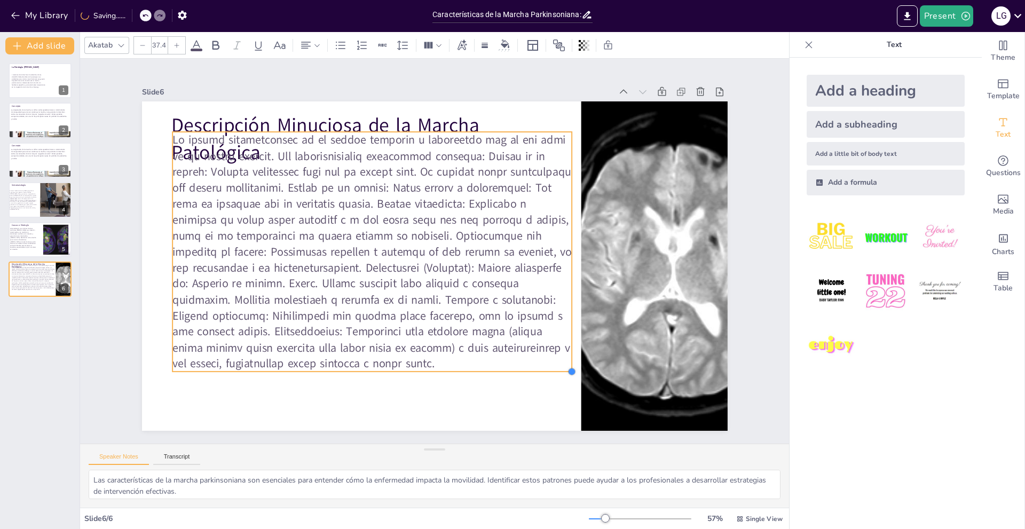
drag, startPoint x: 421, startPoint y: 281, endPoint x: 497, endPoint y: 367, distance: 115.0
click at [497, 367] on div "Descripción Minuciosa de la Marcha Patológica" at bounding box center [422, 242] width 611 height 667
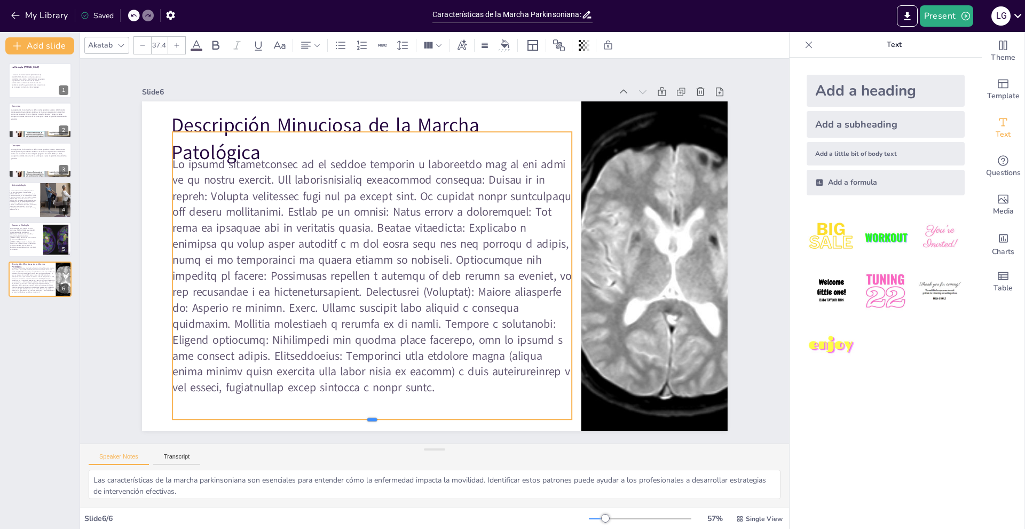
drag, startPoint x: 365, startPoint y: 368, endPoint x: 355, endPoint y: 404, distance: 36.8
click at [363, 414] on div "Descripción Minuciosa de la Marcha Patológica" at bounding box center [445, 262] width 656 height 636
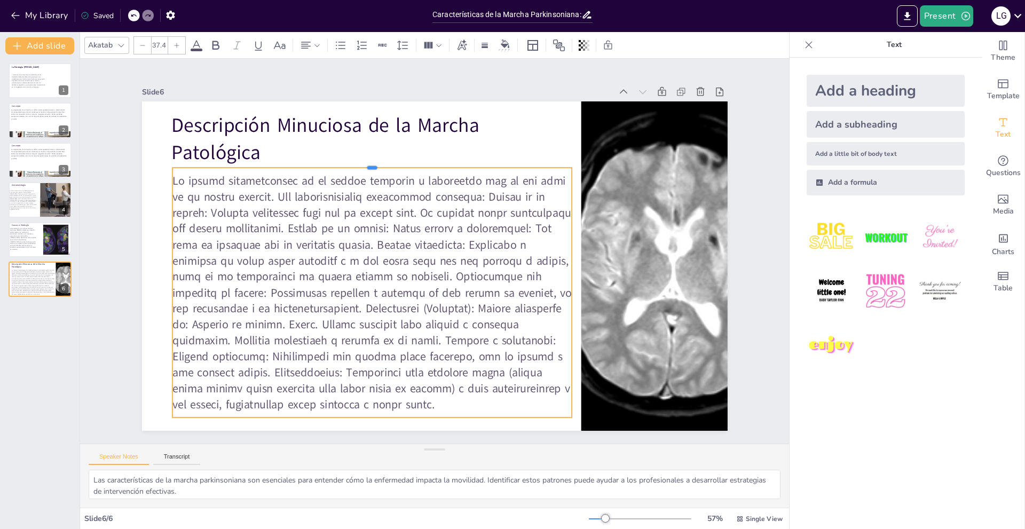
drag, startPoint x: 364, startPoint y: 127, endPoint x: 360, endPoint y: 163, distance: 35.9
click at [360, 163] on div at bounding box center [380, 344] width 170 height 368
drag, startPoint x: 392, startPoint y: 163, endPoint x: 383, endPoint y: 163, distance: 8.5
click at [471, 163] on div at bounding box center [537, 219] width 132 height 382
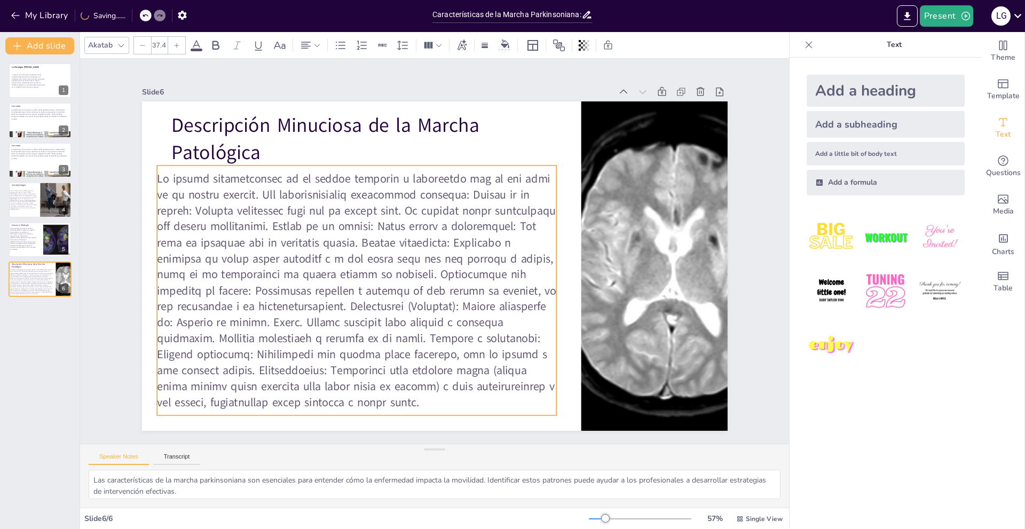
drag, startPoint x: 392, startPoint y: 165, endPoint x: 377, endPoint y: 163, distance: 15.6
click at [377, 163] on div at bounding box center [474, 329] width 250 height 399
click at [416, 204] on span at bounding box center [355, 205] width 425 height 453
click at [418, 208] on span at bounding box center [372, 185] width 349 height 447
click at [417, 208] on span at bounding box center [464, 164] width 432 height 452
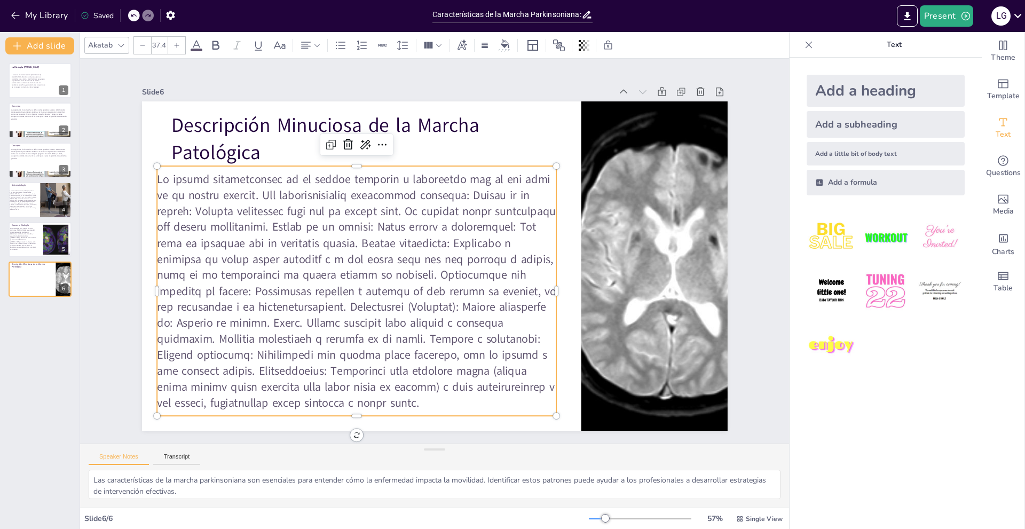
click at [414, 207] on span at bounding box center [356, 290] width 399 height 239
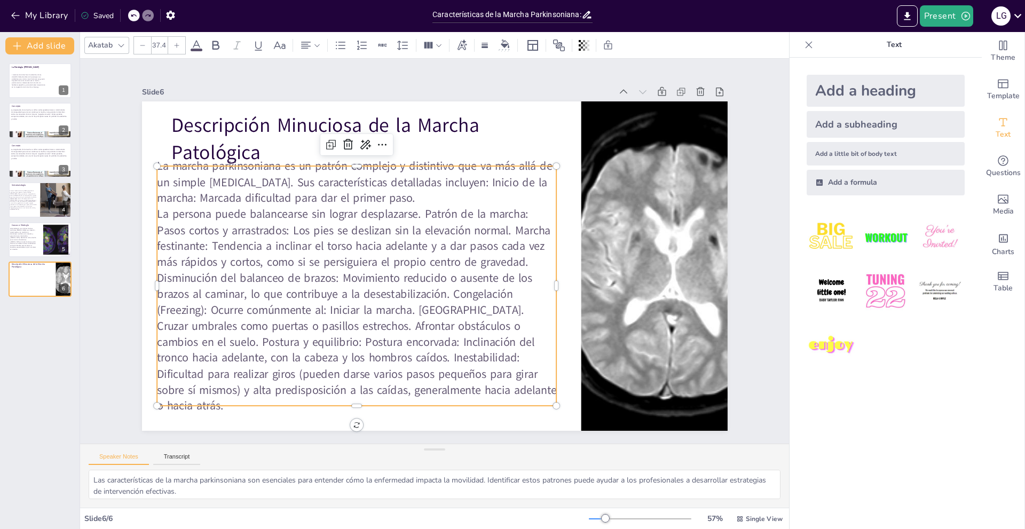
click at [421, 217] on span "La persona puede balancearse sin lograr desplazarse. Patrón de la marcha: Pasos…" at bounding box center [350, 192] width 312 height 439
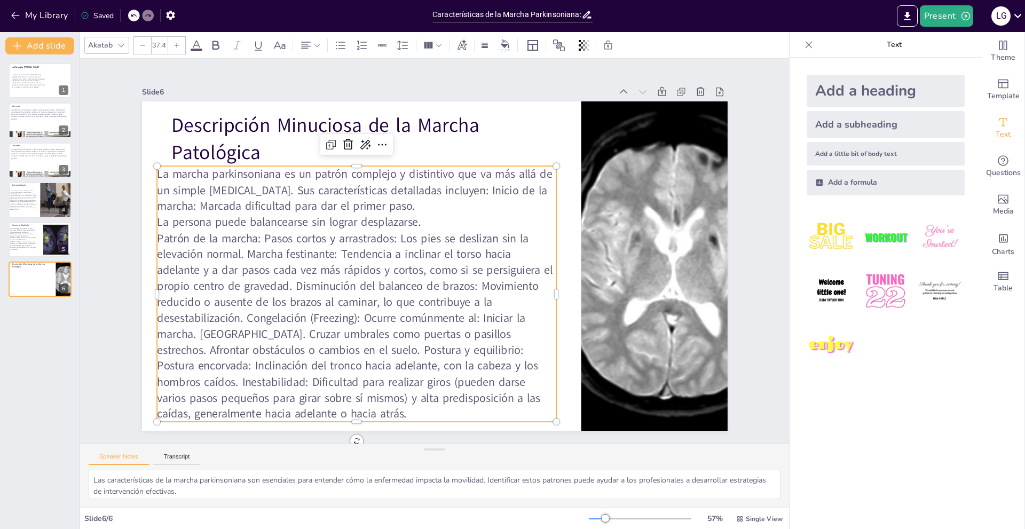
click at [260, 235] on span "Patrón de la marcha: Pasos cortos y arrastrados: Los pies se deslizan sin la el…" at bounding box center [464, 136] width 413 height 373
click at [268, 248] on span "Patrón de la marcha: Pasos cortos y arrastrados: Los pies se deslizan sin la el…" at bounding box center [376, 162] width 217 height 410
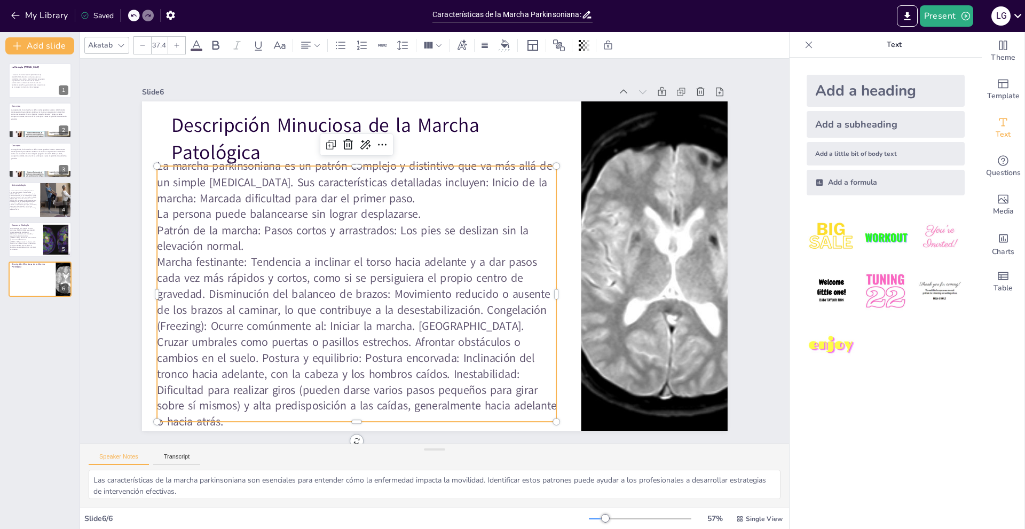
click at [269, 280] on span "Marcha festinante: Tendencia a inclinar el torso hacia adelante y a dar pasos c…" at bounding box center [483, 138] width 429 height 285
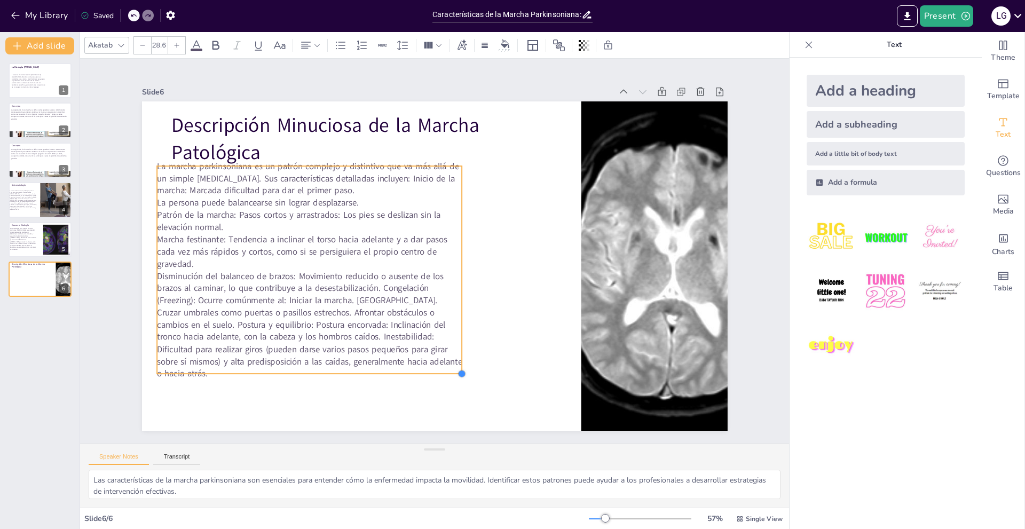
drag, startPoint x: 546, startPoint y: 432, endPoint x: 419, endPoint y: 368, distance: 141.8
click at [419, 368] on div "Descripción Minuciosa de la Marcha Patológica La marcha parkinsoniana es un pat…" at bounding box center [432, 266] width 617 height 389
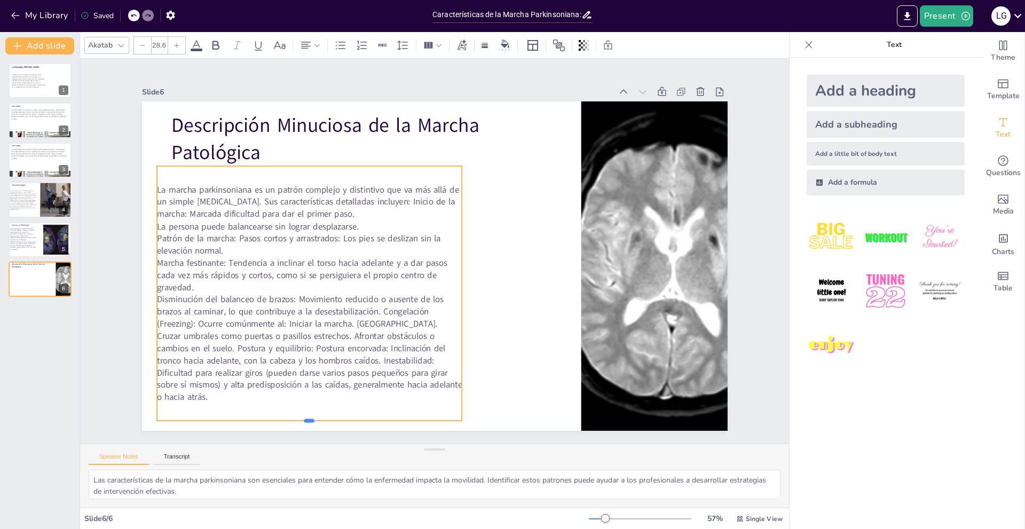
drag, startPoint x: 298, startPoint y: 371, endPoint x: 293, endPoint y: 418, distance: 47.2
click at [293, 411] on div at bounding box center [231, 318] width 252 height 186
click at [379, 316] on span "Disminución del balanceo de brazos: Movimiento reducido o ausente de los brazos…" at bounding box center [269, 251] width 296 height 258
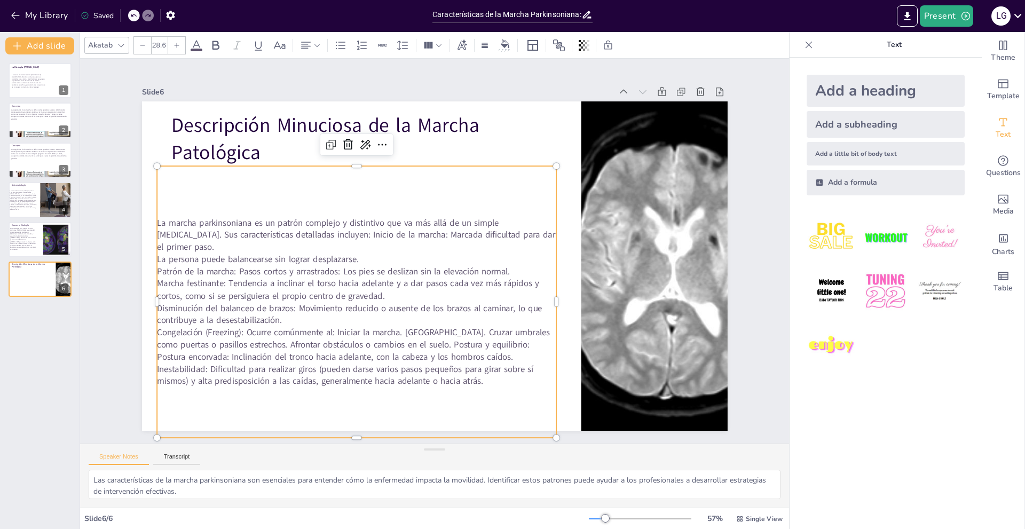
click at [395, 334] on span "Congelación (Freezing): Ocurre comúnmente al: Iniciar la marcha. [GEOGRAPHIC_DA…" at bounding box center [368, 141] width 163 height 392
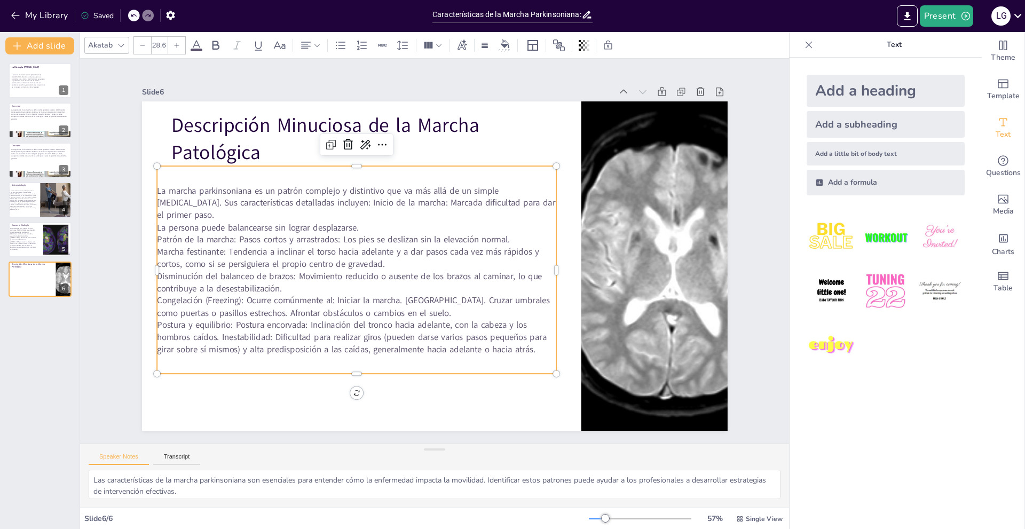
click at [216, 327] on span "Postura y equilibrio: Postura encorvada: Inclinación del tronco hacia adelante,…" at bounding box center [312, 269] width 329 height 252
click at [219, 327] on span "Postura y equilibrio: Postura encorvada: Inclinación del tronco hacia adelante,…" at bounding box center [338, 321] width 386 height 114
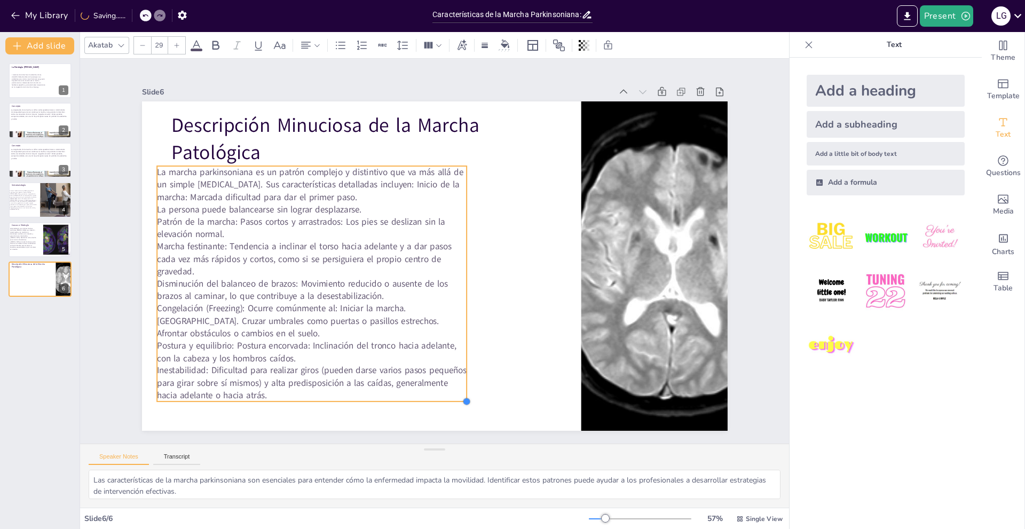
drag, startPoint x: 548, startPoint y: 387, endPoint x: 419, endPoint y: 340, distance: 137.7
click at [414, 338] on div "Descripción Minuciosa de la Marcha Patológica La marcha parkinsoniana es un pat…" at bounding box center [429, 265] width 659 height 494
click at [451, 285] on p "Disminución del balanceo de brazos: Movimiento reducido o ausente de los brazos…" at bounding box center [309, 224] width 282 height 177
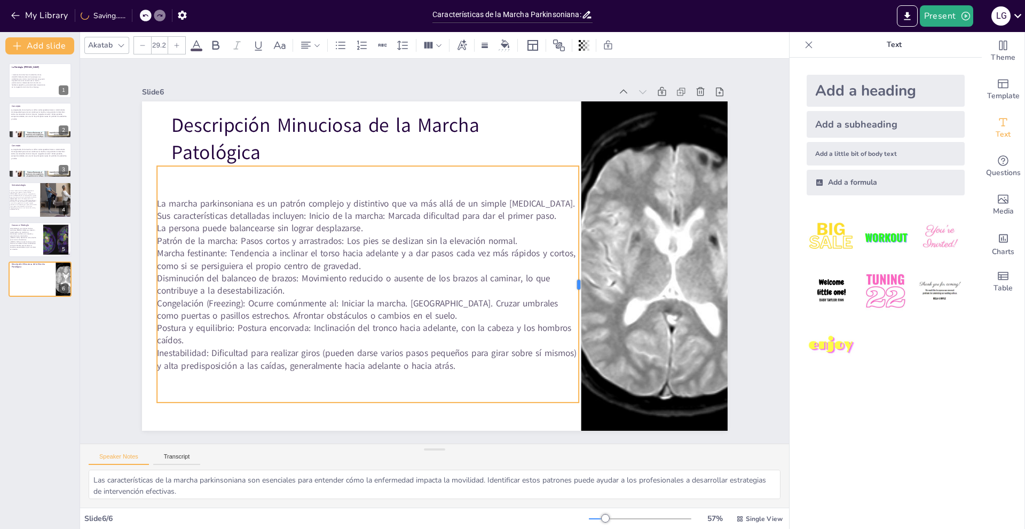
drag, startPoint x: 461, startPoint y: 281, endPoint x: 571, endPoint y: 289, distance: 110.9
click at [571, 289] on div at bounding box center [578, 300] width 33 height 237
drag, startPoint x: 147, startPoint y: 281, endPoint x: 138, endPoint y: 281, distance: 9.1
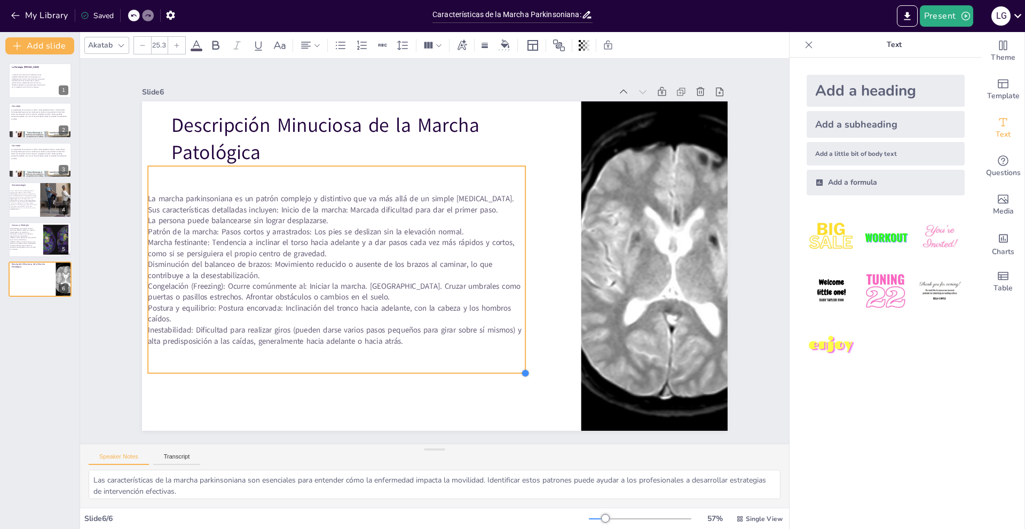
drag, startPoint x: 571, startPoint y: 400, endPoint x: 512, endPoint y: 368, distance: 66.7
click at [503, 384] on div at bounding box center [498, 389] width 10 height 10
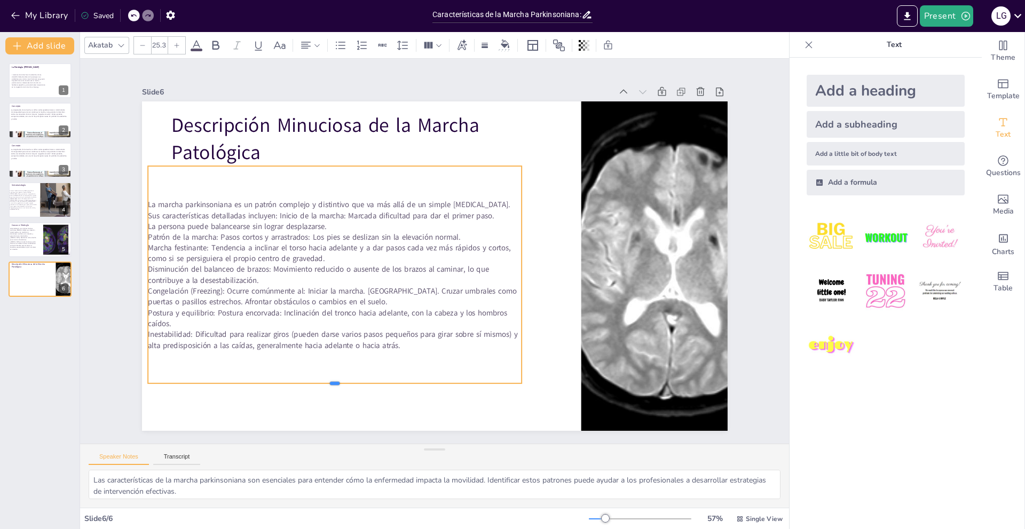
drag, startPoint x: 328, startPoint y: 368, endPoint x: 331, endPoint y: 380, distance: 12.6
click at [331, 380] on div at bounding box center [321, 377] width 373 height 48
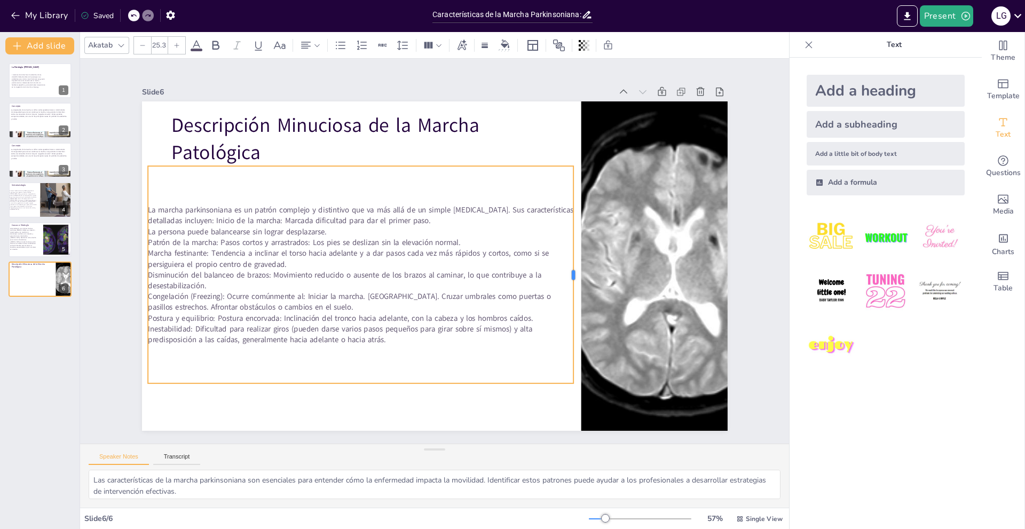
drag, startPoint x: 514, startPoint y: 271, endPoint x: 565, endPoint y: 278, distance: 52.3
click at [565, 278] on div at bounding box center [562, 317] width 75 height 209
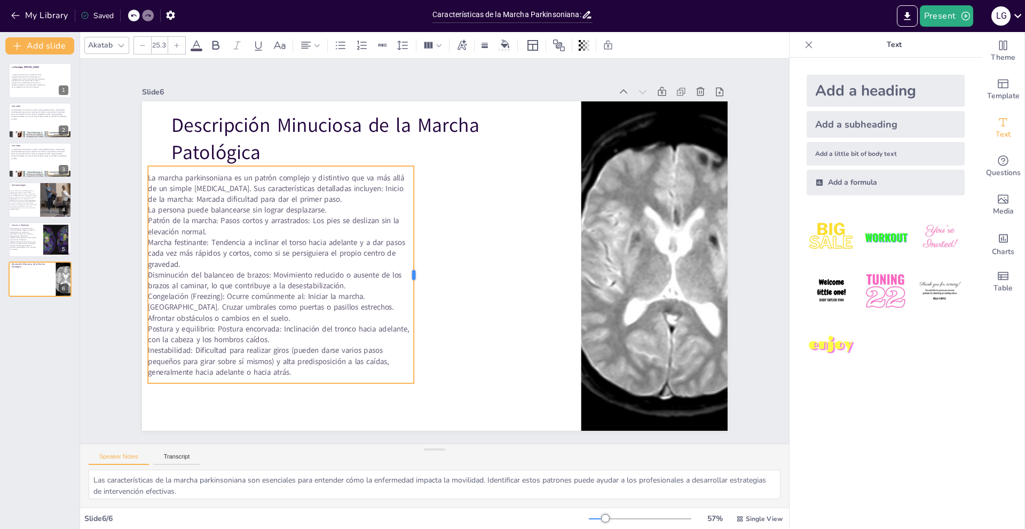
drag, startPoint x: 565, startPoint y: 273, endPoint x: 405, endPoint y: 284, distance: 160.0
click at [405, 284] on div at bounding box center [408, 263] width 116 height 193
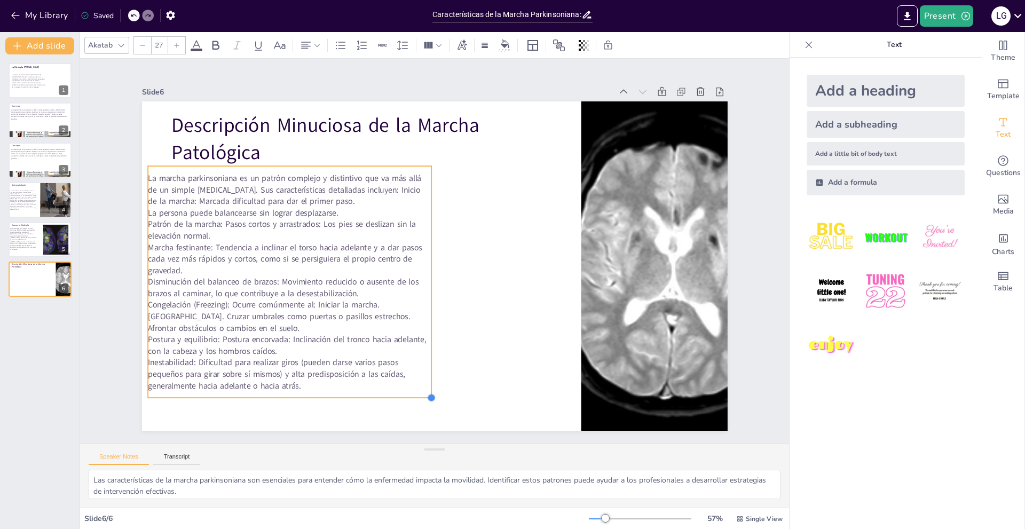
drag, startPoint x: 405, startPoint y: 380, endPoint x: 423, endPoint y: 388, distance: 19.8
click at [423, 388] on div "Descripción Minuciosa de la Marcha Patológica La marcha parkinsoniana es un pat…" at bounding box center [429, 265] width 659 height 494
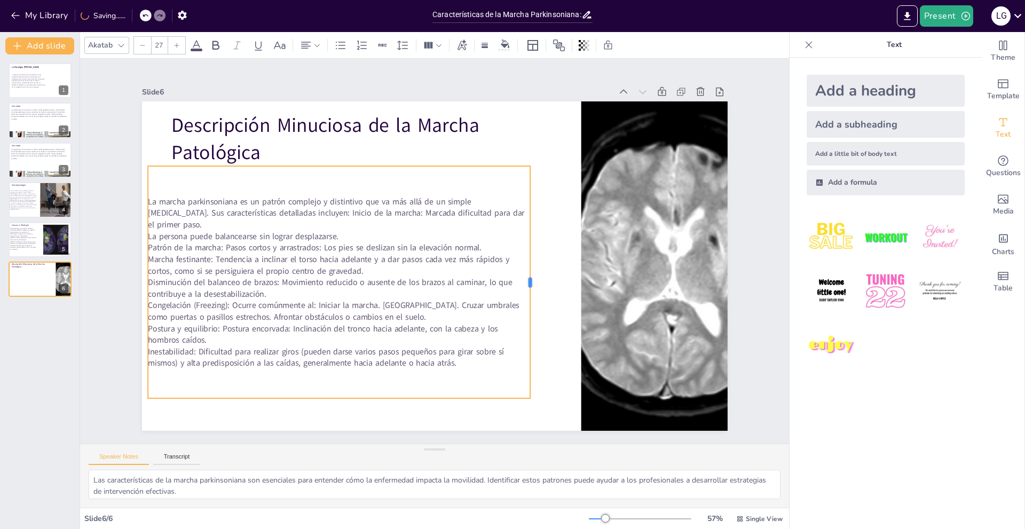
drag, startPoint x: 425, startPoint y: 279, endPoint x: 523, endPoint y: 297, distance: 99.8
click at [523, 297] on div at bounding box center [530, 293] width 33 height 232
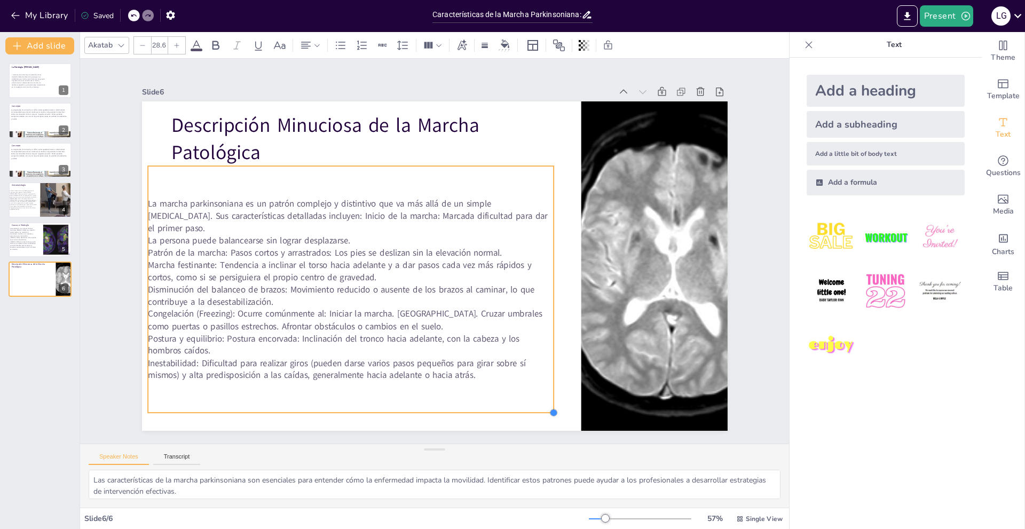
type input "28.7"
drag, startPoint x: 524, startPoint y: 393, endPoint x: 548, endPoint y: 402, distance: 25.0
click at [548, 402] on div "Descripción Minuciosa de la Marcha Patológica La marcha parkinsoniana es un pat…" at bounding box center [432, 266] width 617 height 389
click at [545, 286] on div "Descripción Minuciosa de la Marcha Patológica La marcha parkinsoniana es un pat…" at bounding box center [422, 259] width 611 height 667
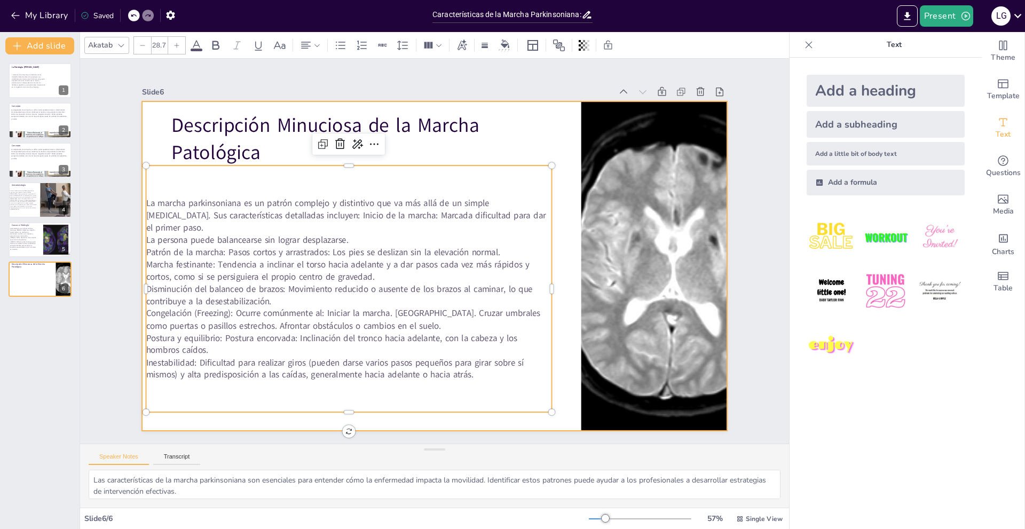
click at [552, 284] on div at bounding box center [431, 266] width 641 height 444
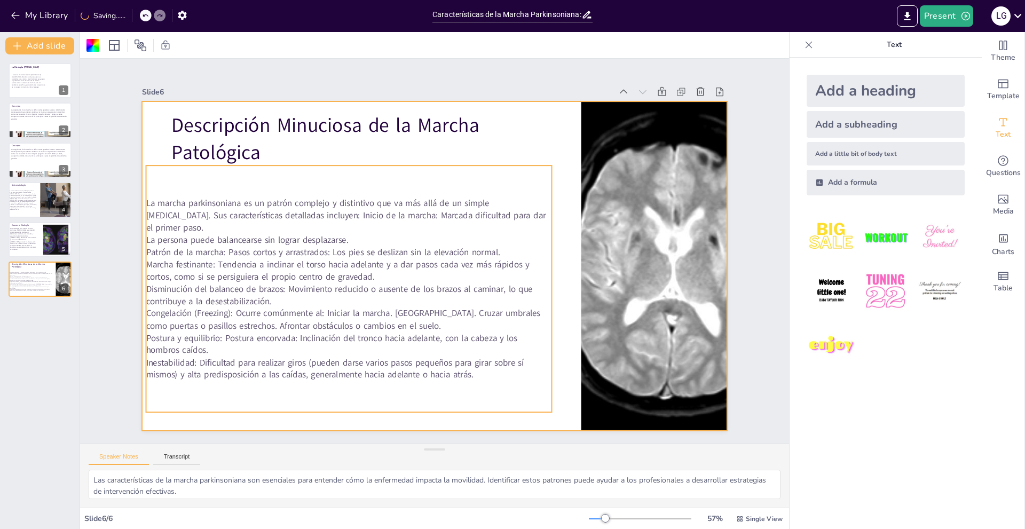
click at [529, 283] on p "Disminución del balanceo de brazos: Movimiento reducido o ausente de los brazos…" at bounding box center [338, 255] width 381 height 187
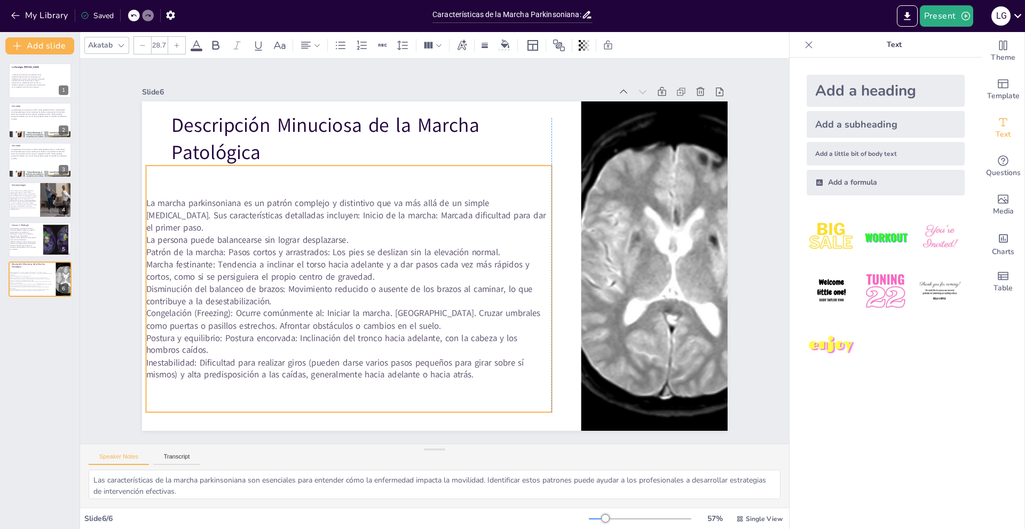
click at [453, 283] on p "Disminución del balanceo de brazos: Movimiento reducido o ausente de los brazos…" at bounding box center [359, 190] width 187 height 381
click at [520, 283] on p "Disminución del balanceo de brazos: Movimiento reducido o ausente de los brazos…" at bounding box center [338, 246] width 364 height 224
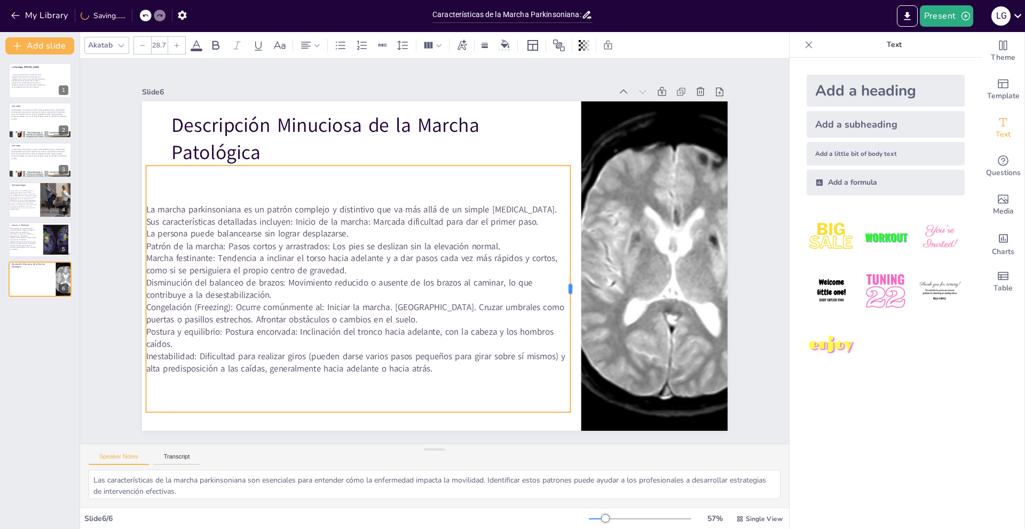
drag, startPoint x: 545, startPoint y: 283, endPoint x: 563, endPoint y: 289, distance: 19.6
click at [563, 341] on div at bounding box center [457, 395] width 229 height 108
click at [43, 281] on div at bounding box center [32, 281] width 46 height 27
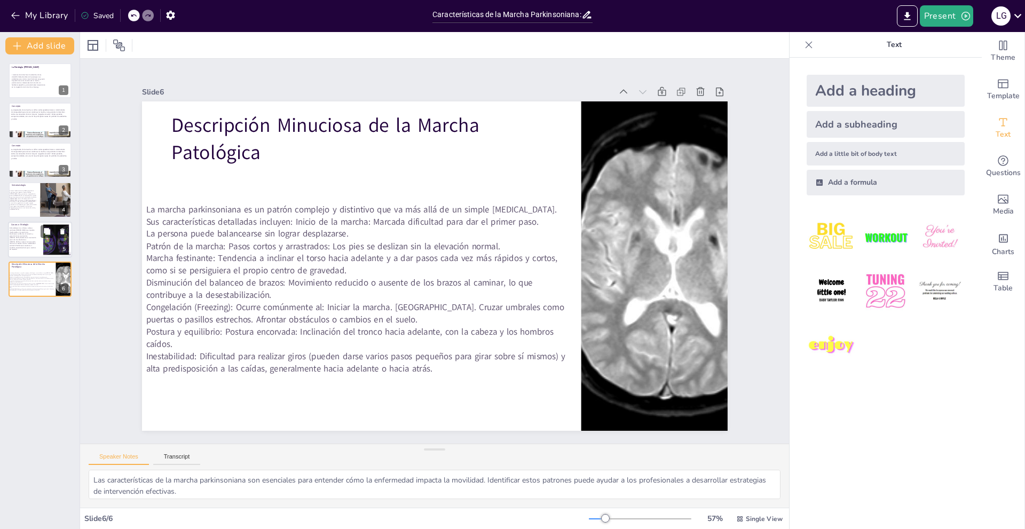
click at [32, 241] on p "Sintomatología: Los síntomas motores cardinales [PERSON_NAME] que impactan dire…" at bounding box center [23, 238] width 26 height 23
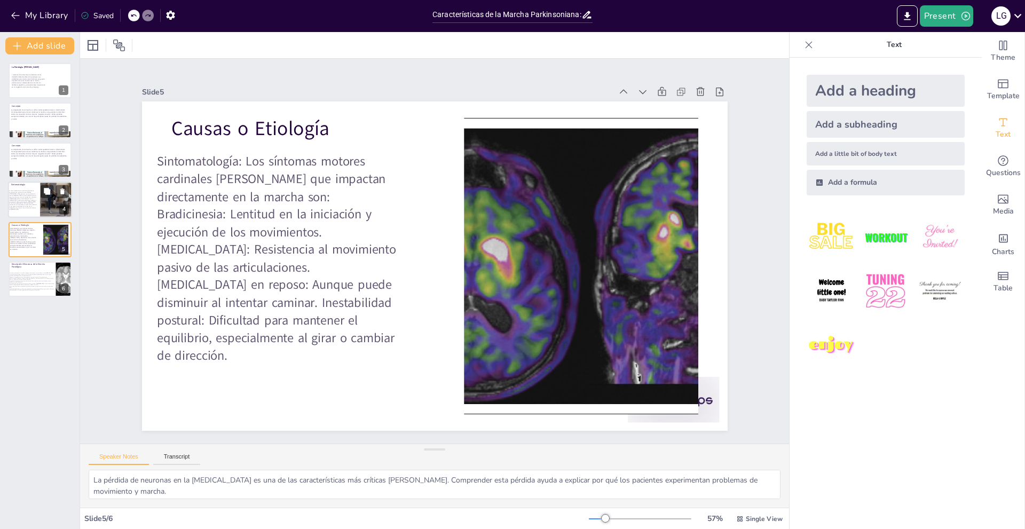
click at [30, 211] on div "La causa fundamental es la pérdida progresiva de neuronas en una región del cer…" at bounding box center [23, 199] width 28 height 23
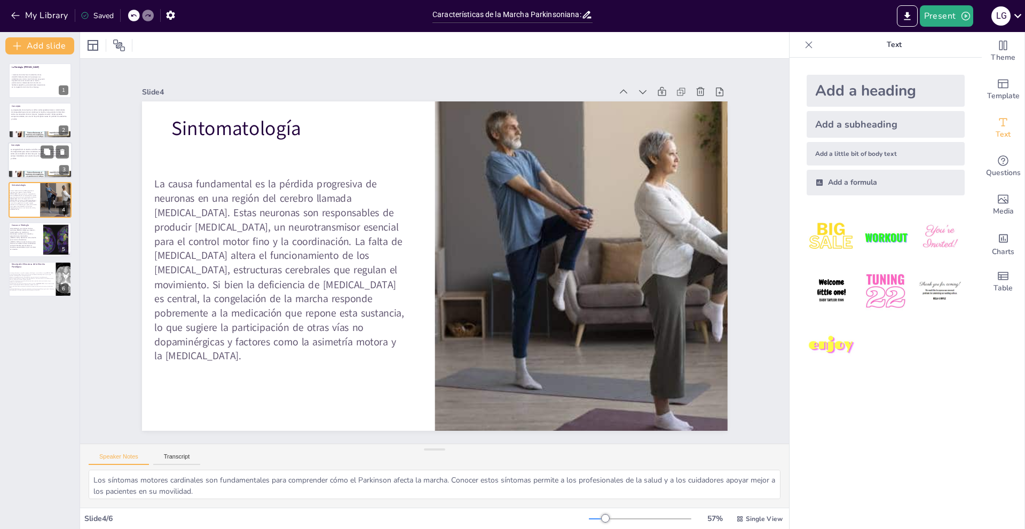
click at [36, 162] on div at bounding box center [40, 160] width 64 height 36
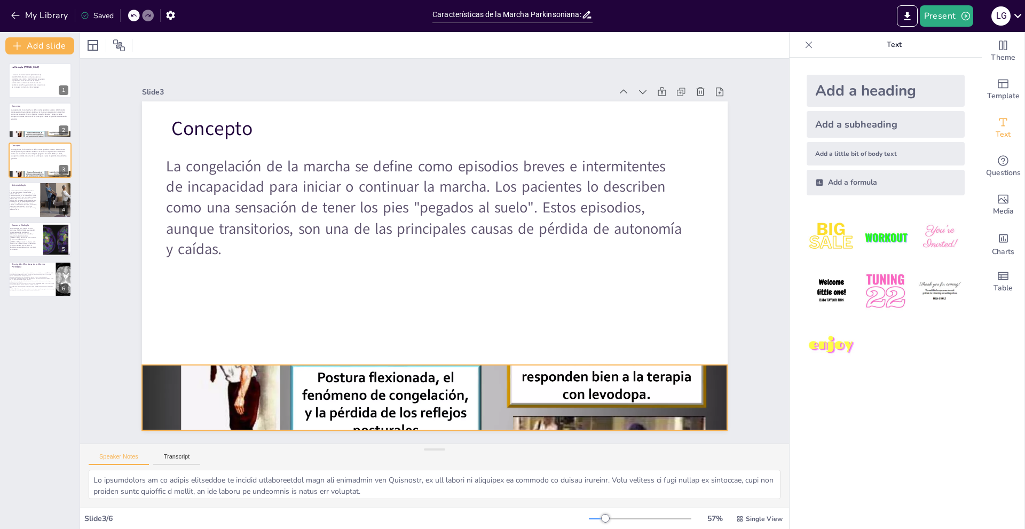
click at [279, 386] on div at bounding box center [325, 349] width 718 height 729
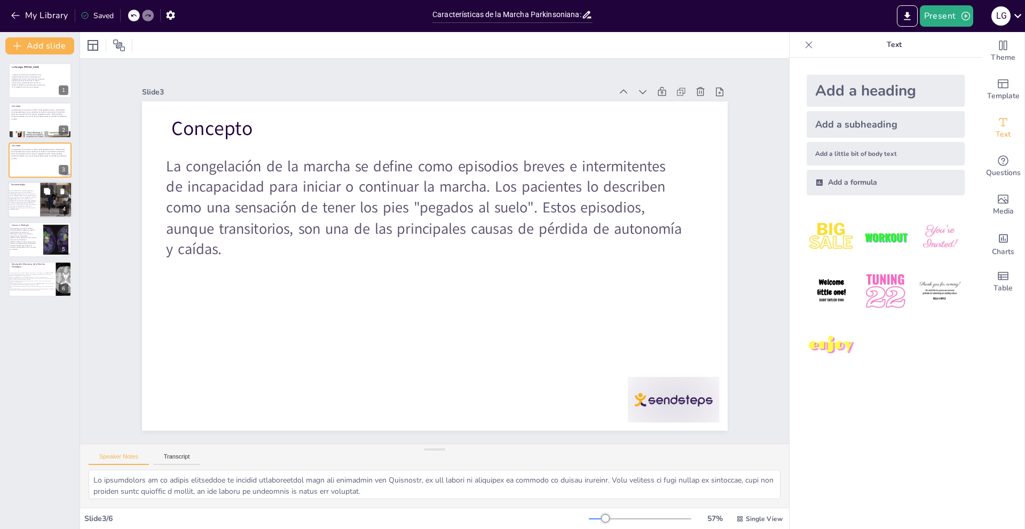
click at [26, 201] on span "La causa fundamental es la pérdida progresiva de neuronas en una región del cer…" at bounding box center [22, 200] width 27 height 20
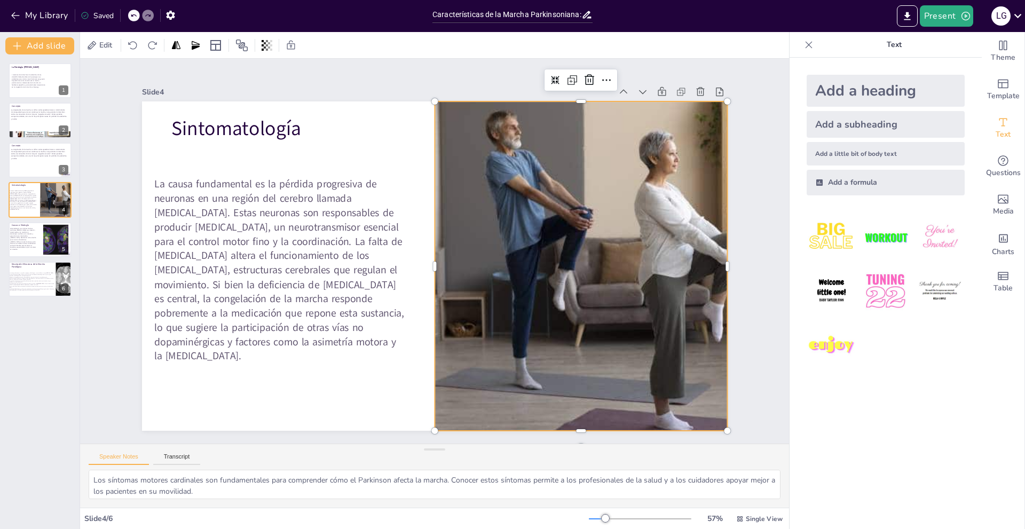
click at [563, 302] on div at bounding box center [544, 349] width 435 height 445
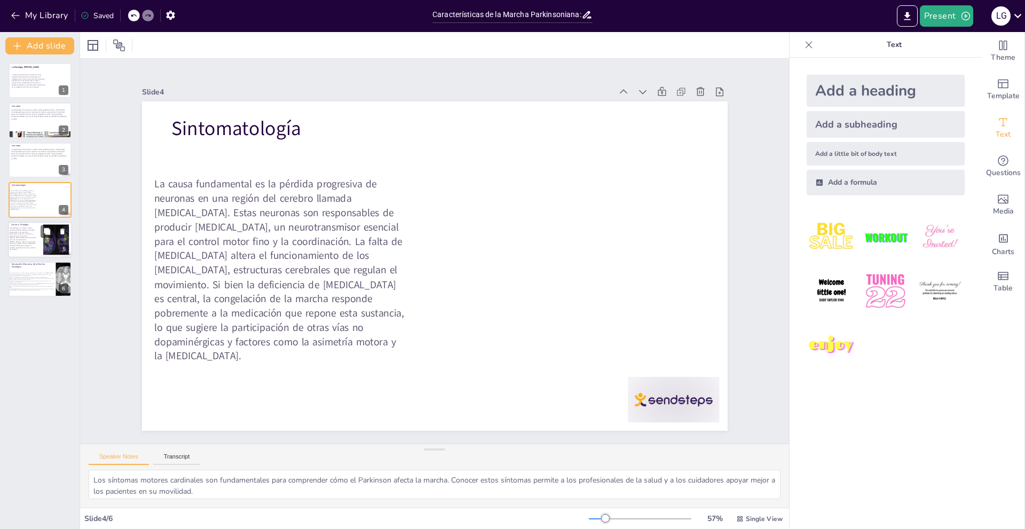
click at [25, 245] on span "Sintomatología: Los síntomas motores cardinales [PERSON_NAME] que impactan dire…" at bounding box center [23, 238] width 26 height 23
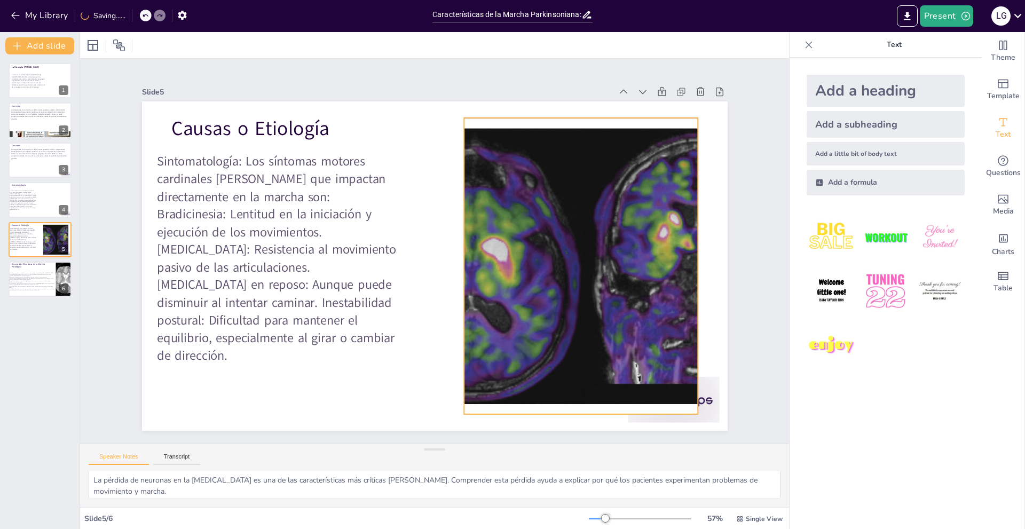
click at [501, 296] on div at bounding box center [554, 337] width 687 height 568
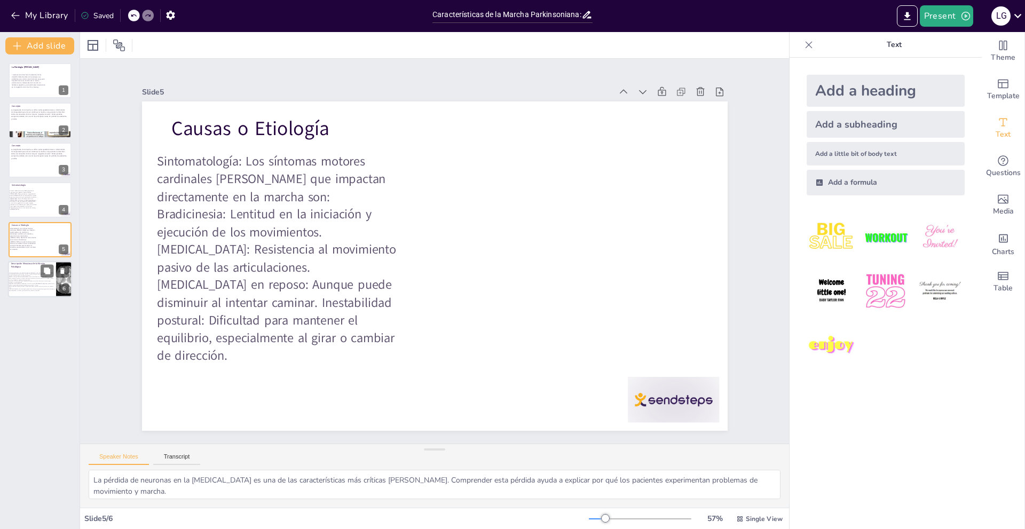
click at [20, 281] on span "Disminución del balanceo de brazos: Movimiento reducido o ausente de los brazos…" at bounding box center [30, 281] width 42 height 3
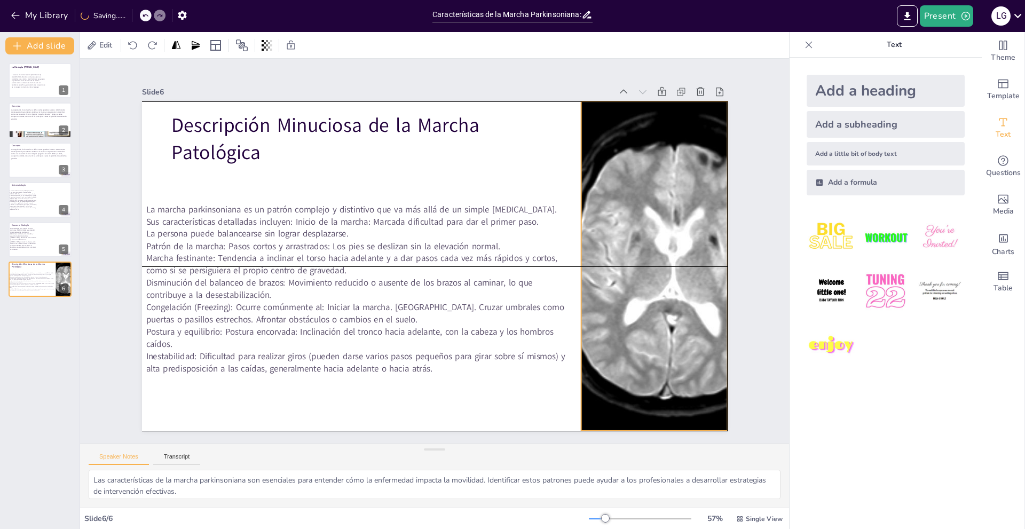
click at [616, 305] on div at bounding box center [628, 354] width 1075 height 720
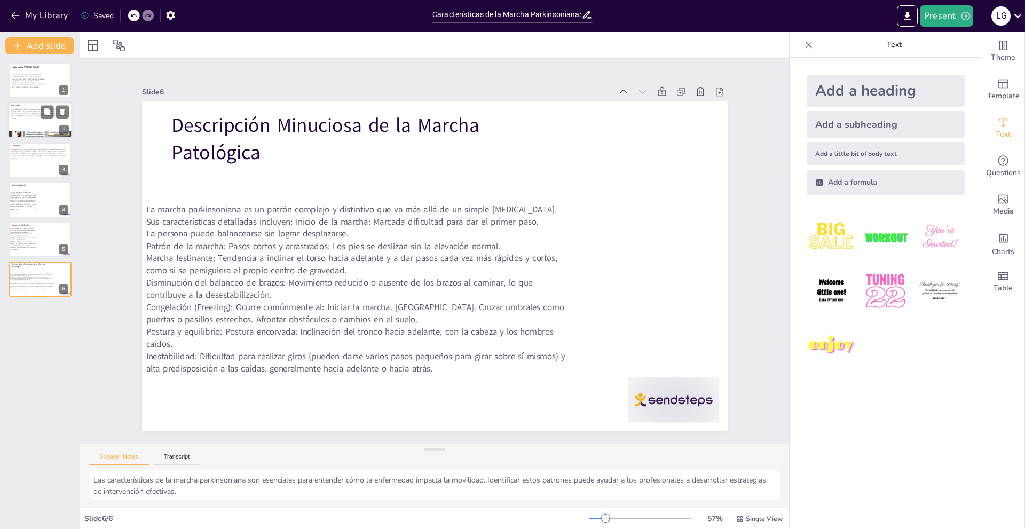
click at [31, 127] on div at bounding box center [40, 121] width 64 height 36
type textarea "Lo ipsumdolors am co adipis elitseddoe te incidid utlaboreetdol magn ali enimad…"
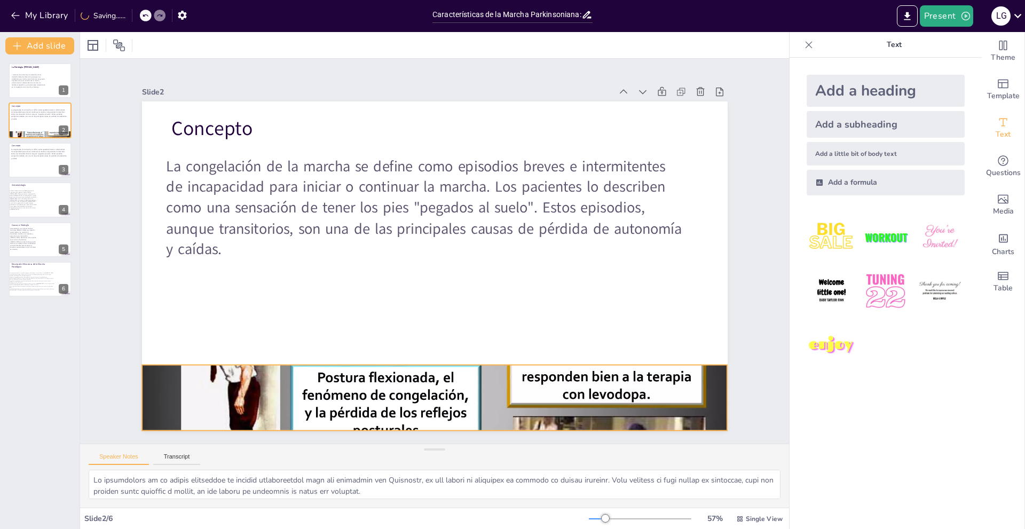
click at [356, 376] on div at bounding box center [361, 378] width 727 height 673
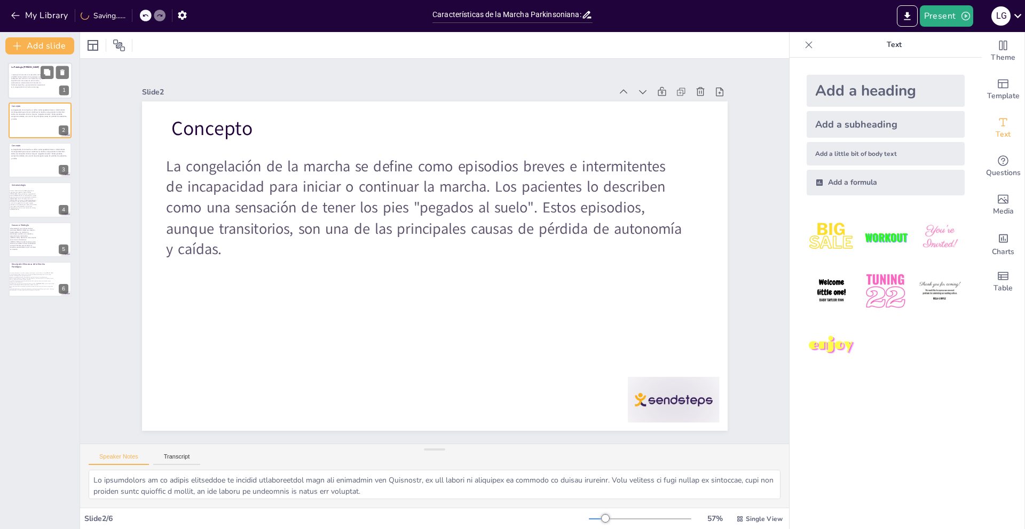
click at [47, 83] on div at bounding box center [40, 80] width 64 height 36
